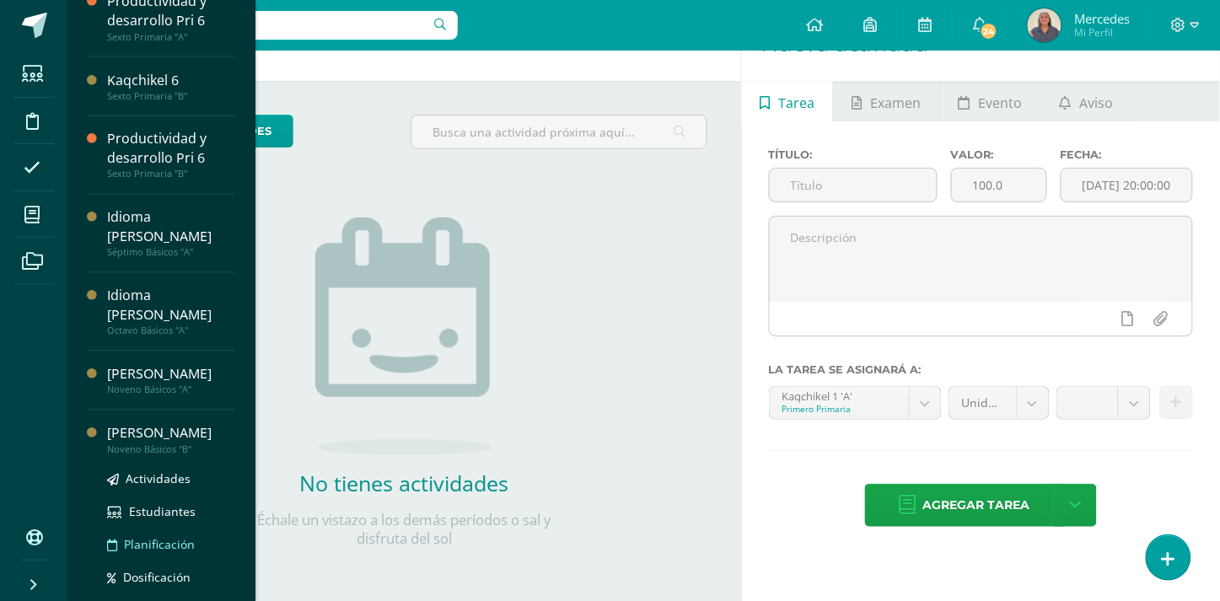
scroll to position [652, 0]
click at [137, 423] on div "[PERSON_NAME]" at bounding box center [171, 432] width 128 height 19
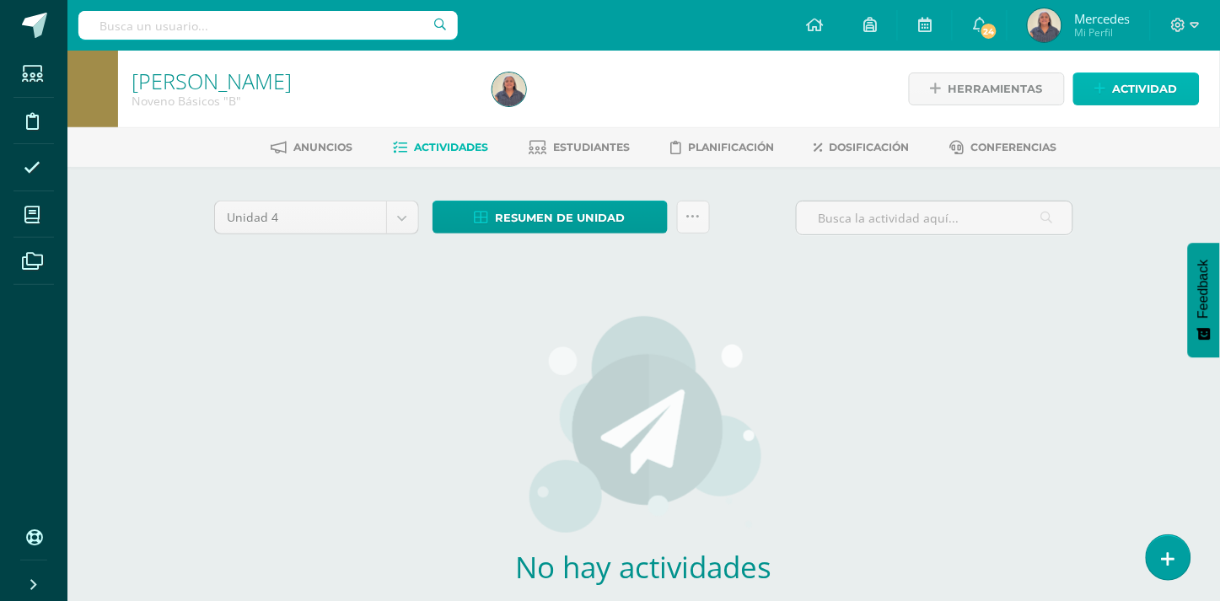
click at [1148, 89] on span "Actividad" at bounding box center [1145, 88] width 65 height 31
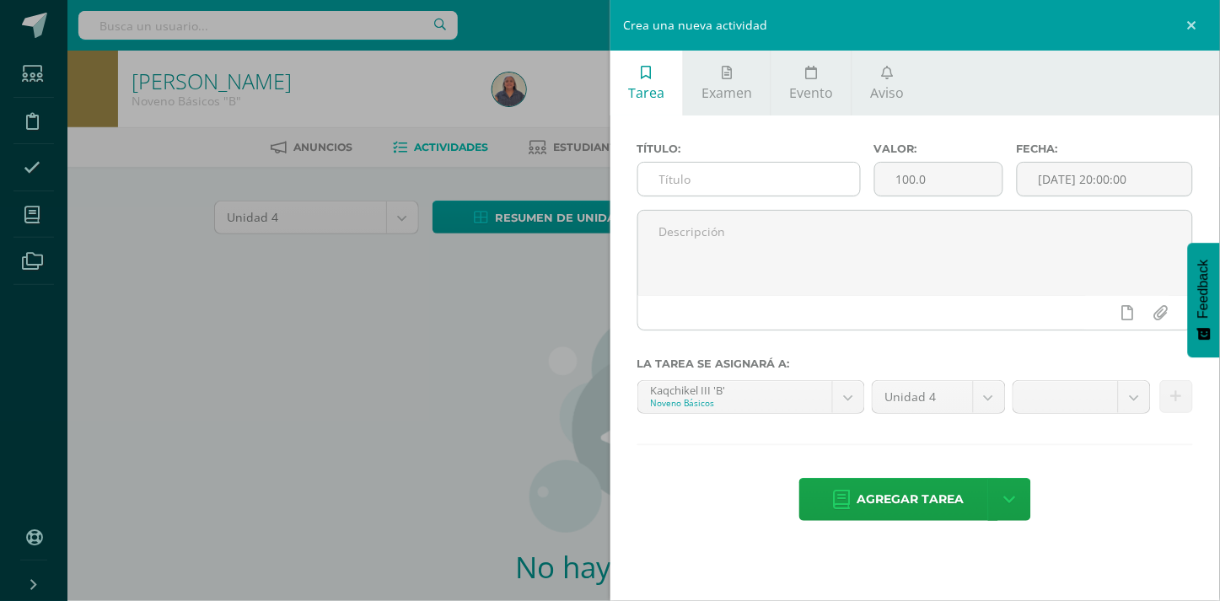
click at [686, 172] on input "text" at bounding box center [749, 179] width 222 height 33
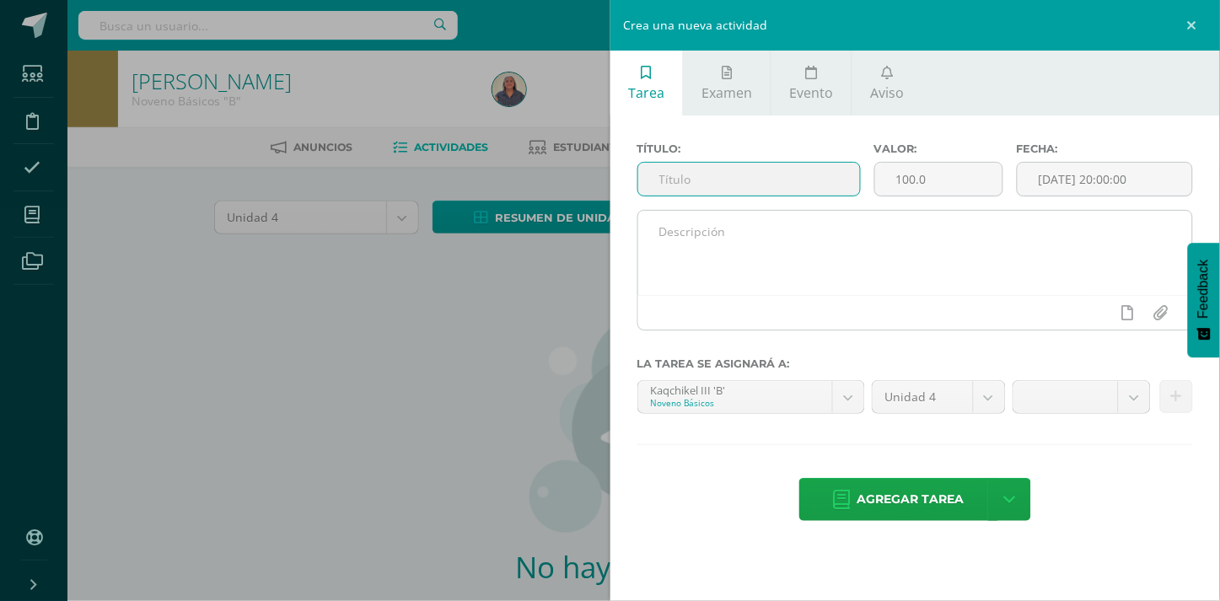
type input "Actividad 1"
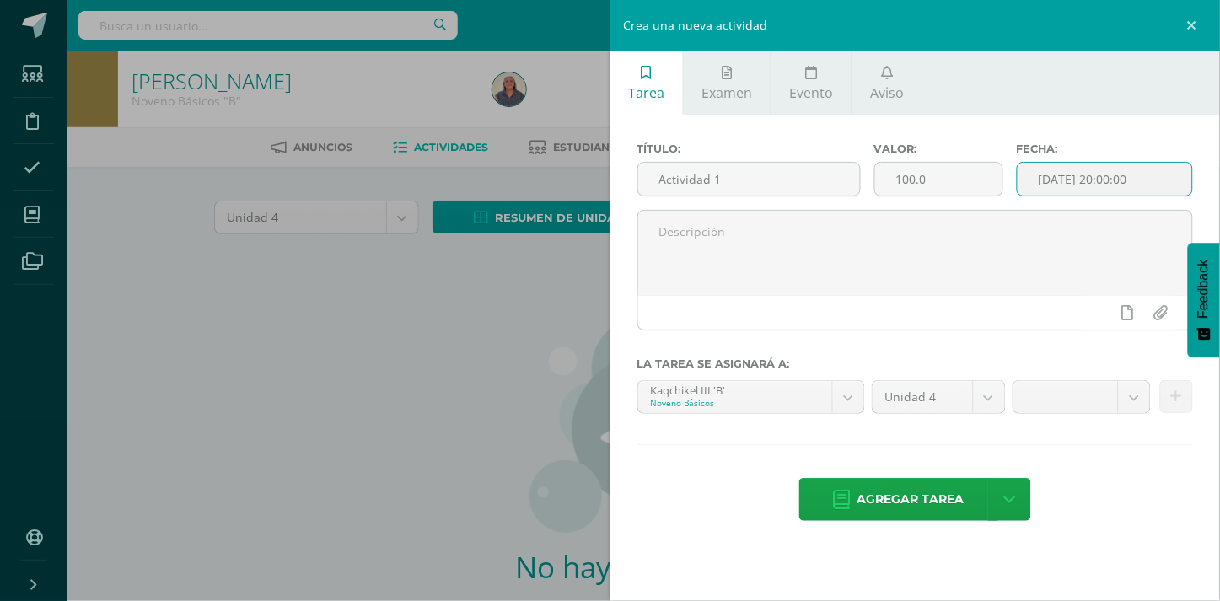
click at [1119, 177] on input "[DATE] 20:00:00" at bounding box center [1104, 179] width 174 height 33
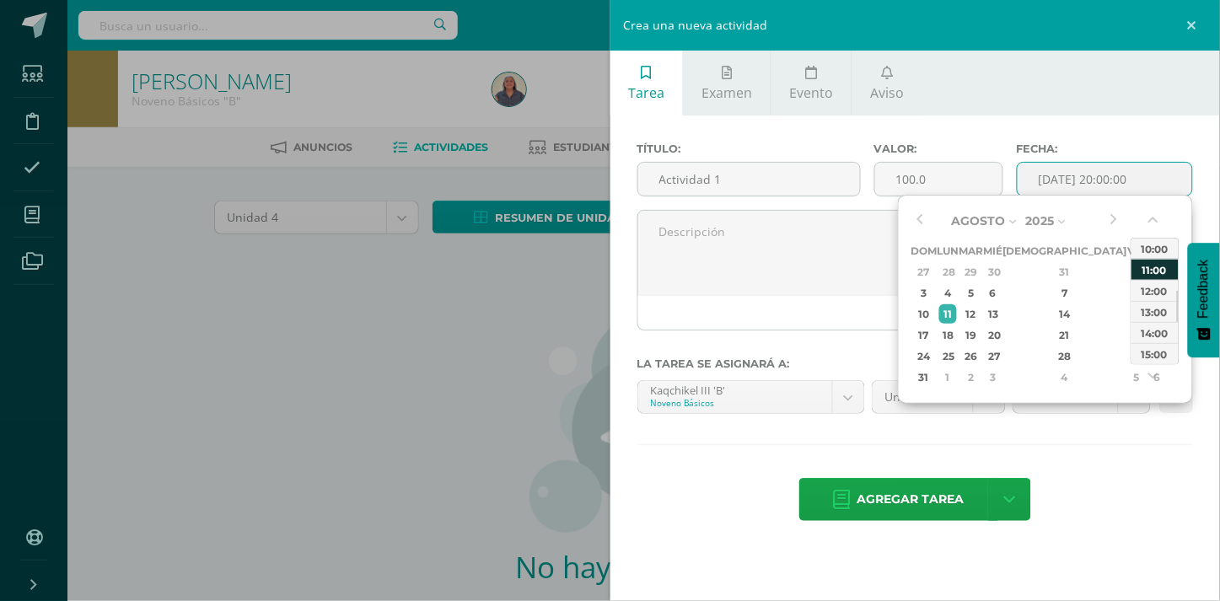
click at [1152, 267] on div "11:00" at bounding box center [1154, 269] width 47 height 21
type input "[DATE] 11:00"
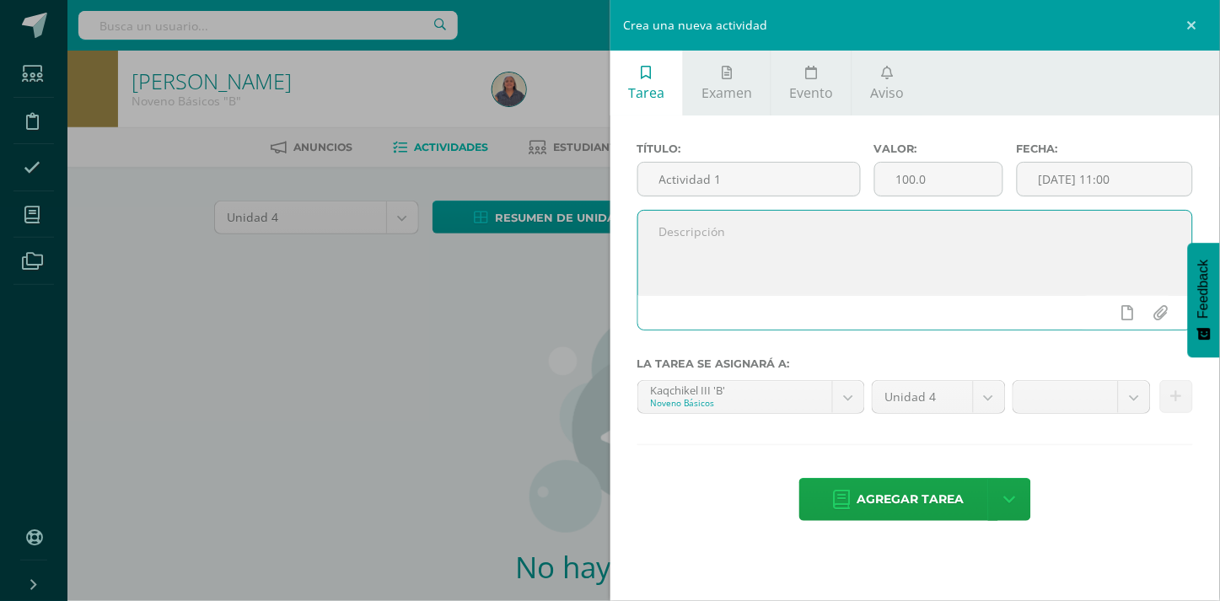
click at [659, 231] on textarea at bounding box center [915, 253] width 555 height 84
paste textarea "1.Colorea la imagen con crayón o marcador 2.Recuerda seguir instrucciones, trab…"
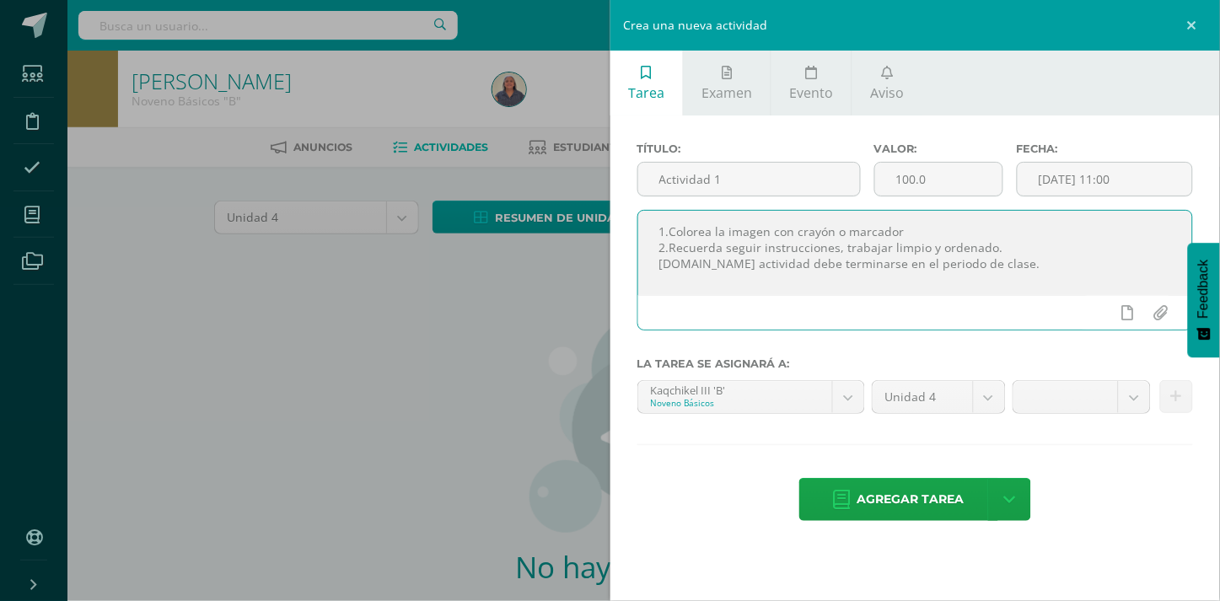
click at [656, 228] on textarea "1.Colorea la imagen con crayón o marcador 2.Recuerda seguir instrucciones, trab…" at bounding box center [915, 253] width 555 height 84
paste textarea "“Y esta es la confianza que tenemos en él, que si pedimos alguna cosa conforme …"
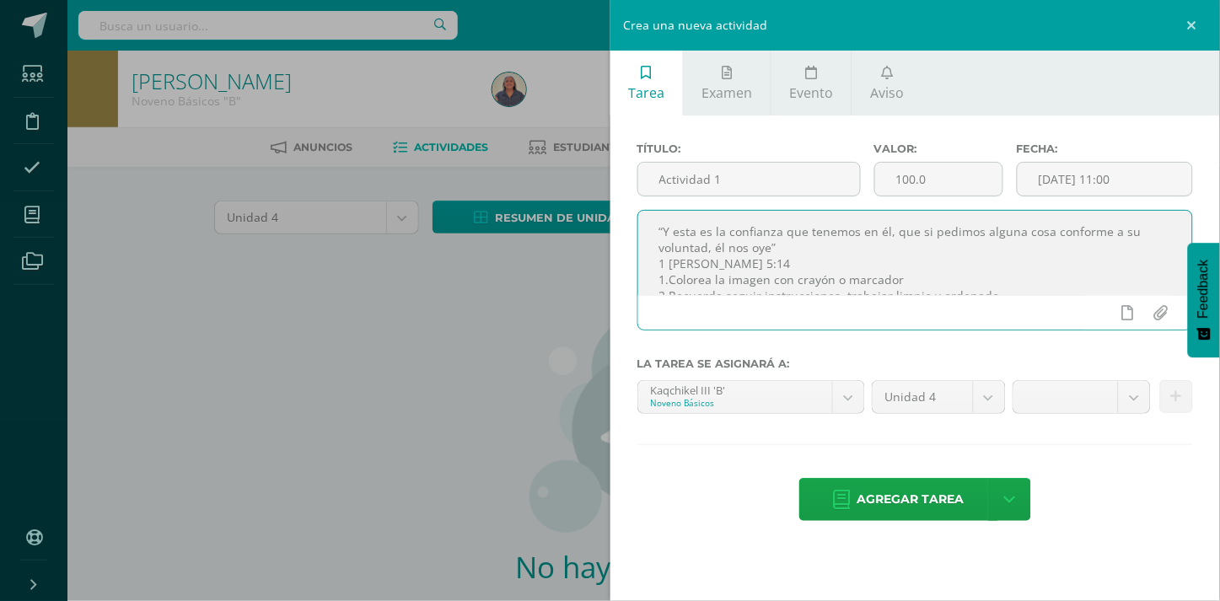
click at [659, 262] on textarea "“Y esta es la confianza que tenemos en él, que si pedimos alguna cosa conforme …" at bounding box center [915, 253] width 555 height 84
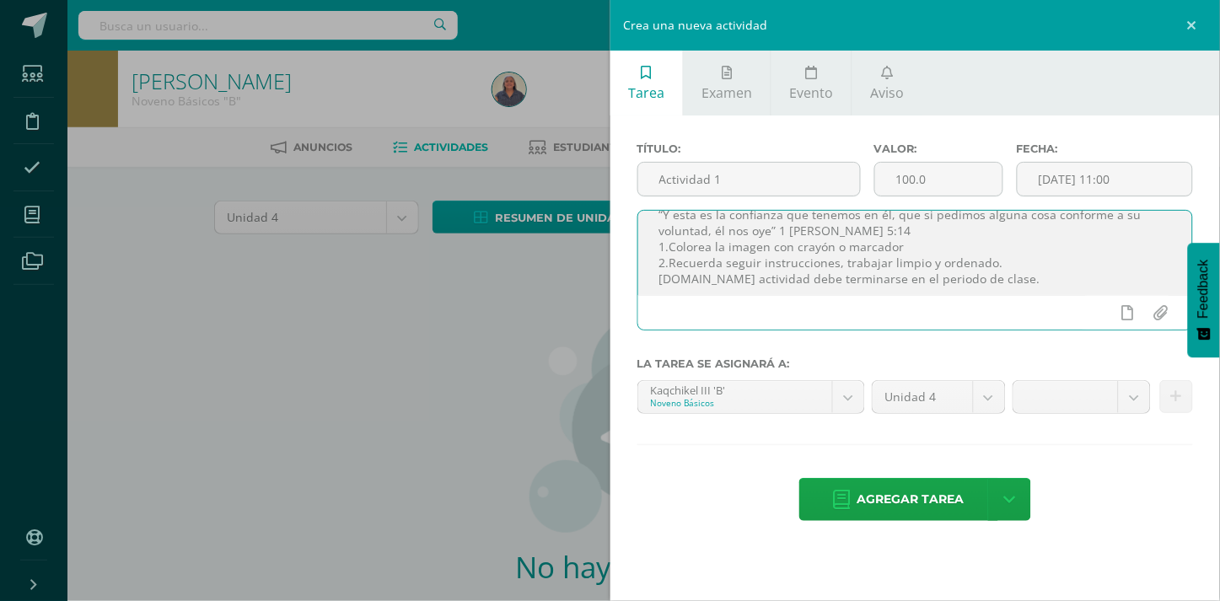
scroll to position [20, 0]
click at [903, 239] on textarea "“Y esta es la confianza que tenemos en él, que si pedimos alguna cosa conforme …" at bounding box center [915, 253] width 555 height 84
drag, startPoint x: 652, startPoint y: 239, endPoint x: 999, endPoint y: 281, distance: 349.8
click at [999, 281] on textarea "“Y esta es la confianza que tenemos en él, que si pedimos alguna cosa conforme …" at bounding box center [915, 253] width 555 height 84
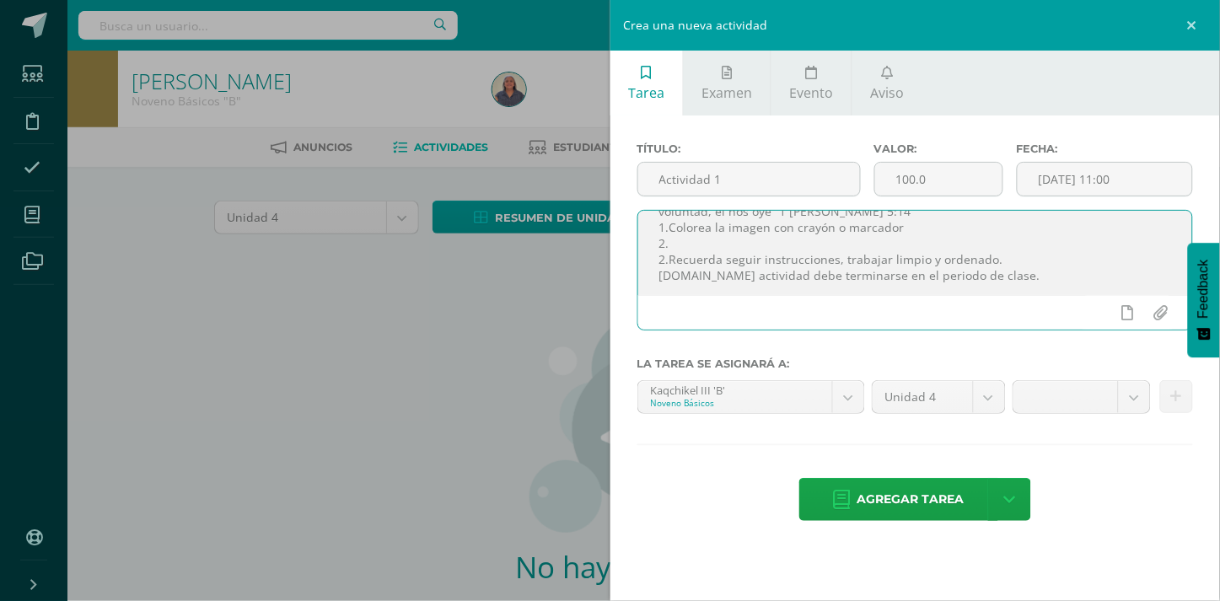
paste textarea "Escribe el versículo de la unidad 3.Recuerda seguir instrucciones, trabajar lim…"
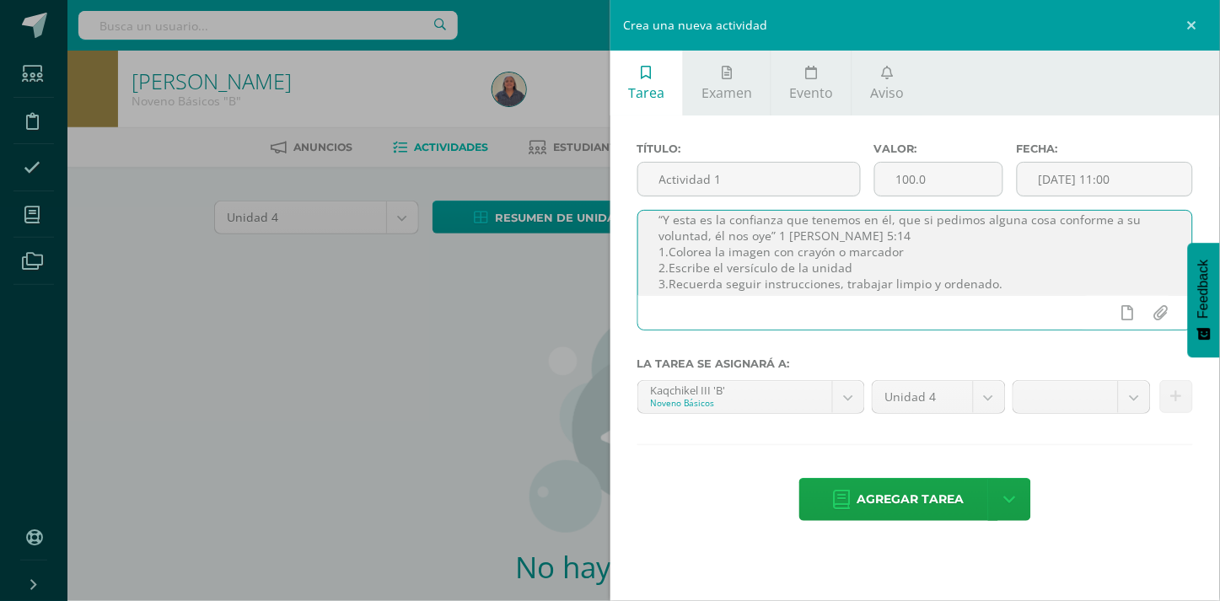
scroll to position [0, 0]
click at [776, 280] on textarea "“Y esta es la confianza que tenemos en él, que si pedimos alguna cosa conforme …" at bounding box center [915, 253] width 555 height 84
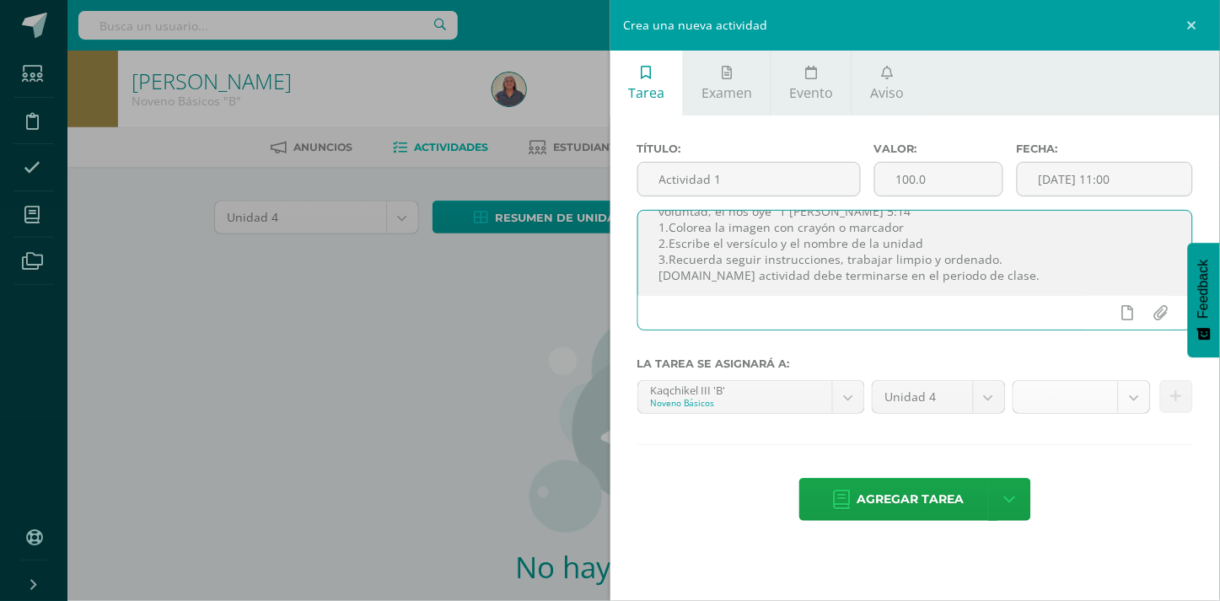
click at [1136, 396] on body "Estudiantes Disciplina Asistencia Mis cursos Archivos Soporte Ayuda Reportar un…" at bounding box center [610, 362] width 1220 height 724
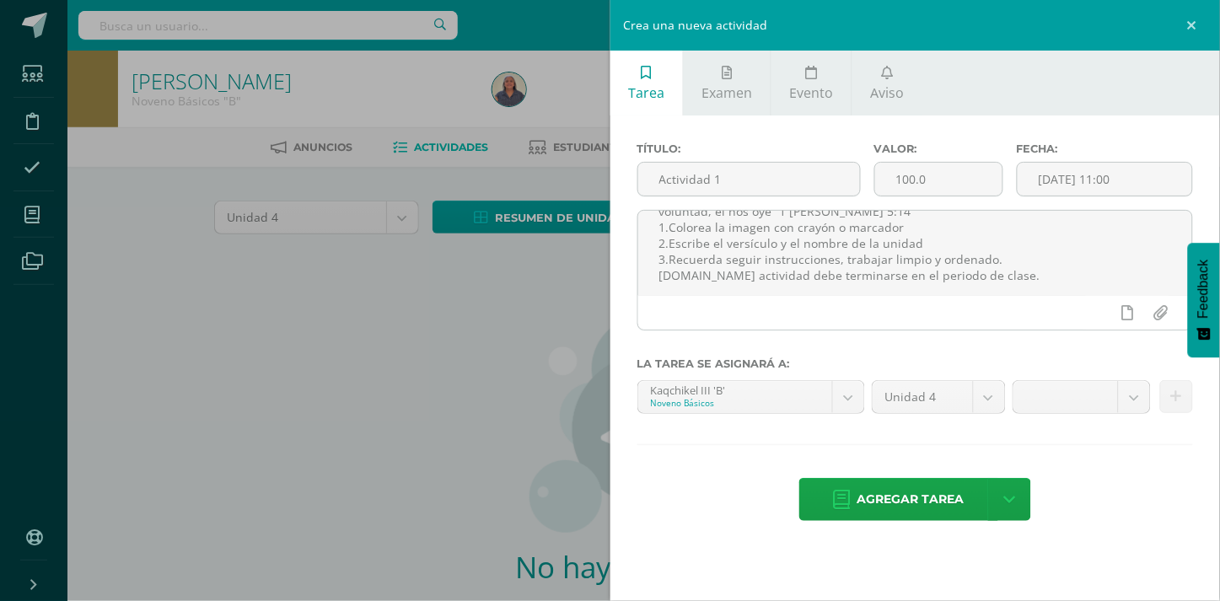
click at [1184, 219] on body "Estudiantes Disciplina Asistencia Mis cursos Archivos Soporte Ayuda Reportar un…" at bounding box center [610, 362] width 1220 height 724
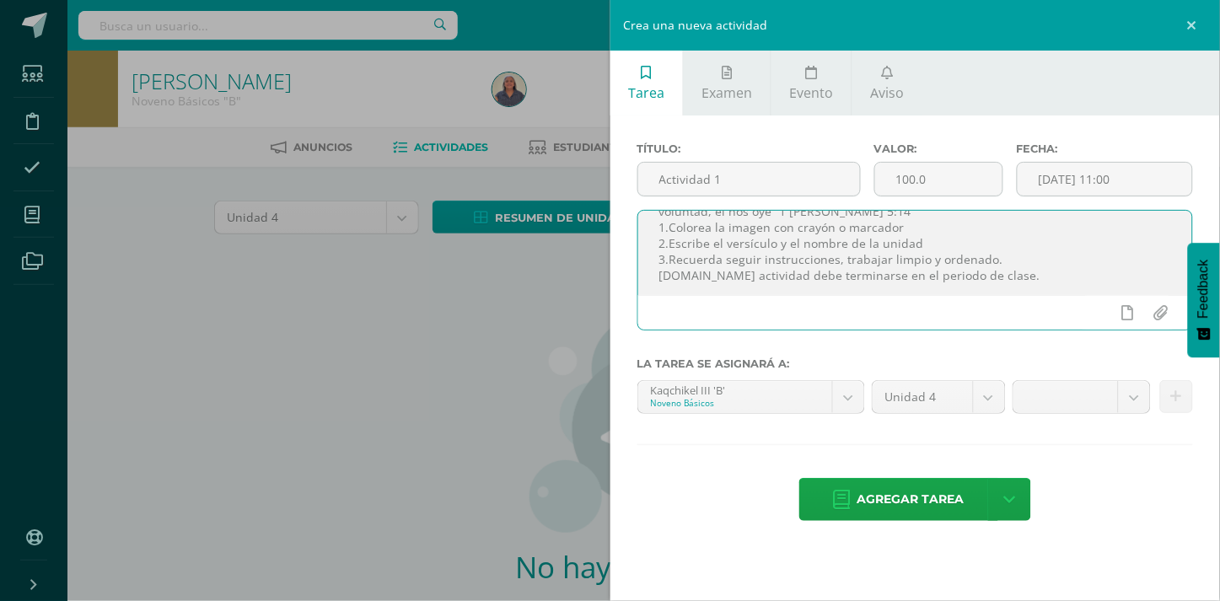
drag, startPoint x: 656, startPoint y: 228, endPoint x: 1032, endPoint y: 290, distance: 381.0
click at [1032, 290] on textarea "“Y esta es la confianza que tenemos en él, que, si pedimos alguna cosa conforme…" at bounding box center [915, 253] width 555 height 84
type textarea "“Y esta es la confianza que tenemos en él, que, si pedimos alguna cosa conforme…"
click at [909, 497] on span "Agregar tarea" at bounding box center [910, 499] width 107 height 41
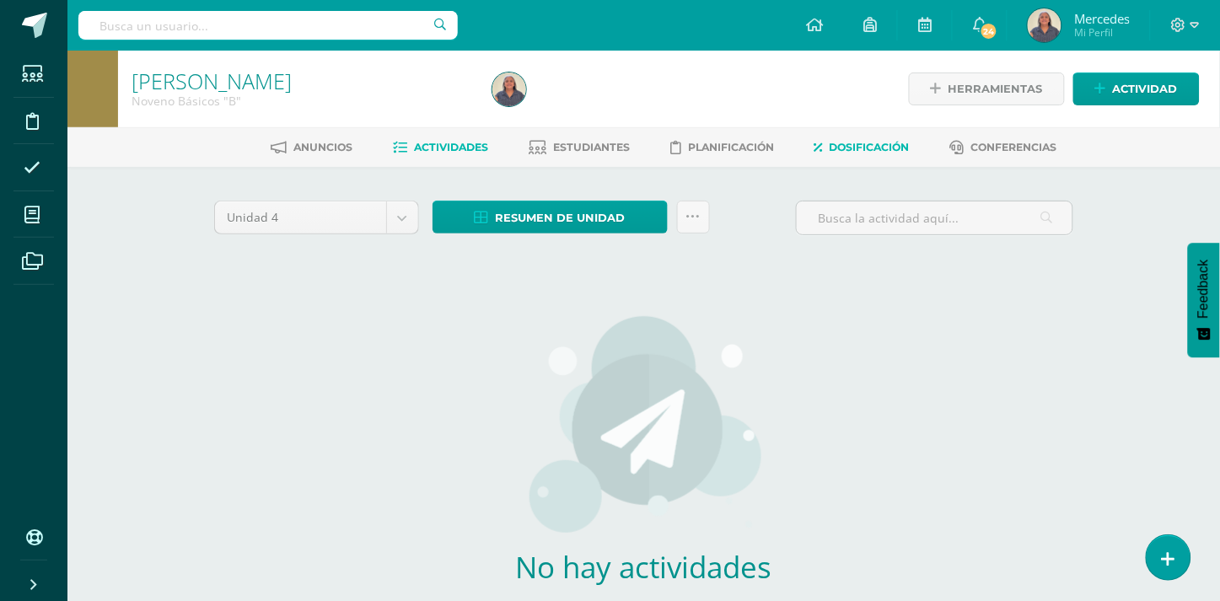
click at [872, 145] on span "Dosificación" at bounding box center [870, 147] width 80 height 13
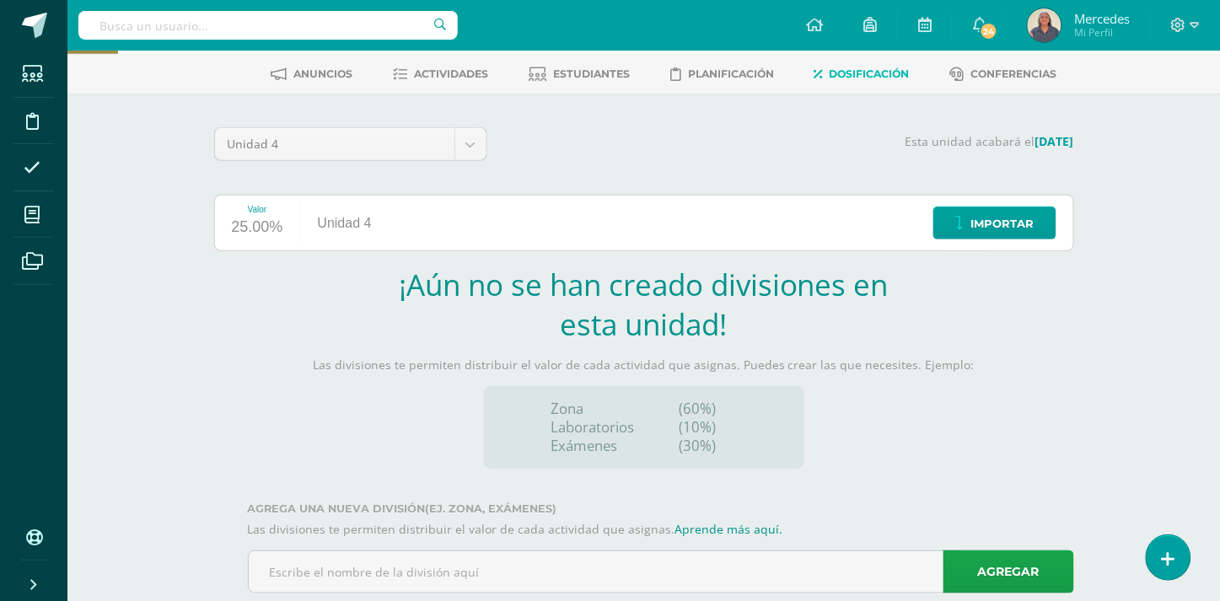
scroll to position [114, 0]
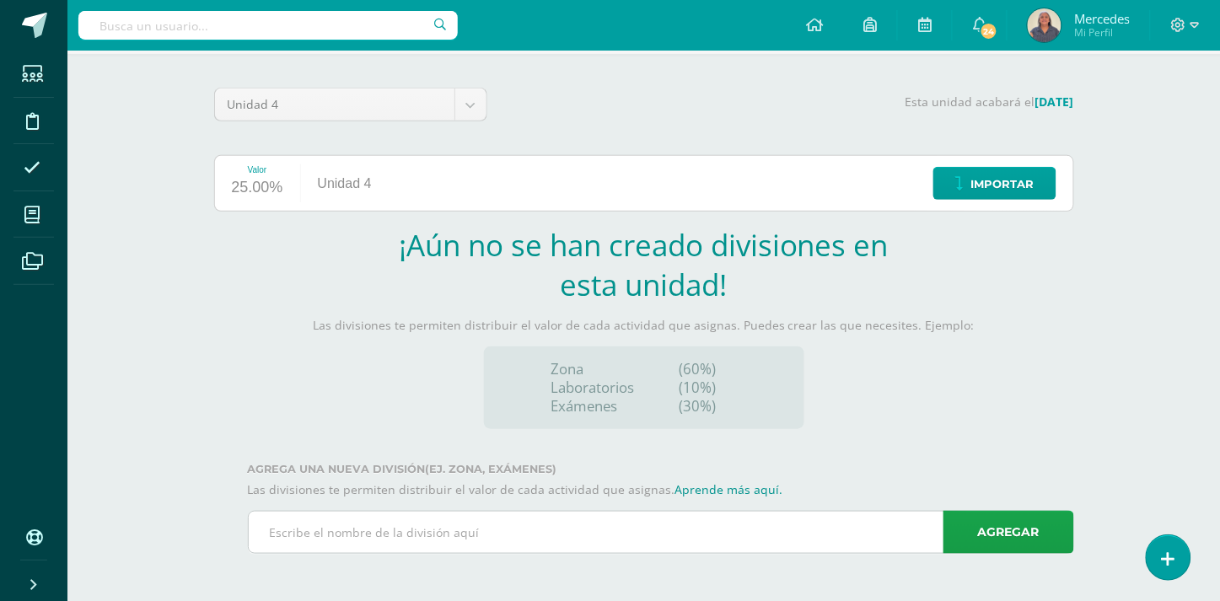
click at [280, 531] on input "text" at bounding box center [661, 532] width 824 height 41
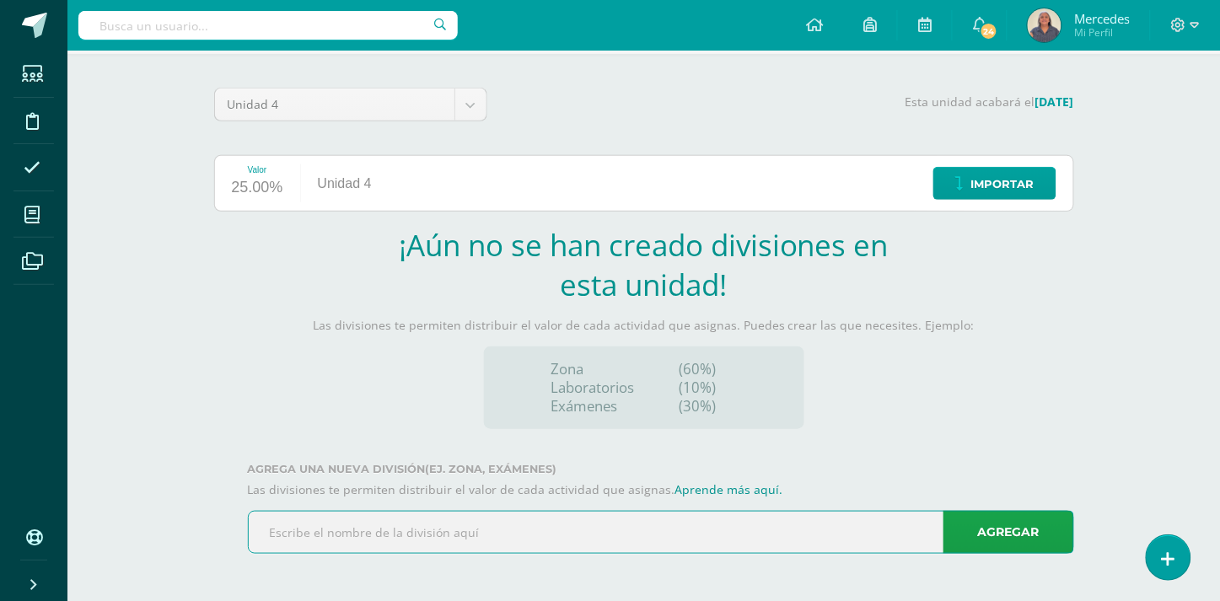
type input "Zona 1"
click at [1010, 526] on link "Agregar" at bounding box center [1008, 532] width 131 height 43
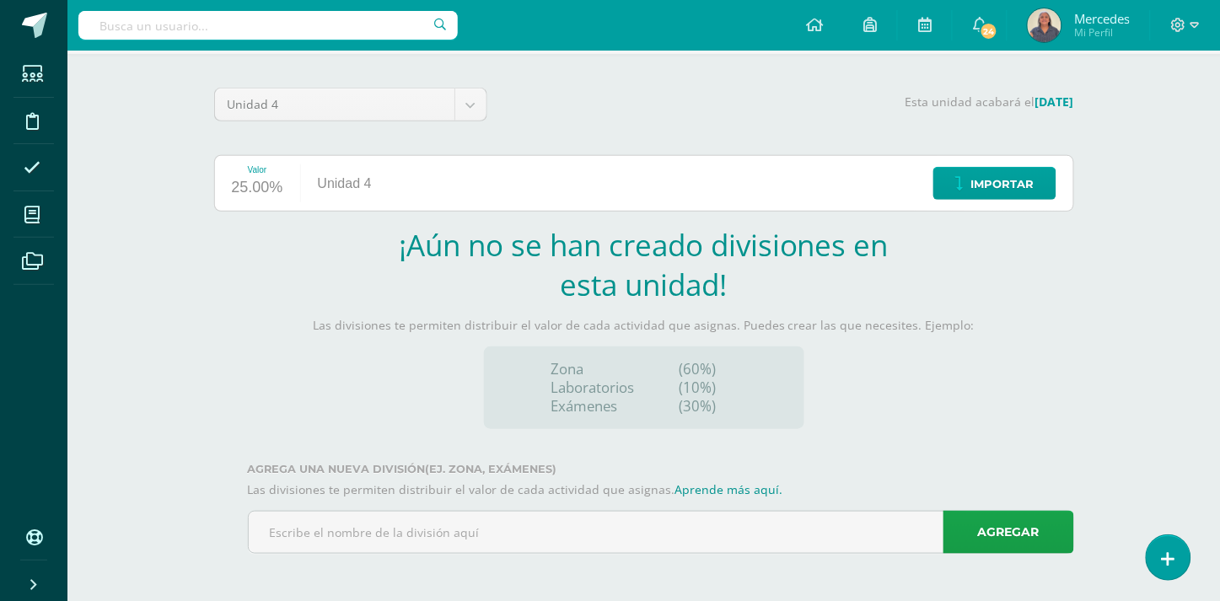
scroll to position [0, 0]
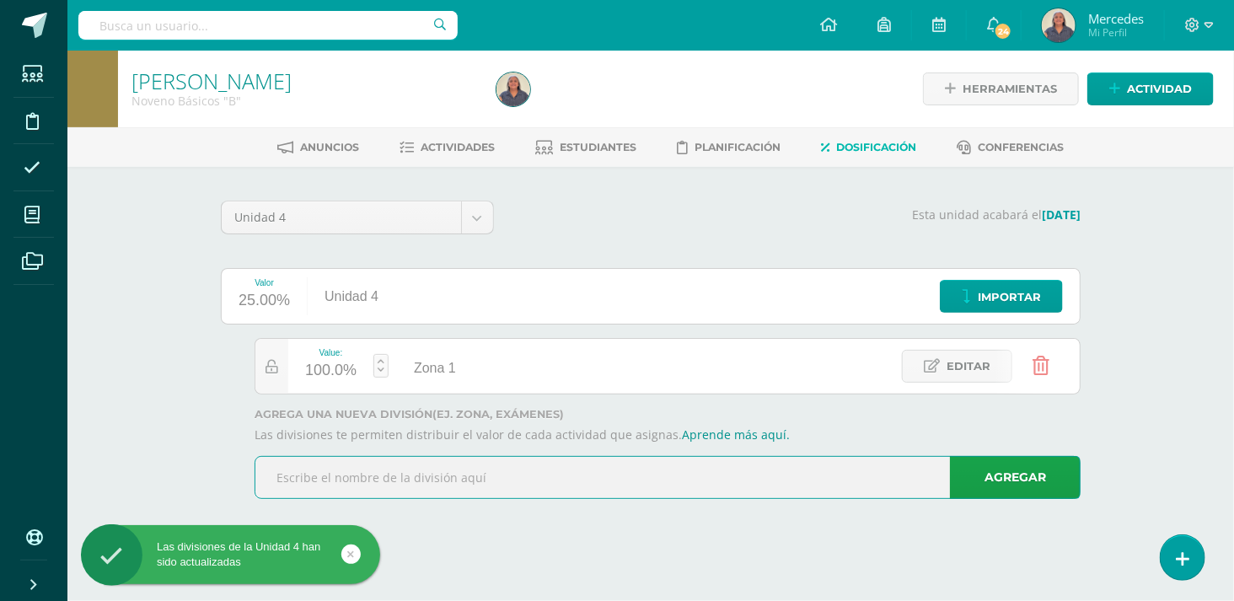
click at [363, 478] on input "text" at bounding box center [667, 477] width 824 height 41
type input "Zona 2"
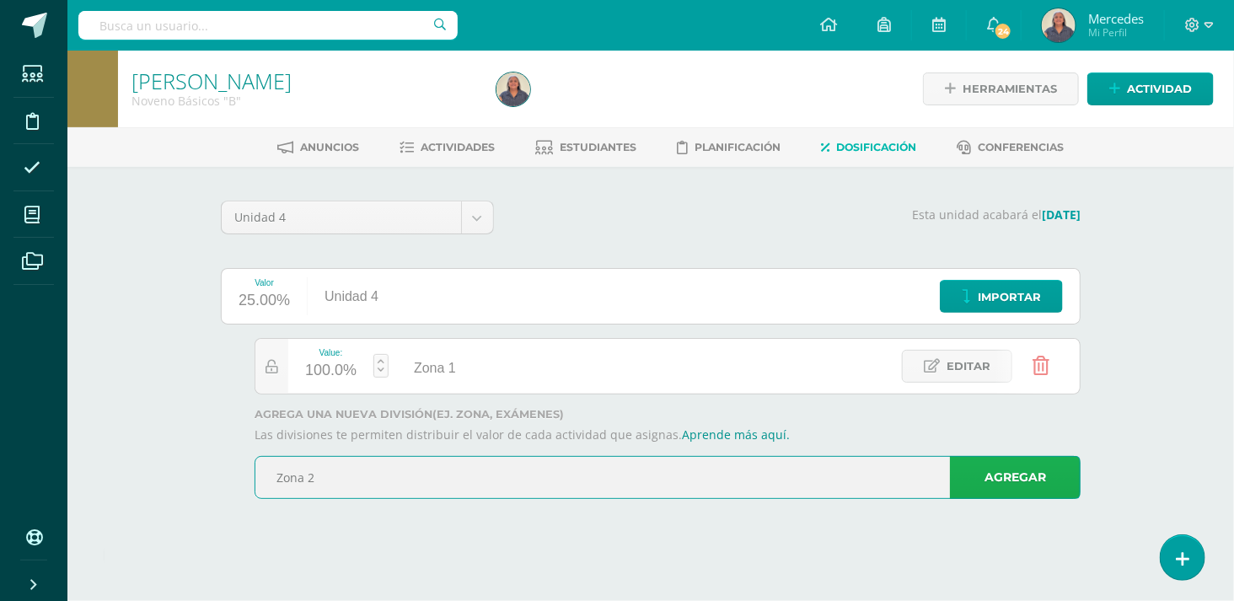
click at [1034, 470] on link "Agregar" at bounding box center [1015, 477] width 131 height 43
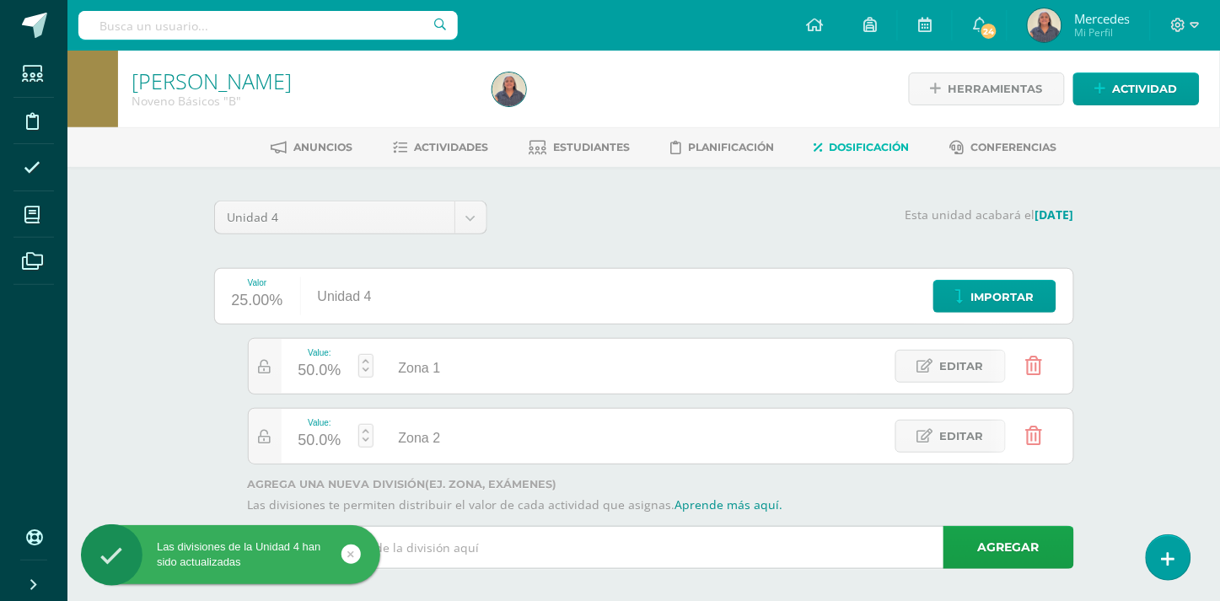
click at [425, 545] on input "text" at bounding box center [661, 547] width 824 height 41
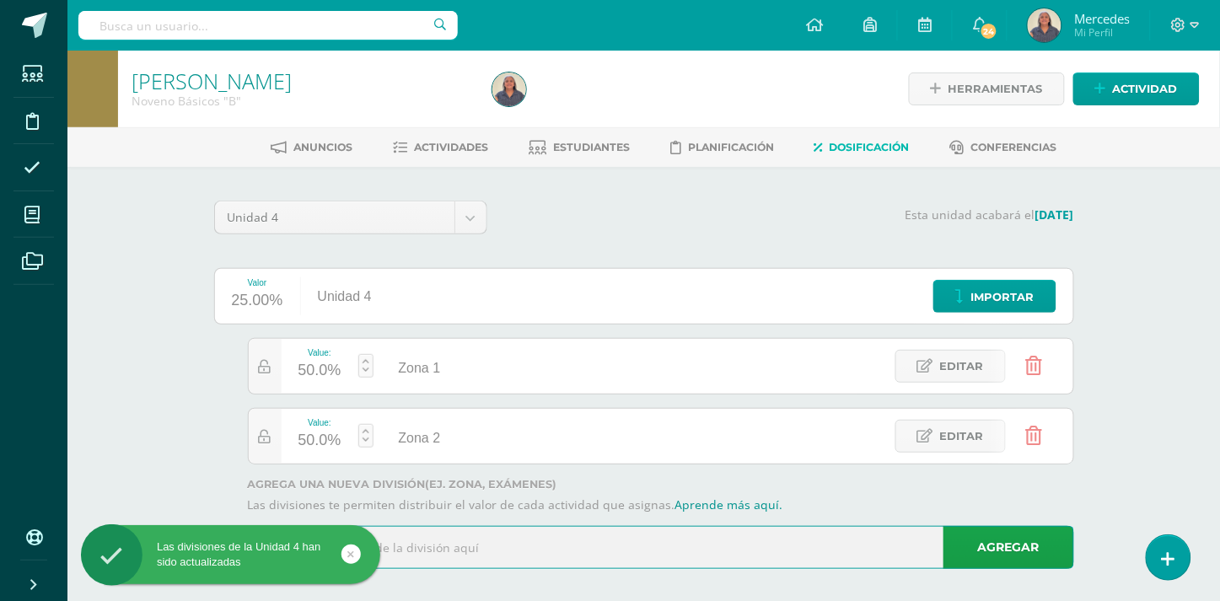
type input "Examen U4"
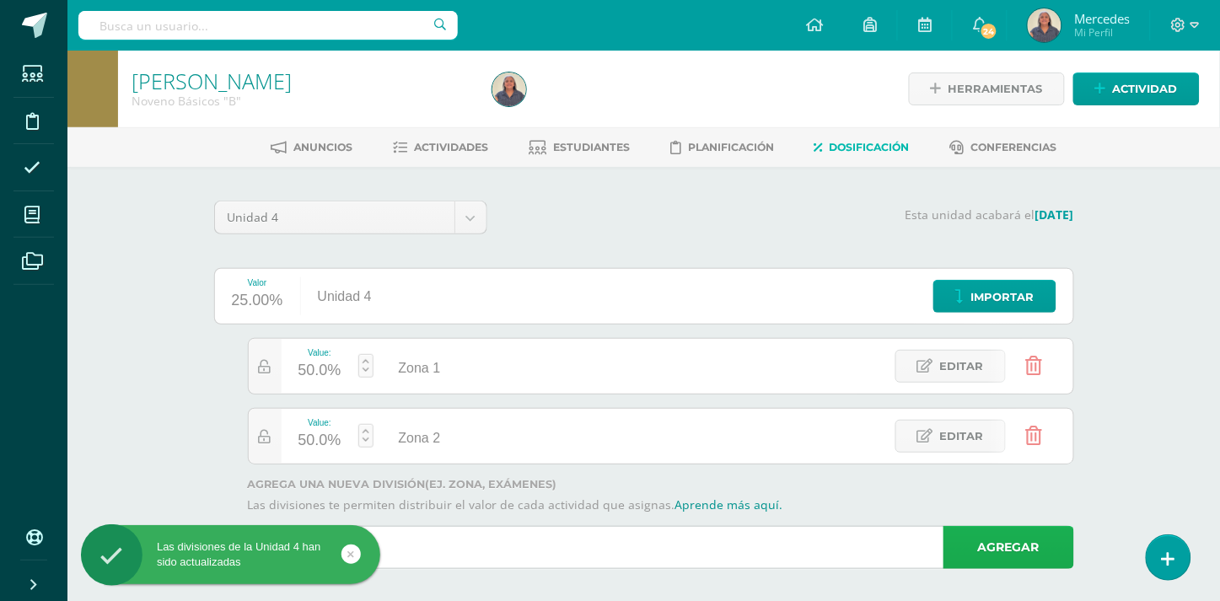
click at [1023, 545] on link "Agregar" at bounding box center [1008, 547] width 131 height 43
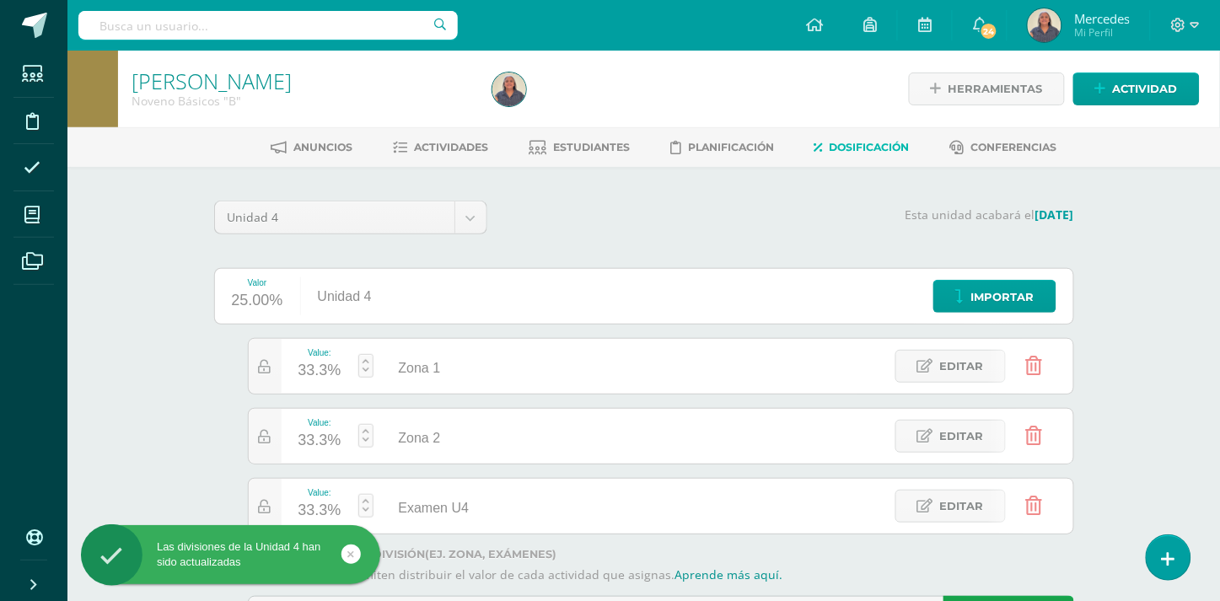
click at [366, 366] on link at bounding box center [365, 366] width 15 height 24
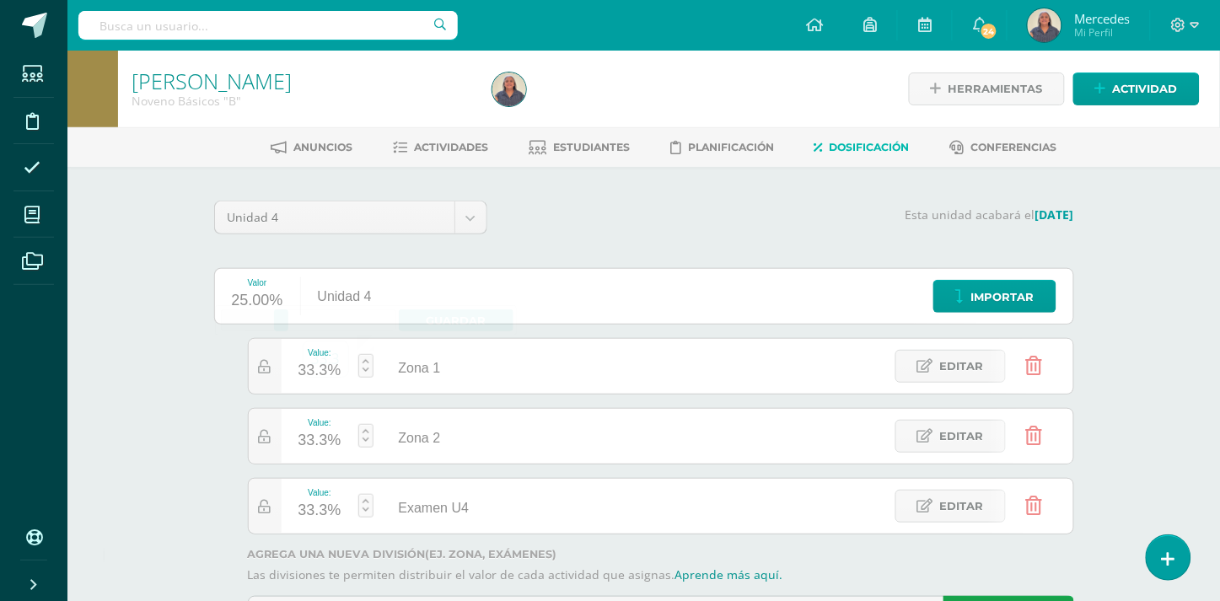
click at [365, 507] on link at bounding box center [365, 506] width 15 height 24
click at [466, 455] on link "Guardar" at bounding box center [456, 460] width 115 height 22
type input "20"
click at [459, 149] on span "Actividades" at bounding box center [451, 147] width 74 height 13
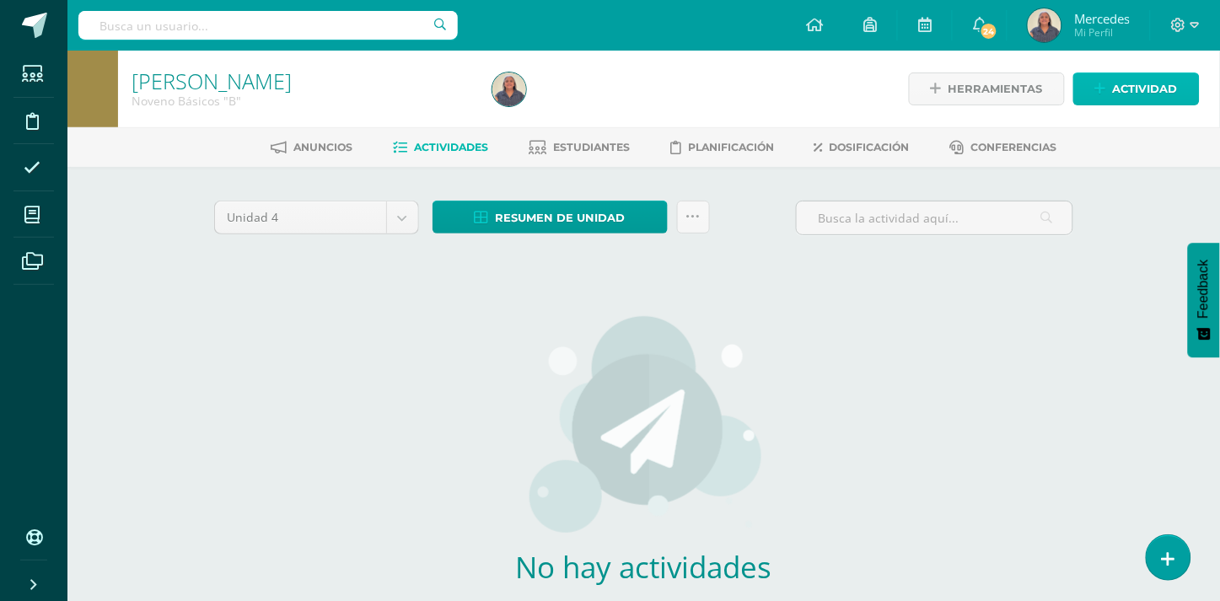
click at [1143, 88] on span "Actividad" at bounding box center [1145, 88] width 65 height 31
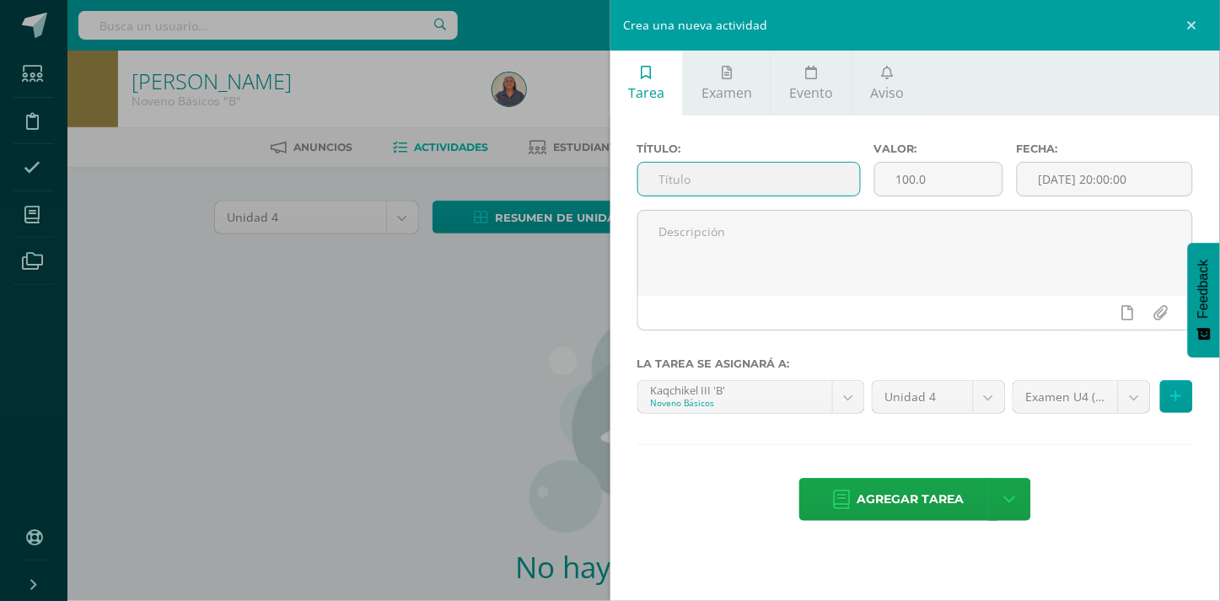
click at [695, 174] on input "text" at bounding box center [749, 179] width 222 height 33
type input "Actividad 1"
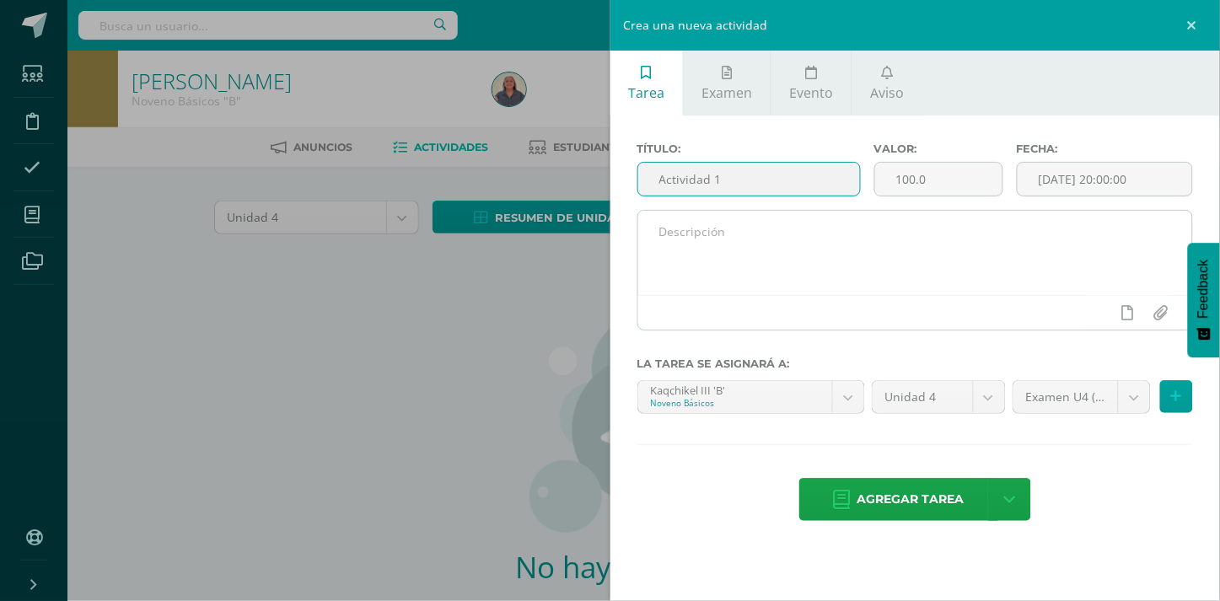
click at [663, 239] on textarea at bounding box center [915, 253] width 555 height 84
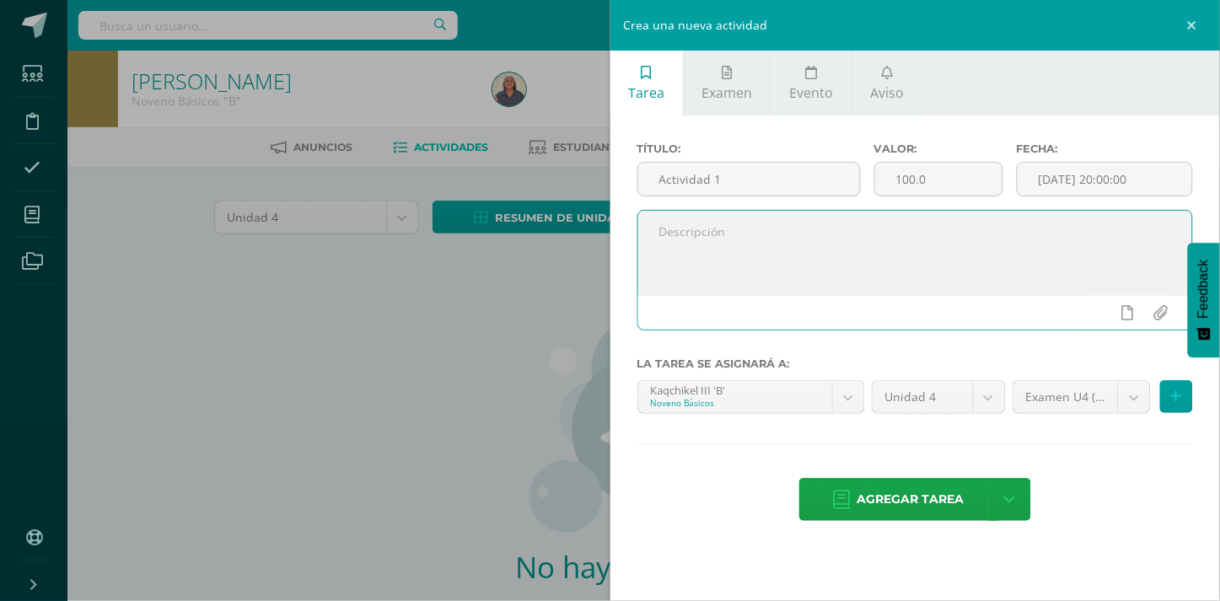
paste textarea "Actividad 1 (productividad) básicos"
type textarea "Actividad 1 (productividad) básicos"
drag, startPoint x: 871, startPoint y: 231, endPoint x: 625, endPoint y: 238, distance: 246.2
click at [625, 238] on div "Título: Actividad 1 Valor: 100.0 Fecha: 2025-08-11 20:00:00 Actividad 1 (produc…" at bounding box center [915, 333] width 610 height 436
paste textarea "“Y esta es la confianza que tenemos en él, que, si pedimos alguna cosa conforme…"
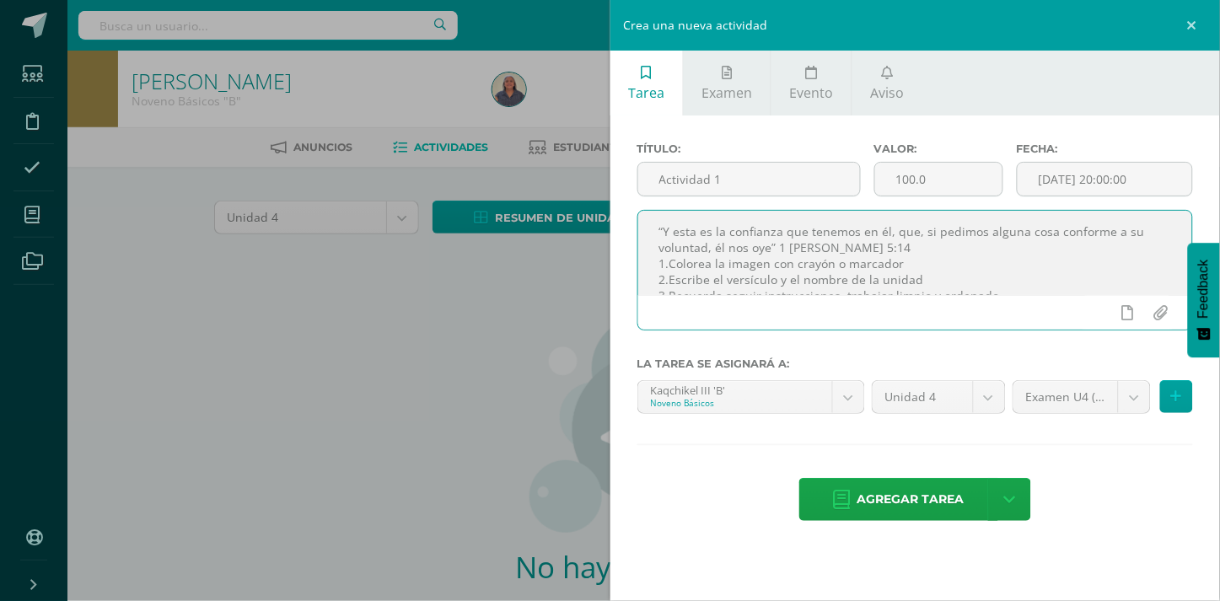
scroll to position [24, 0]
type textarea "“Y esta es la confianza que tenemos en él, que, si pedimos alguna cosa conforme…"
click at [1152, 175] on input "[DATE] 20:00:00" at bounding box center [1104, 179] width 174 height 33
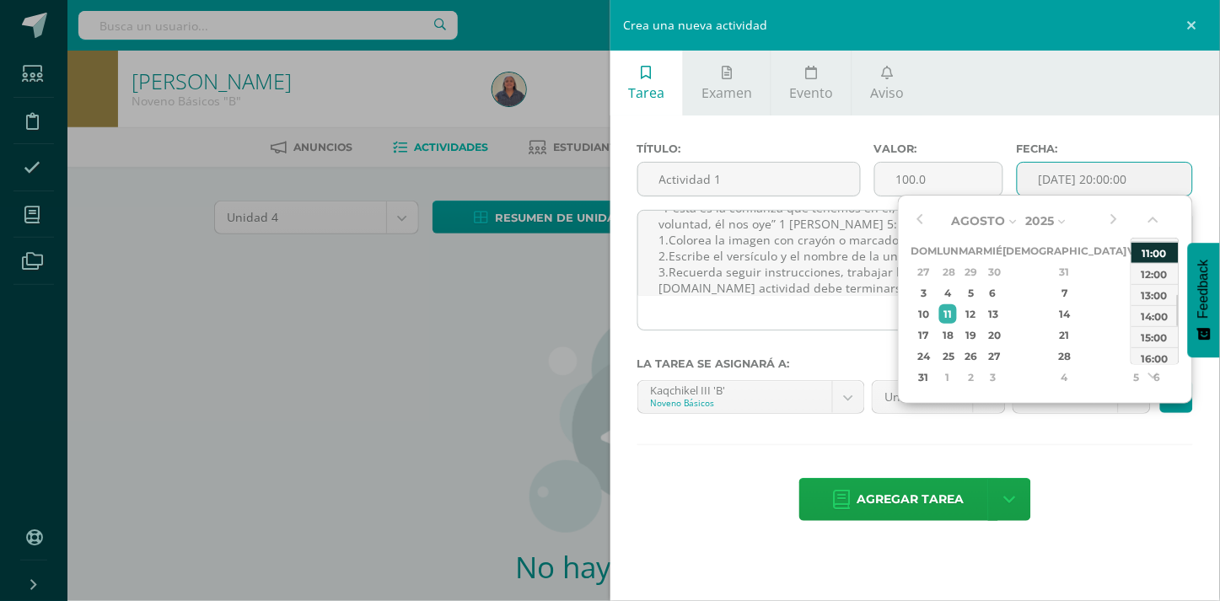
click at [1156, 251] on div "11:00" at bounding box center [1154, 252] width 47 height 21
type input "2025-08-11 11:00"
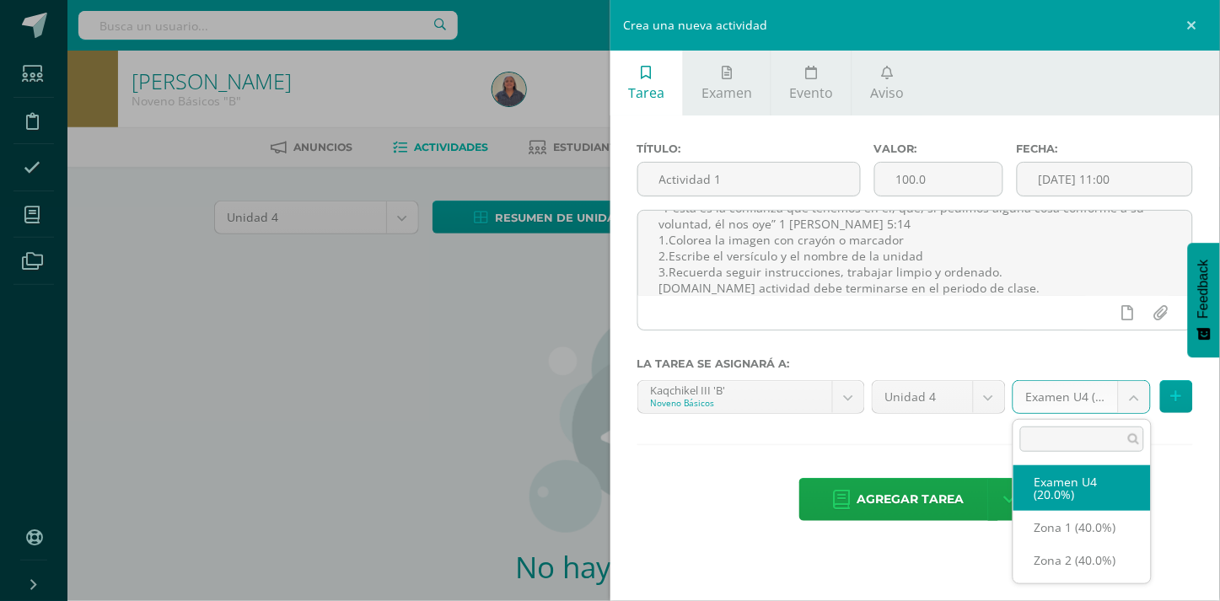
click at [1141, 400] on body "Estudiantes Disciplina Asistencia Mis cursos Archivos Soporte Ayuda Reportar un…" at bounding box center [610, 362] width 1220 height 724
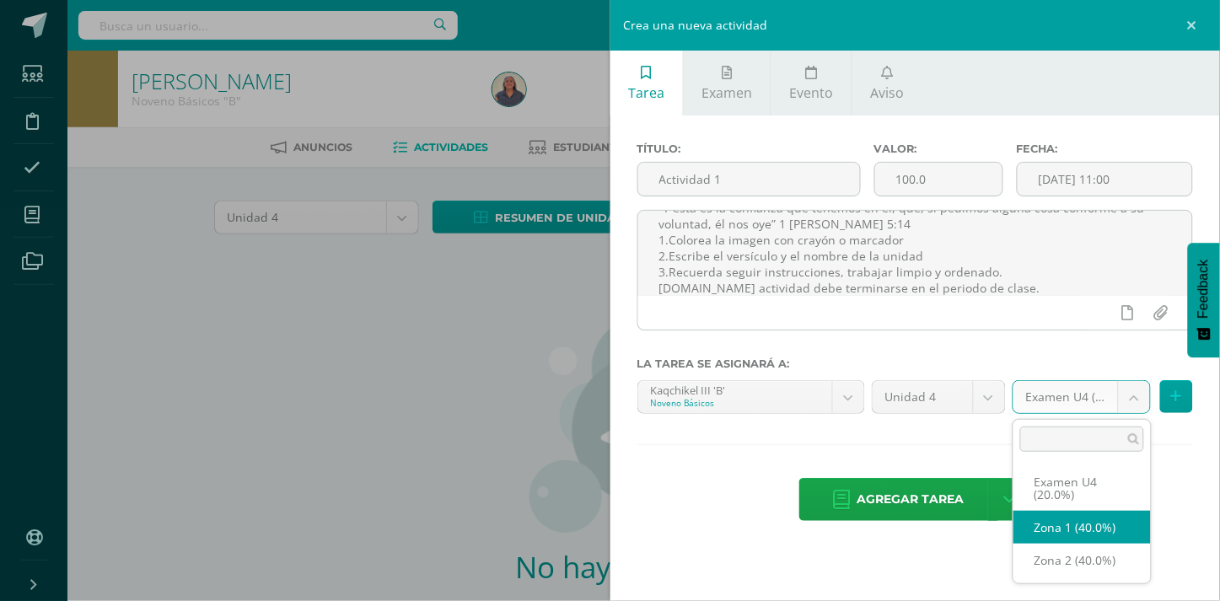
select select "30922"
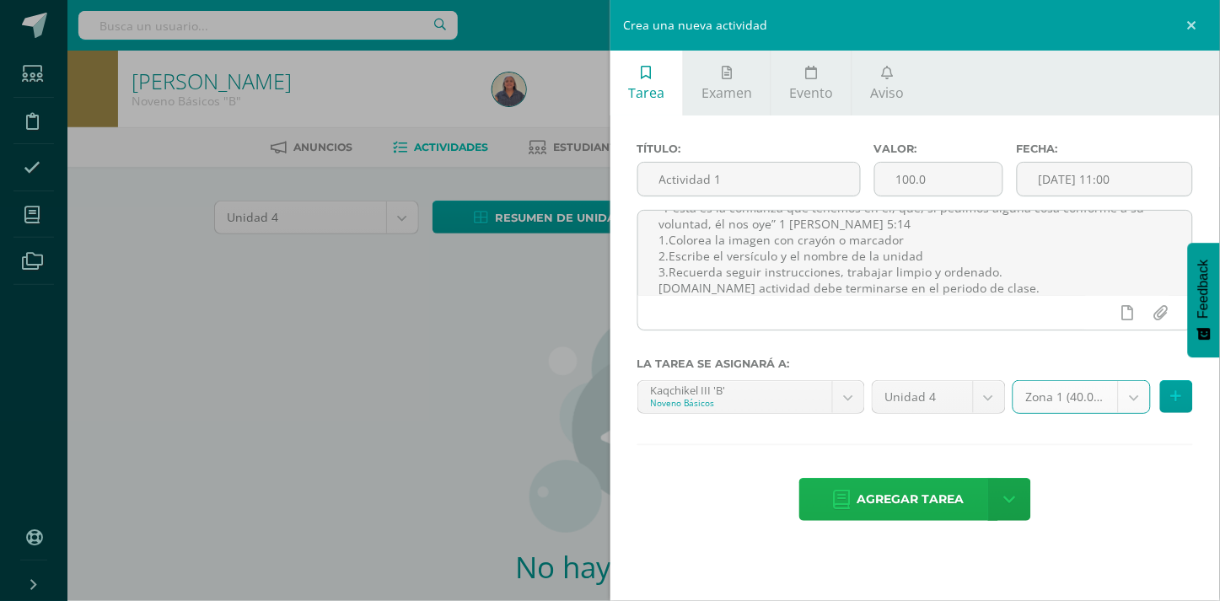
click at [934, 500] on span "Agregar tarea" at bounding box center [910, 499] width 107 height 41
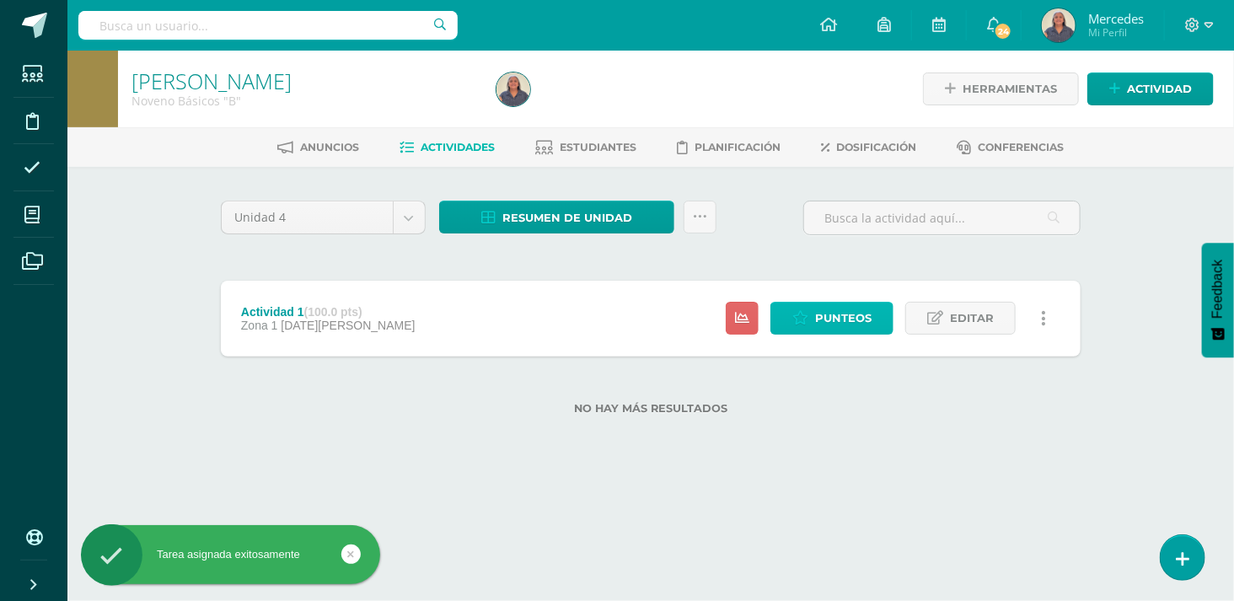
click at [831, 315] on span "Punteos" at bounding box center [843, 318] width 56 height 31
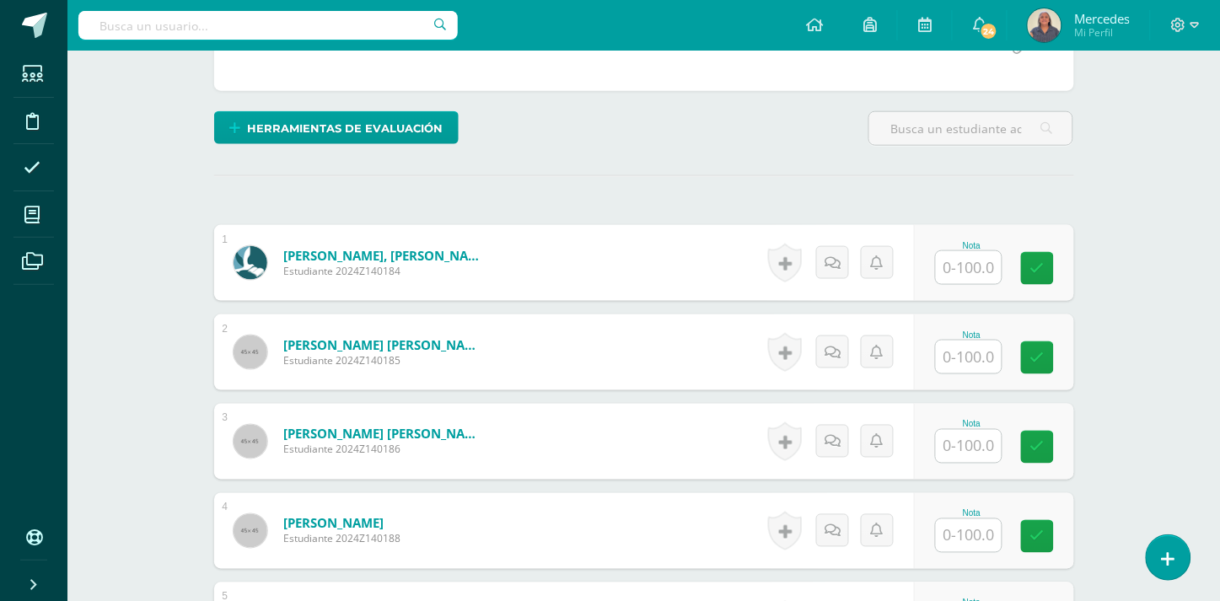
scroll to position [470, 0]
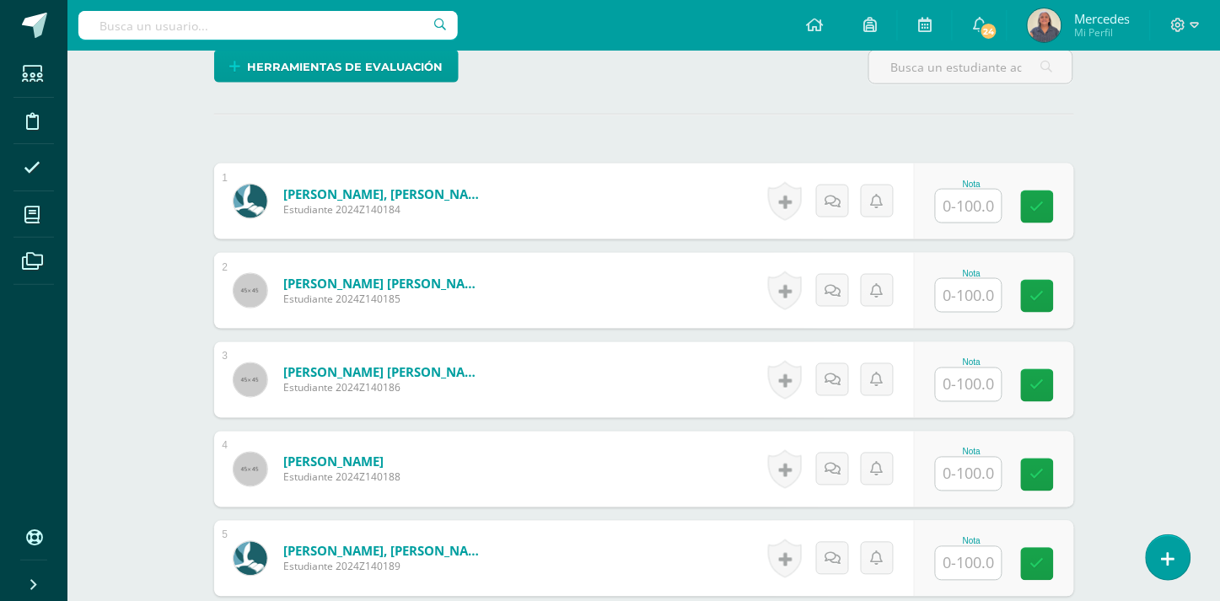
click at [980, 202] on input "text" at bounding box center [969, 206] width 66 height 33
type input "100"
click at [972, 291] on input "text" at bounding box center [977, 296] width 67 height 34
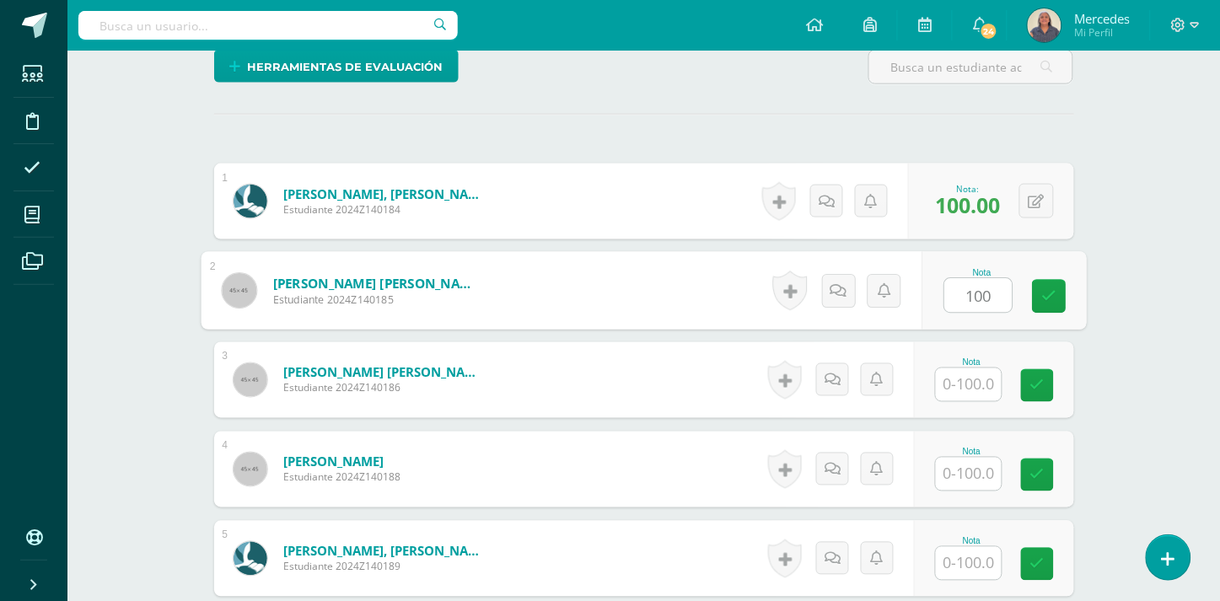
type input "100"
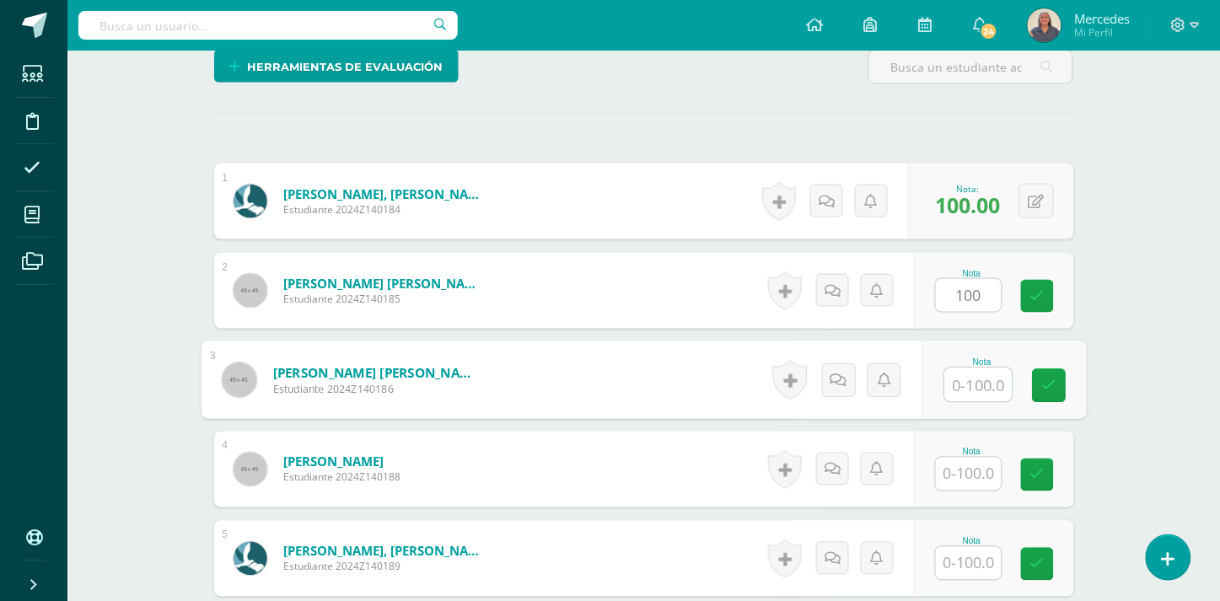
click at [967, 384] on input "text" at bounding box center [977, 385] width 67 height 34
type input "100"
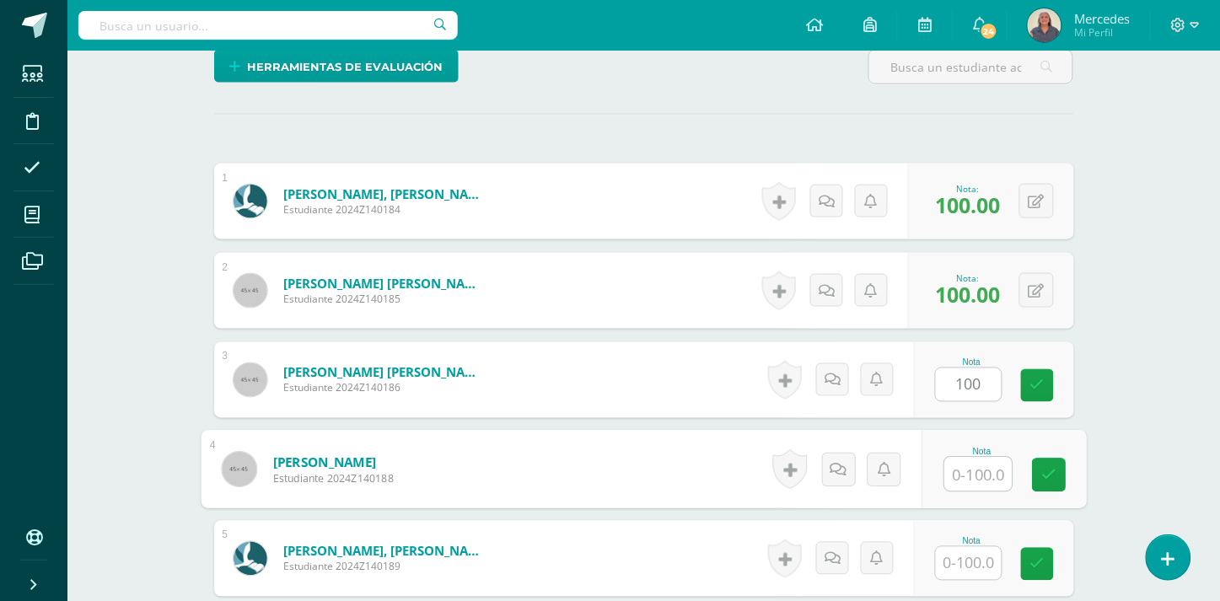
click at [975, 474] on input "text" at bounding box center [977, 475] width 67 height 34
type input "100"
click at [989, 560] on input "text" at bounding box center [969, 563] width 66 height 33
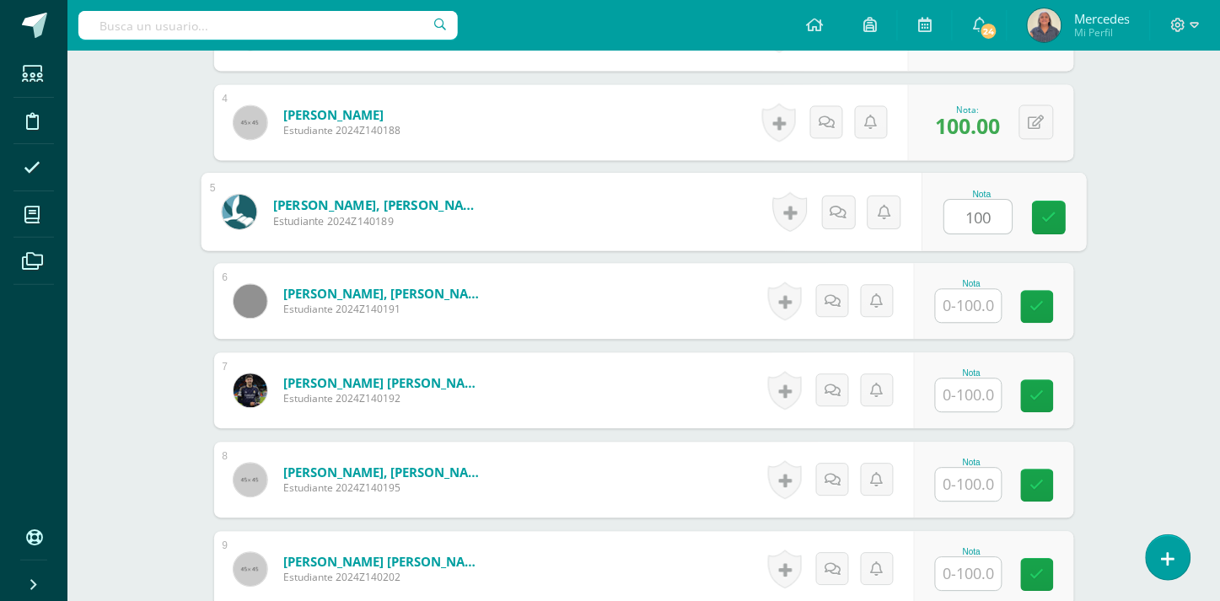
scroll to position [828, 0]
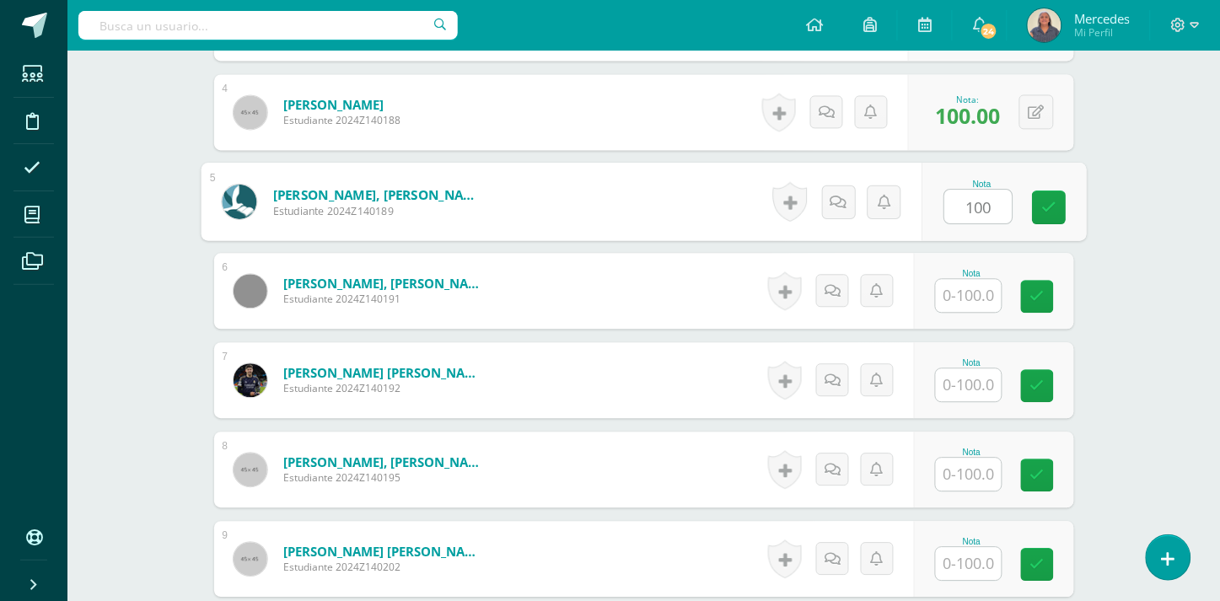
type input "100"
click at [963, 292] on input "text" at bounding box center [969, 295] width 66 height 33
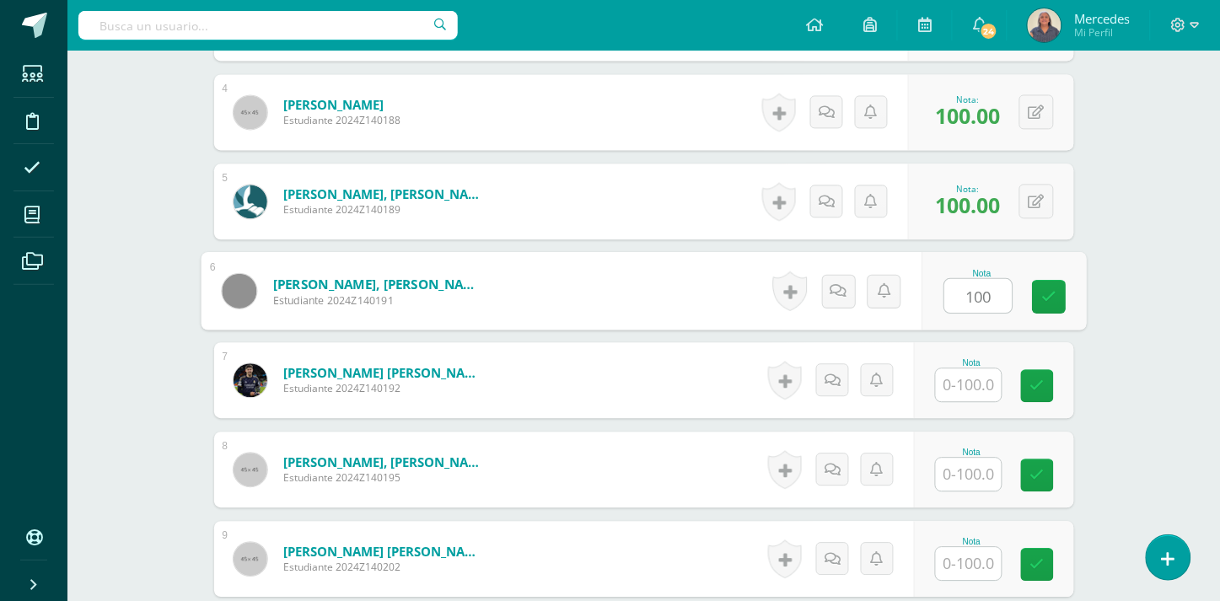
type input "100"
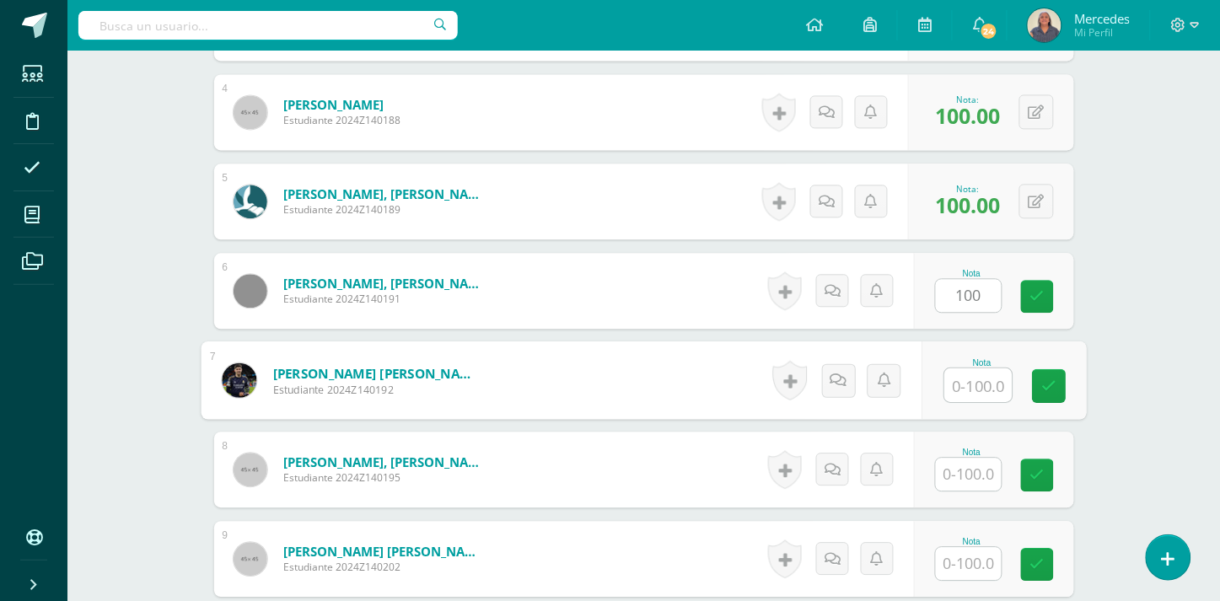
click at [980, 384] on input "text" at bounding box center [977, 385] width 67 height 34
type input "100"
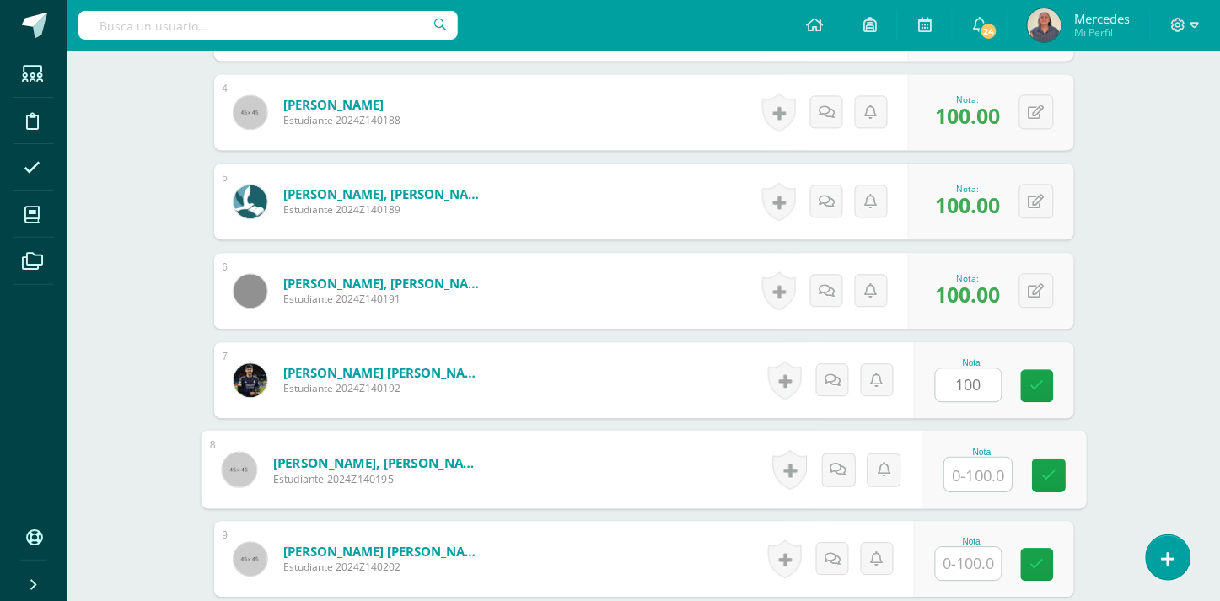
click at [982, 460] on input "text" at bounding box center [977, 475] width 67 height 34
type input "100"
click at [975, 556] on input "text" at bounding box center [969, 563] width 66 height 33
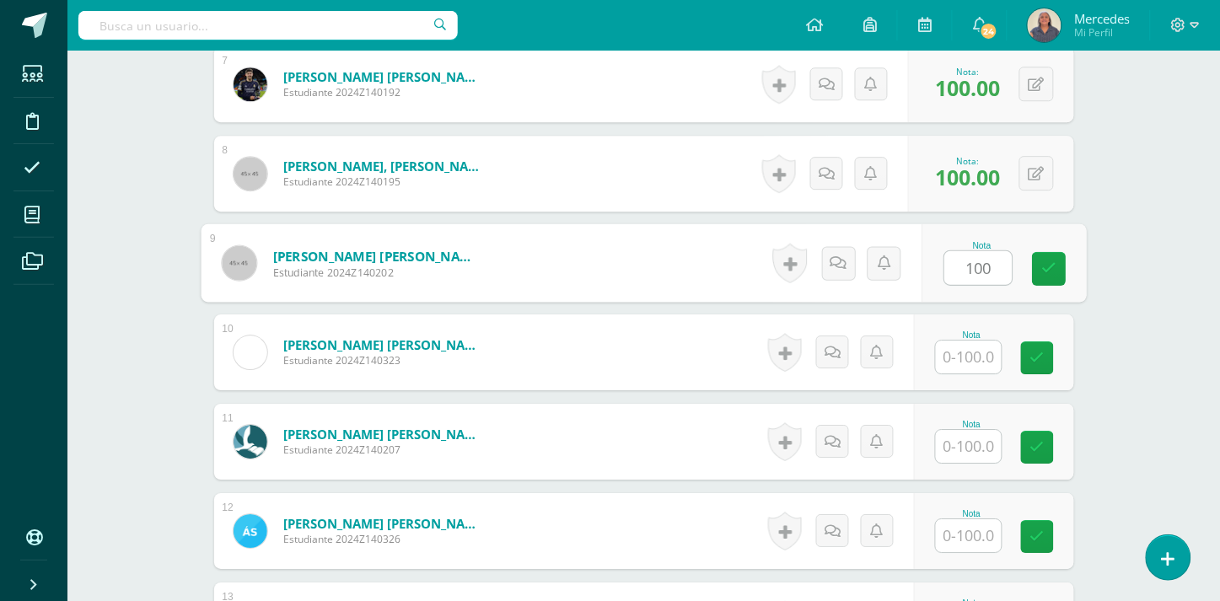
scroll to position [1152, 0]
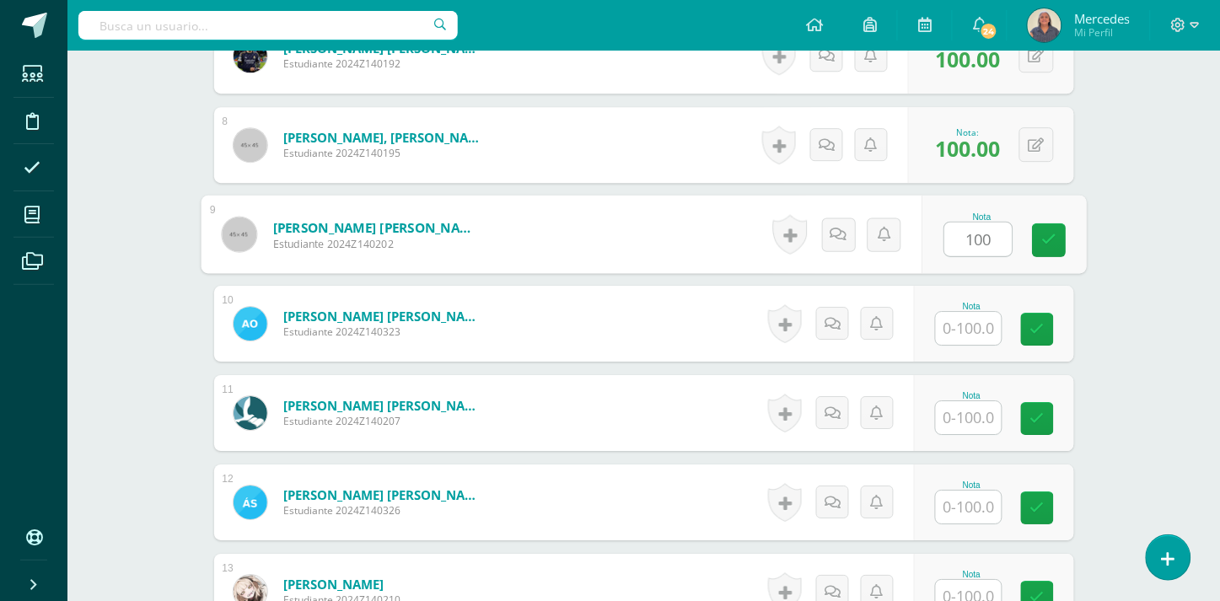
type input "100"
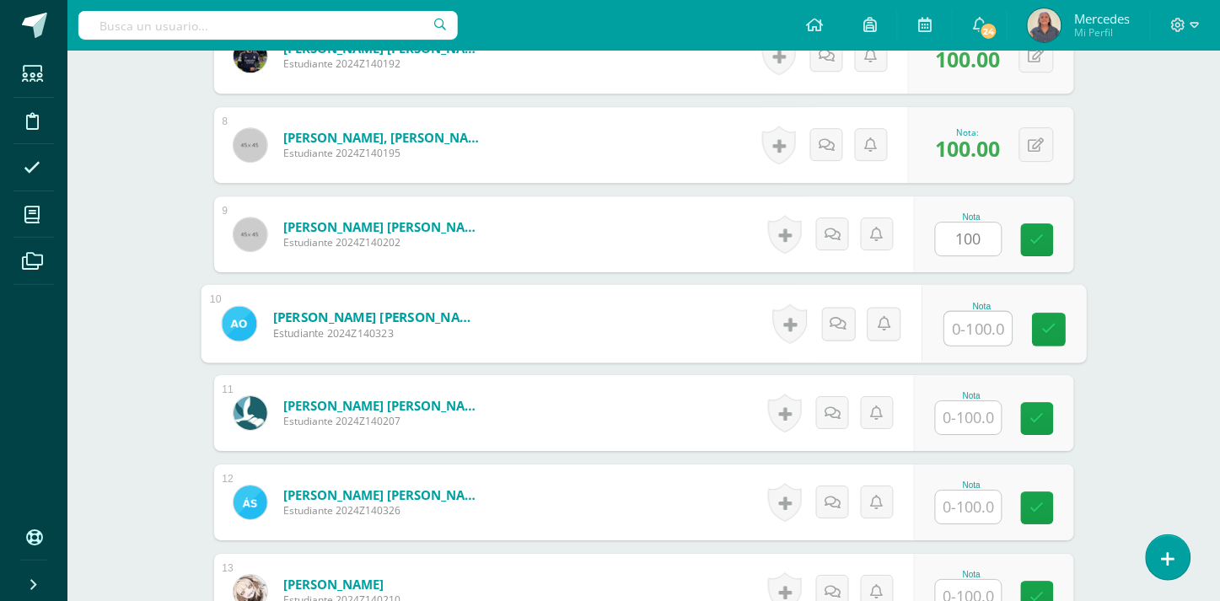
click at [980, 325] on input "text" at bounding box center [977, 329] width 67 height 34
type input "100"
click at [976, 416] on input "text" at bounding box center [969, 417] width 66 height 33
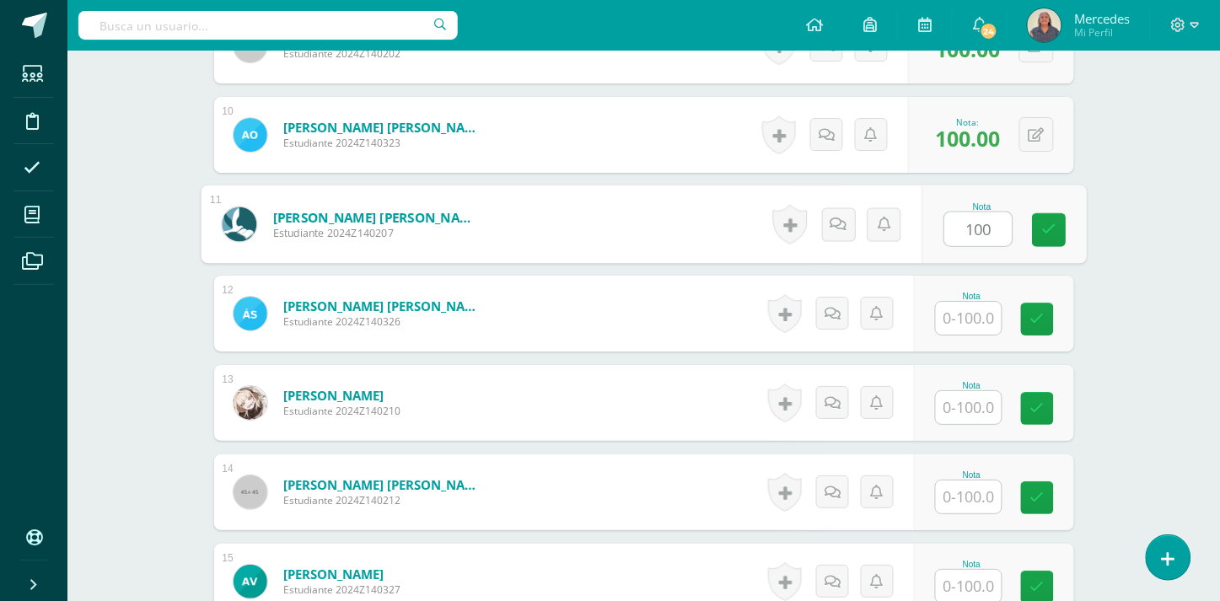
scroll to position [1355, 0]
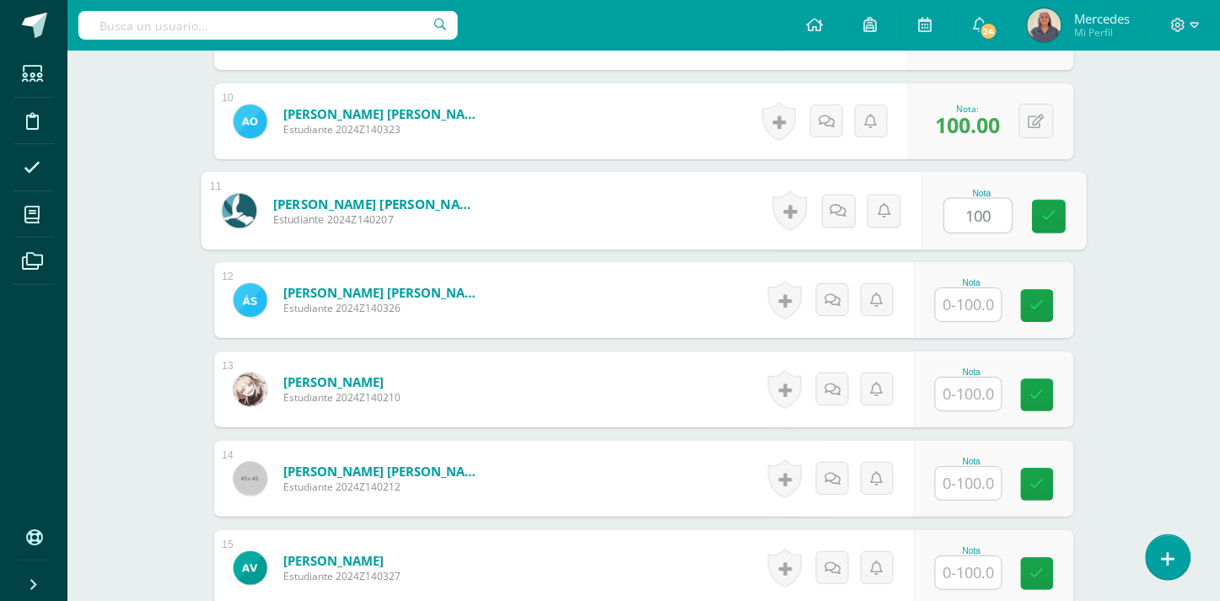
type input "100"
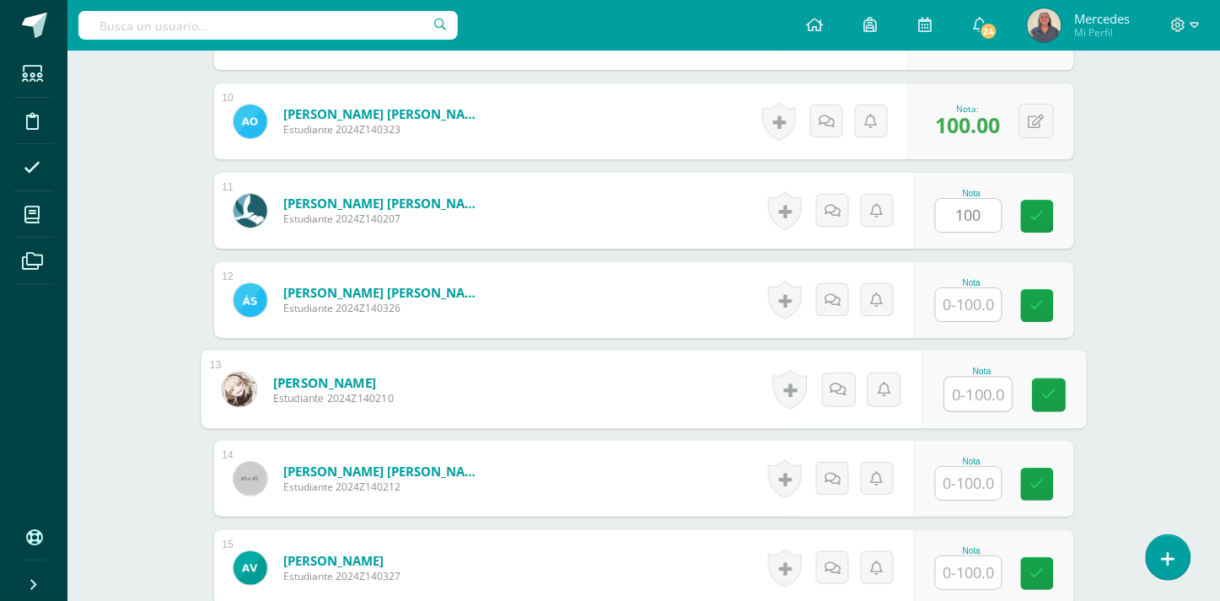
click at [980, 391] on input "text" at bounding box center [977, 395] width 67 height 34
type input "100"
click at [980, 475] on input "text" at bounding box center [969, 483] width 66 height 33
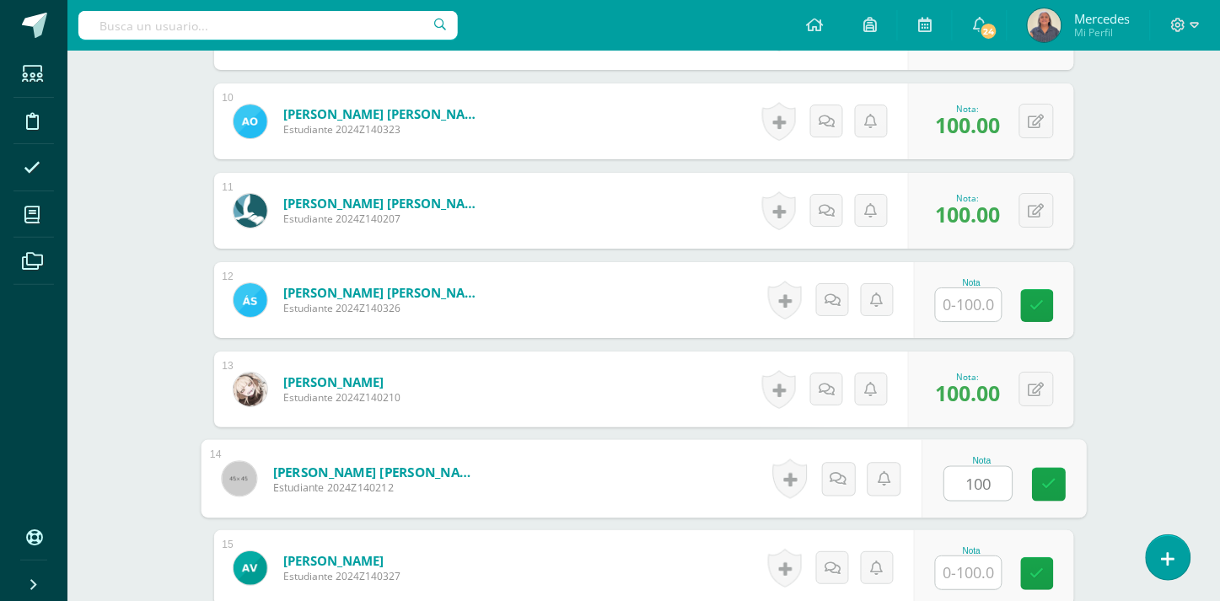
type input "100"
click at [974, 561] on input "text" at bounding box center [969, 572] width 66 height 33
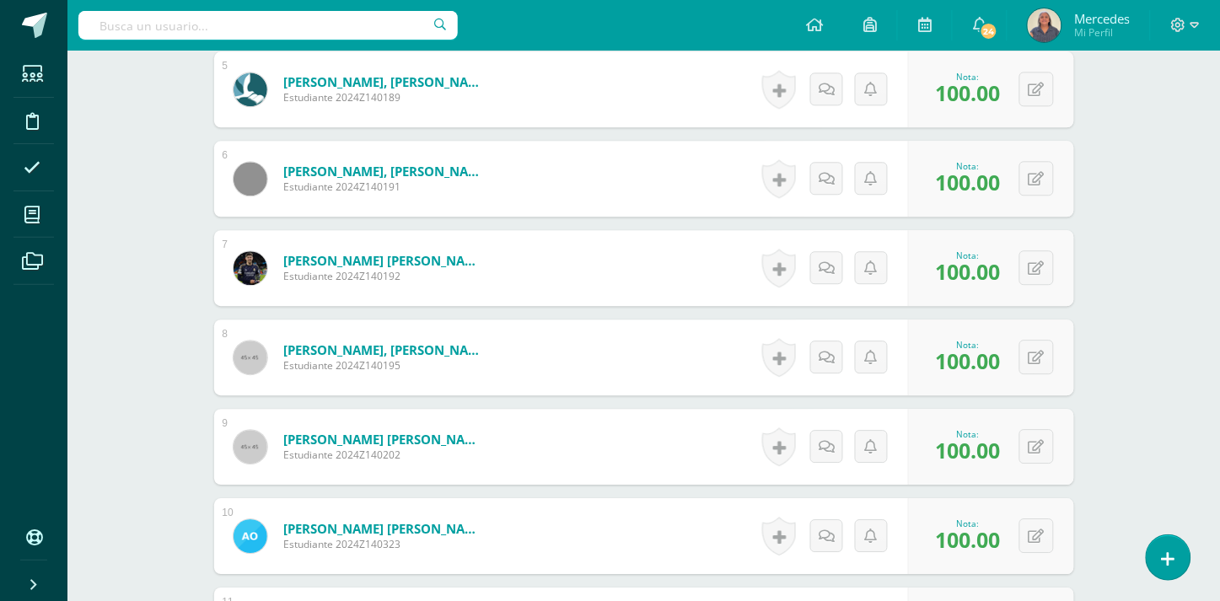
scroll to position [0, 0]
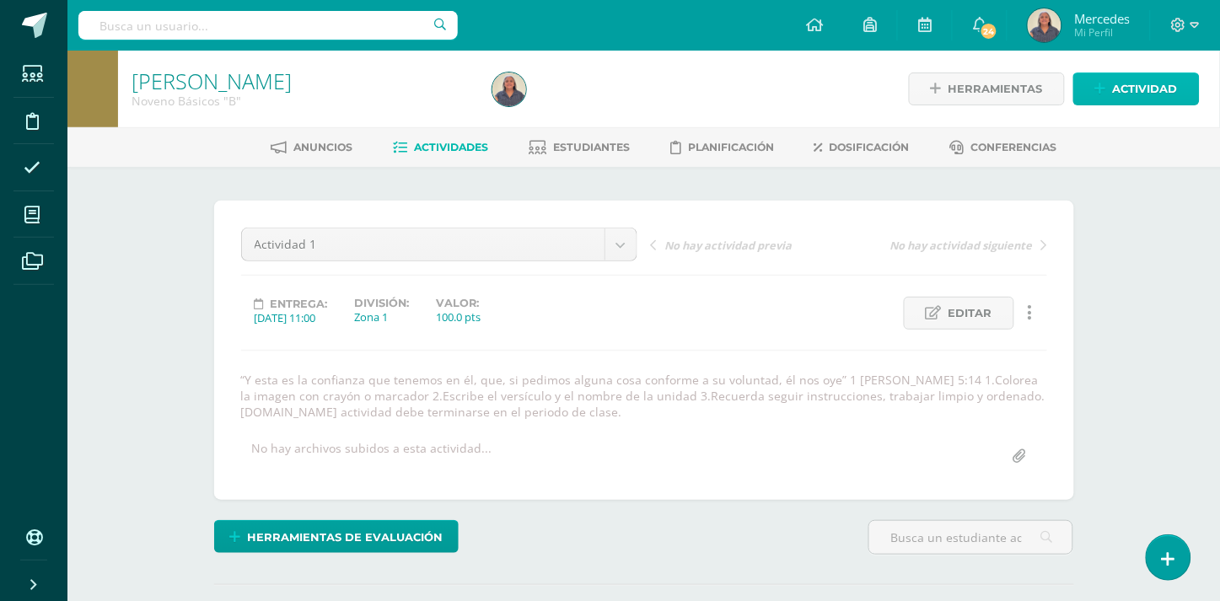
click at [1133, 83] on span "Actividad" at bounding box center [1145, 88] width 65 height 31
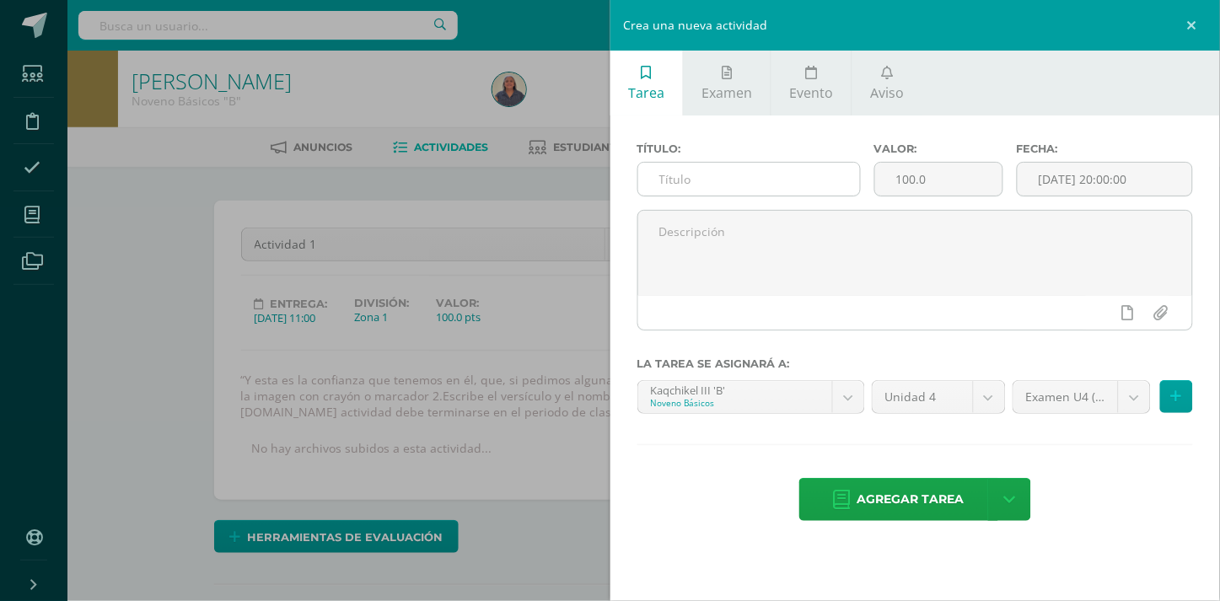
click at [658, 171] on input "text" at bounding box center [749, 179] width 222 height 33
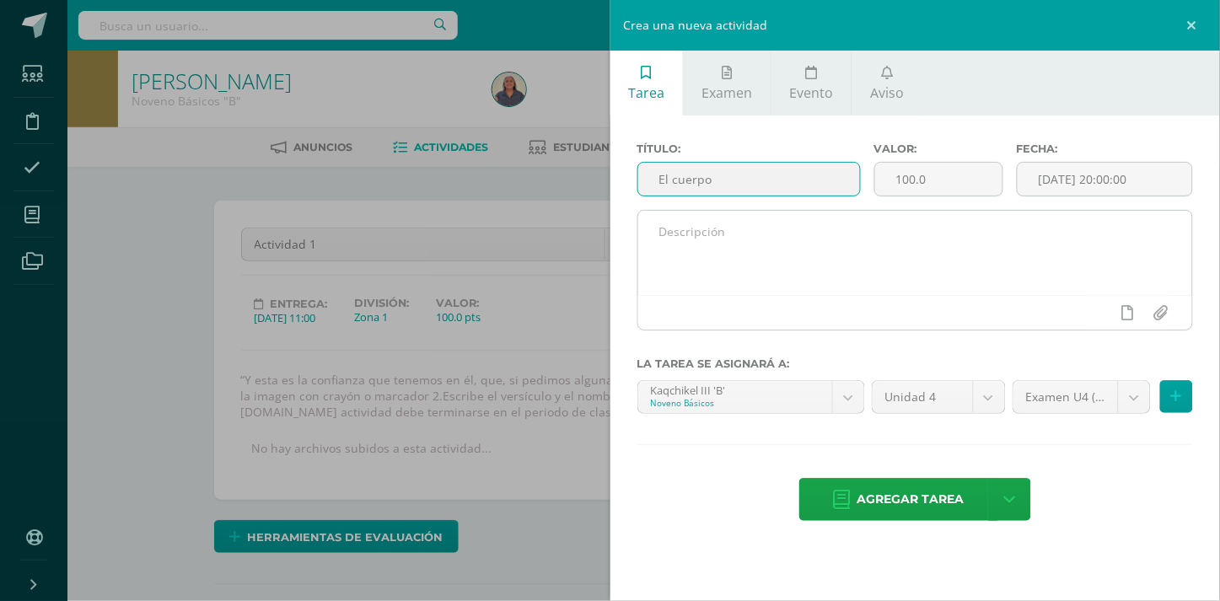
type input "El cuerpo"
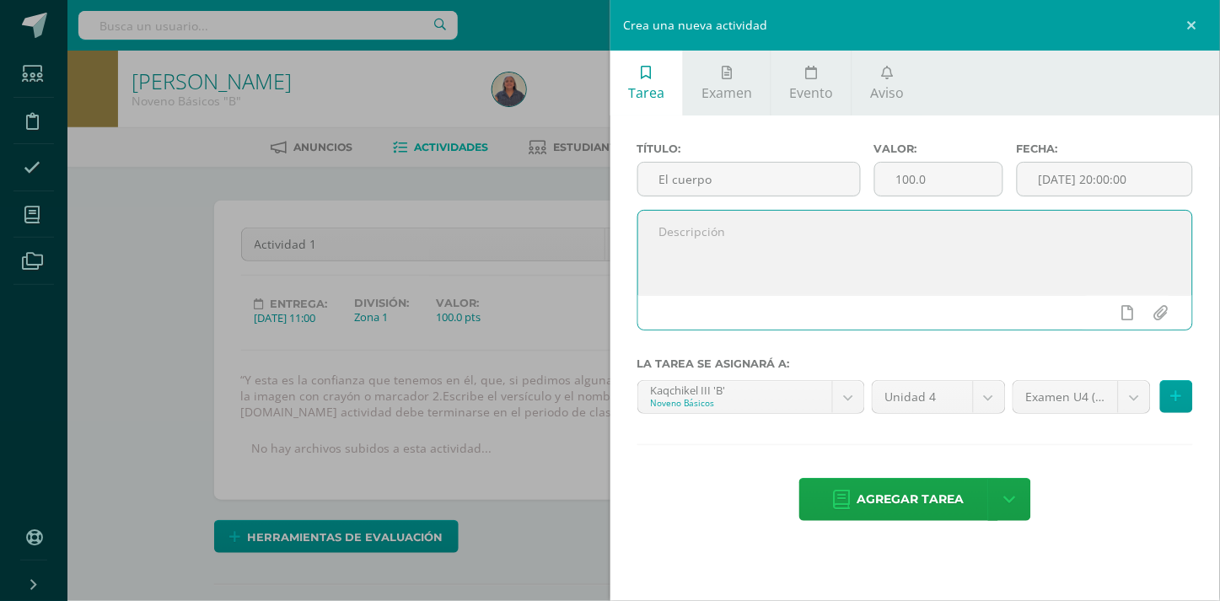
click at [1037, 249] on textarea at bounding box center [915, 253] width 555 height 84
click at [1101, 179] on input "[DATE] 20:00:00" at bounding box center [1104, 179] width 174 height 33
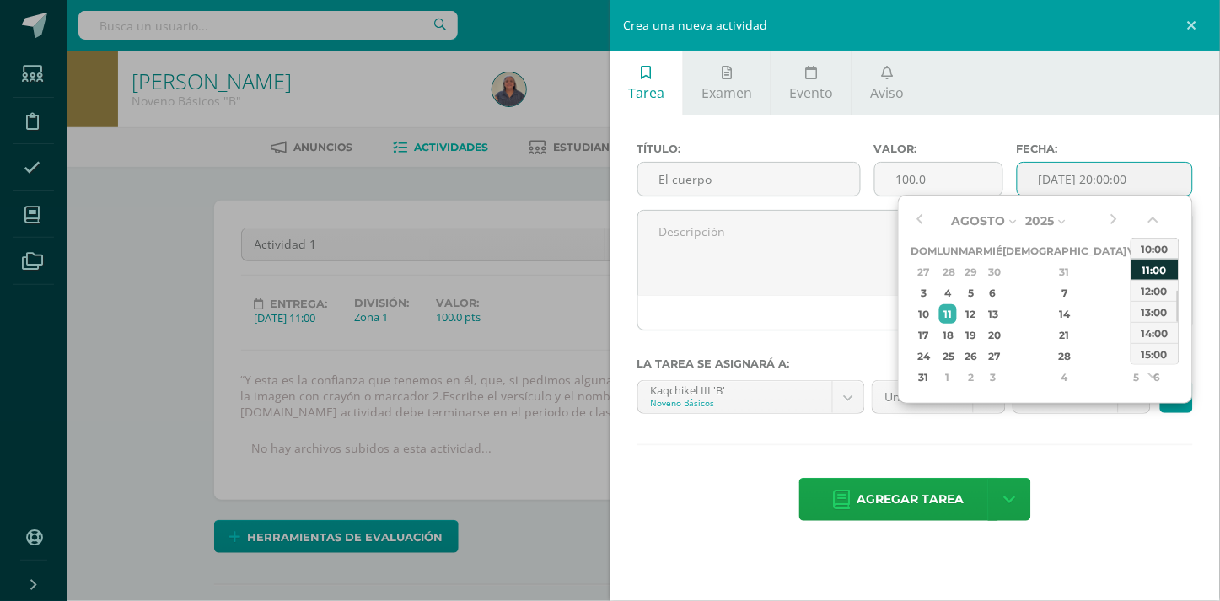
click at [1155, 266] on div "11:00" at bounding box center [1154, 269] width 47 height 21
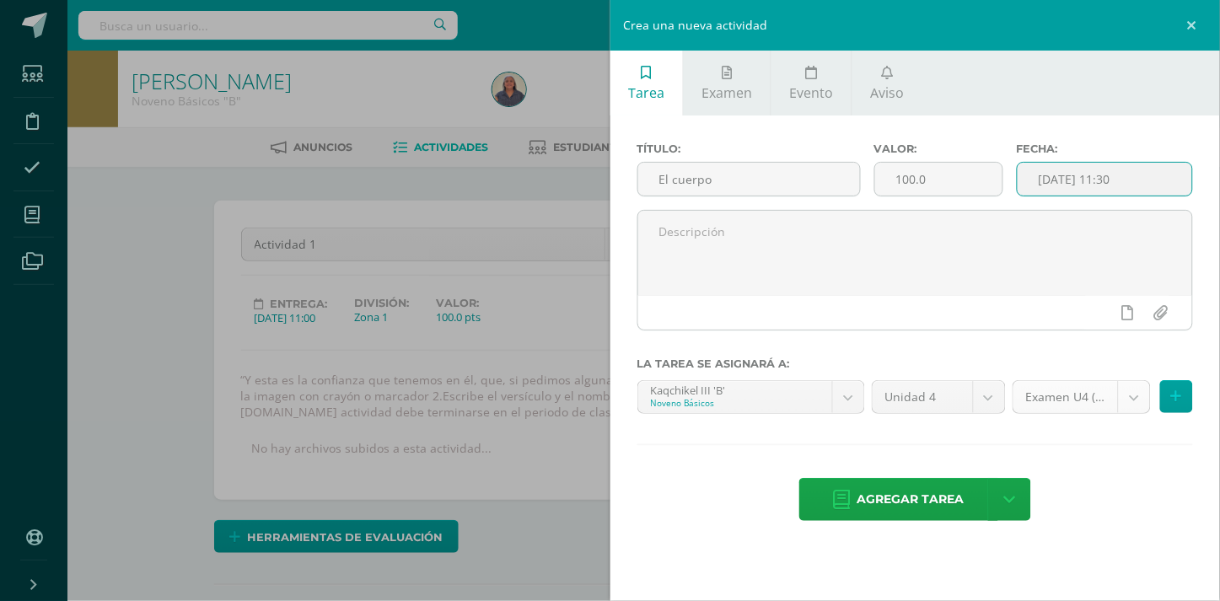
type input "2025-08-11 11:30"
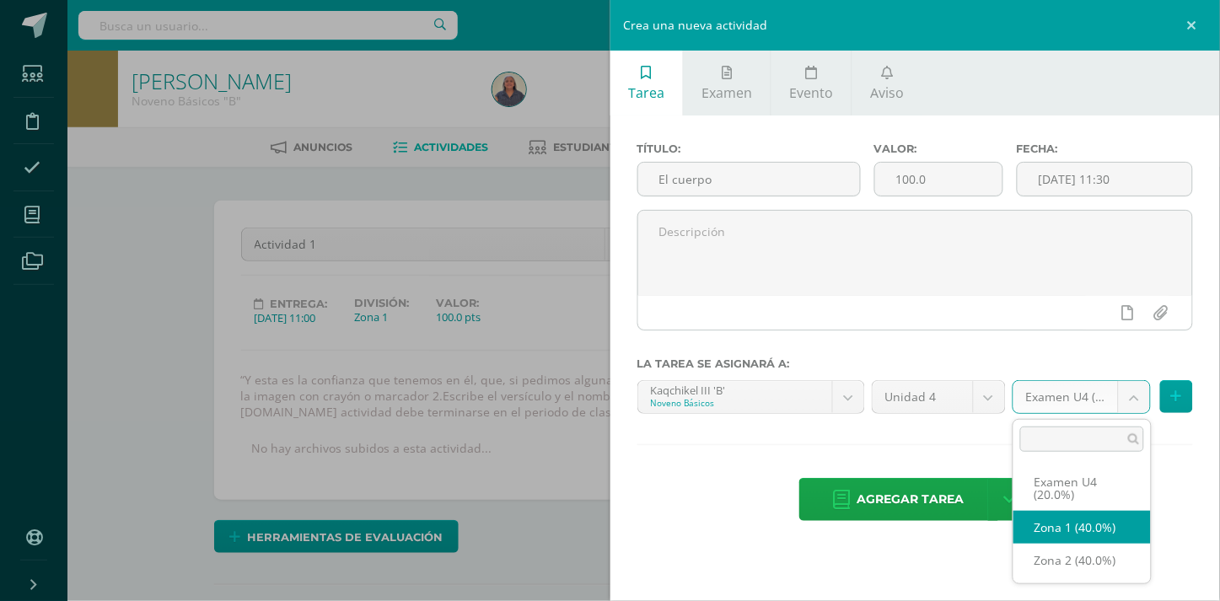
select select "30922"
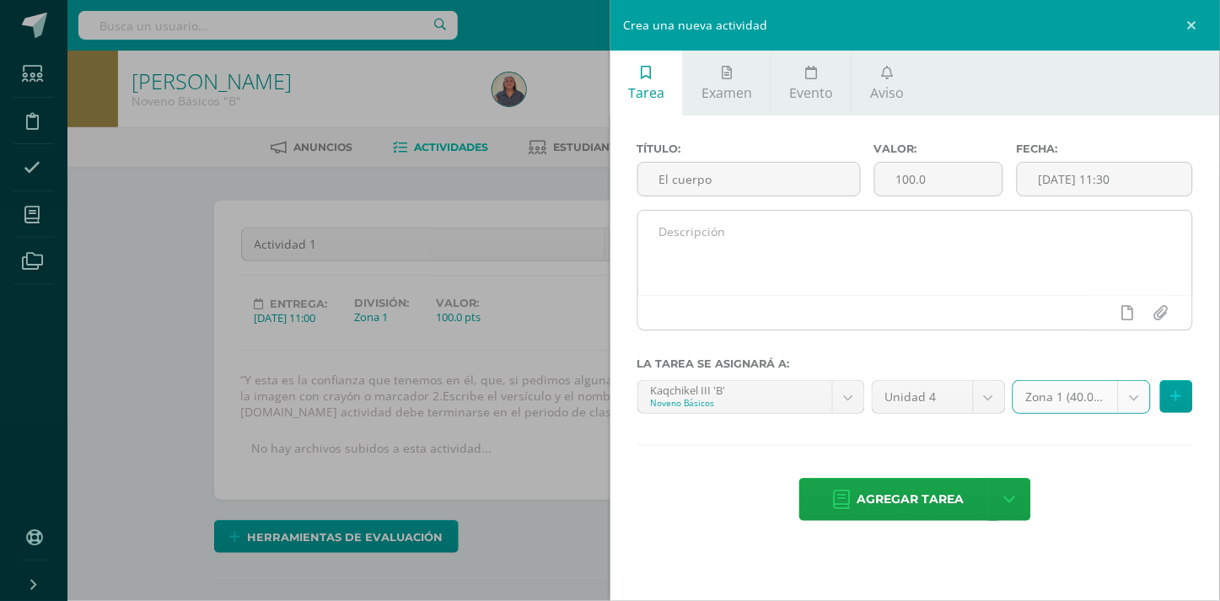
click at [666, 236] on textarea at bounding box center [915, 253] width 555 height 84
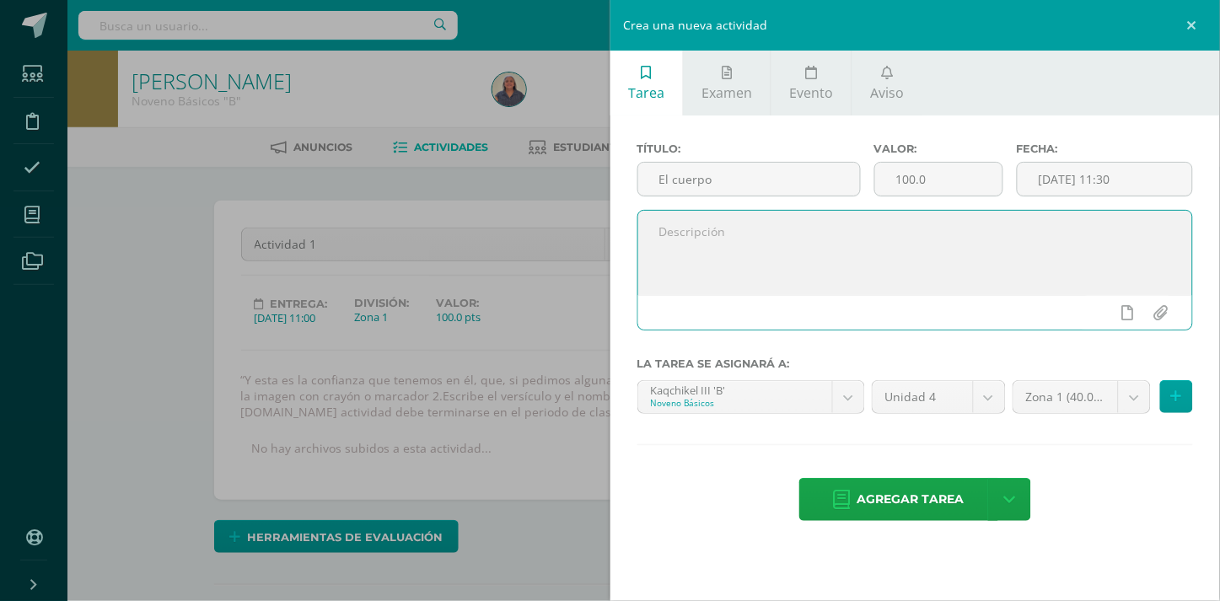
paste textarea "El señor está cerca de todos los que lo buscan, de los que buscan sinceramente …"
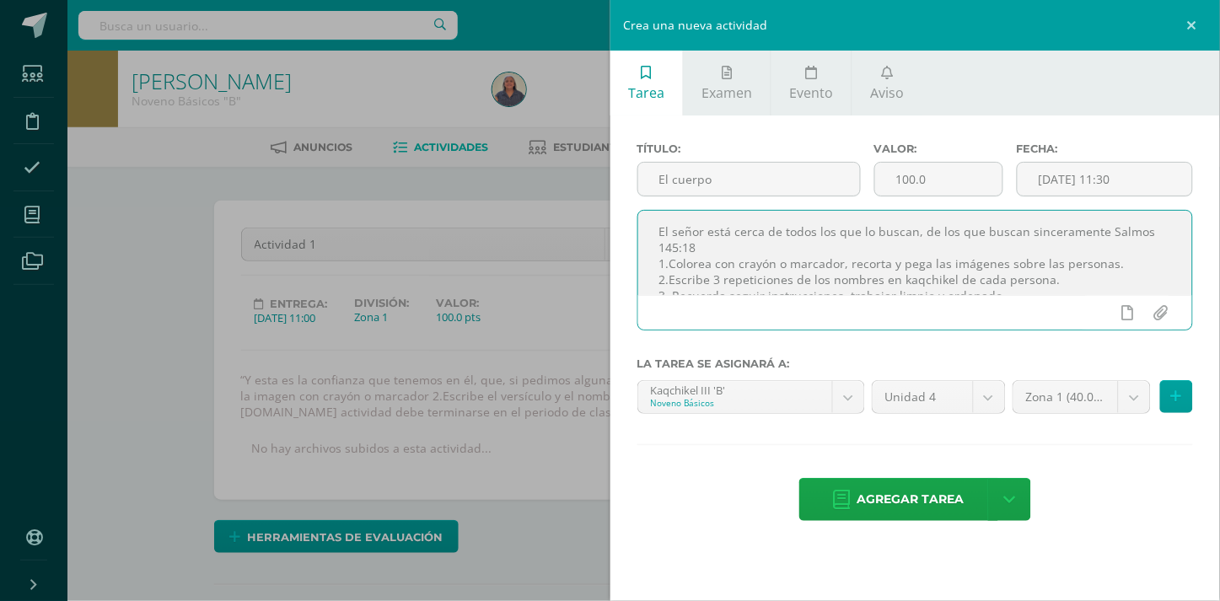
scroll to position [40, 0]
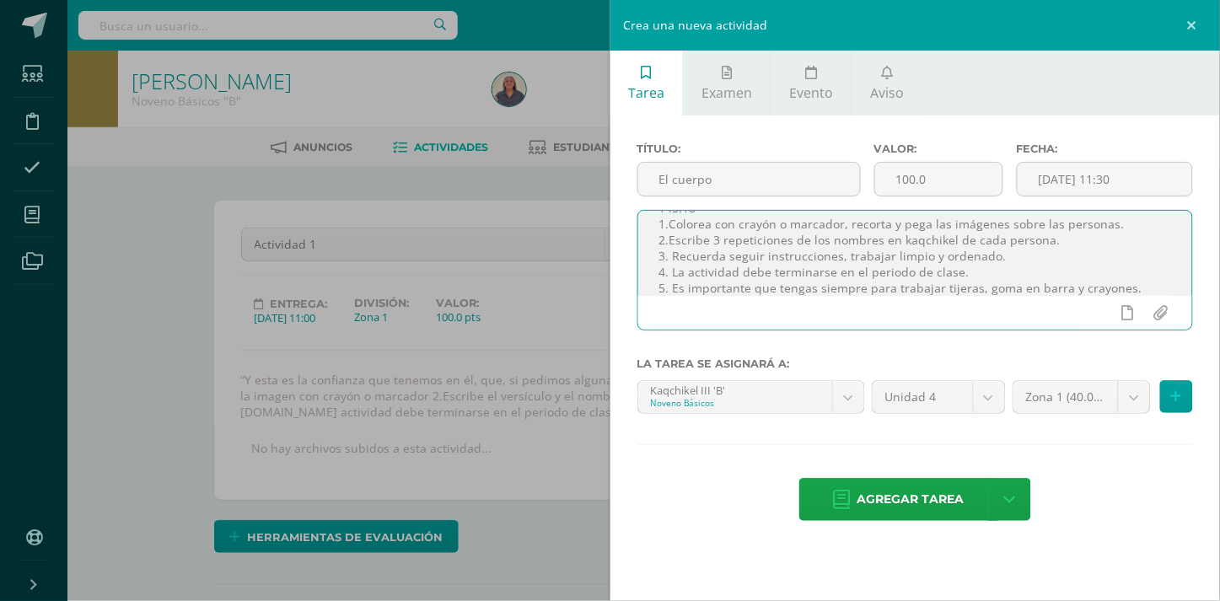
click at [1108, 223] on textarea "El señor está cerca de todos los que lo buscan, de los que buscan sinceramente …" at bounding box center [915, 253] width 555 height 84
click at [717, 238] on textarea "El señor está cerca de todos los que lo buscan, de los que buscan sinceramente …" at bounding box center [915, 253] width 555 height 84
click at [1043, 237] on textarea "El señor está cerca de todos los que lo buscan, de los que buscan sinceramente …" at bounding box center [915, 253] width 555 height 84
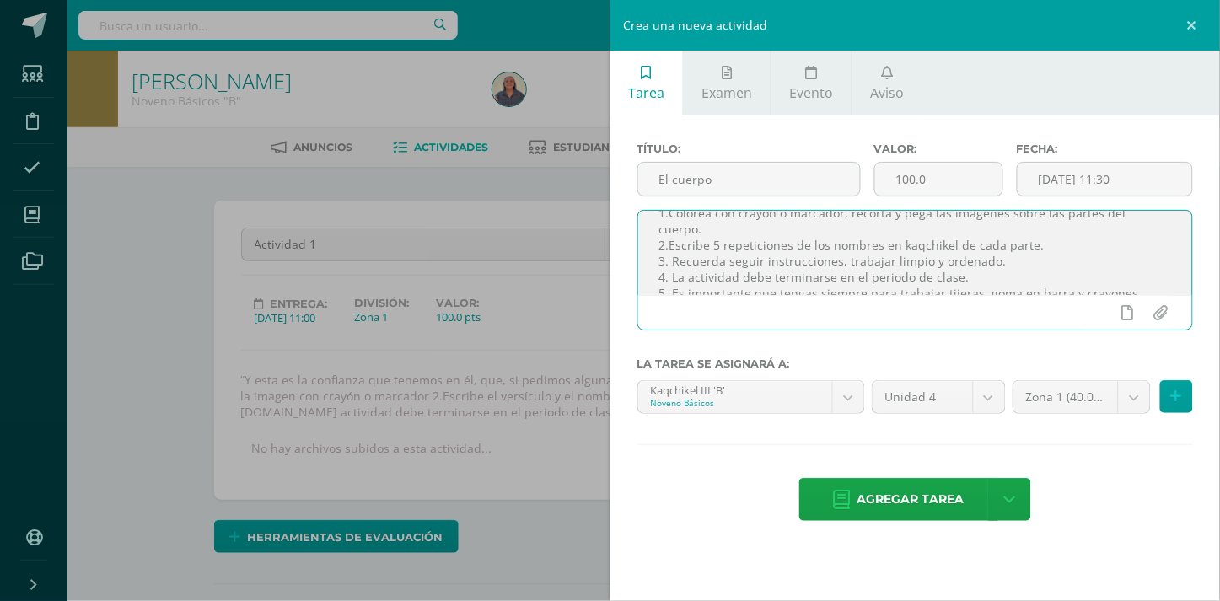
scroll to position [52, 0]
type textarea "El señor está cerca de todos los que lo buscan, de los que buscan sinceramente …"
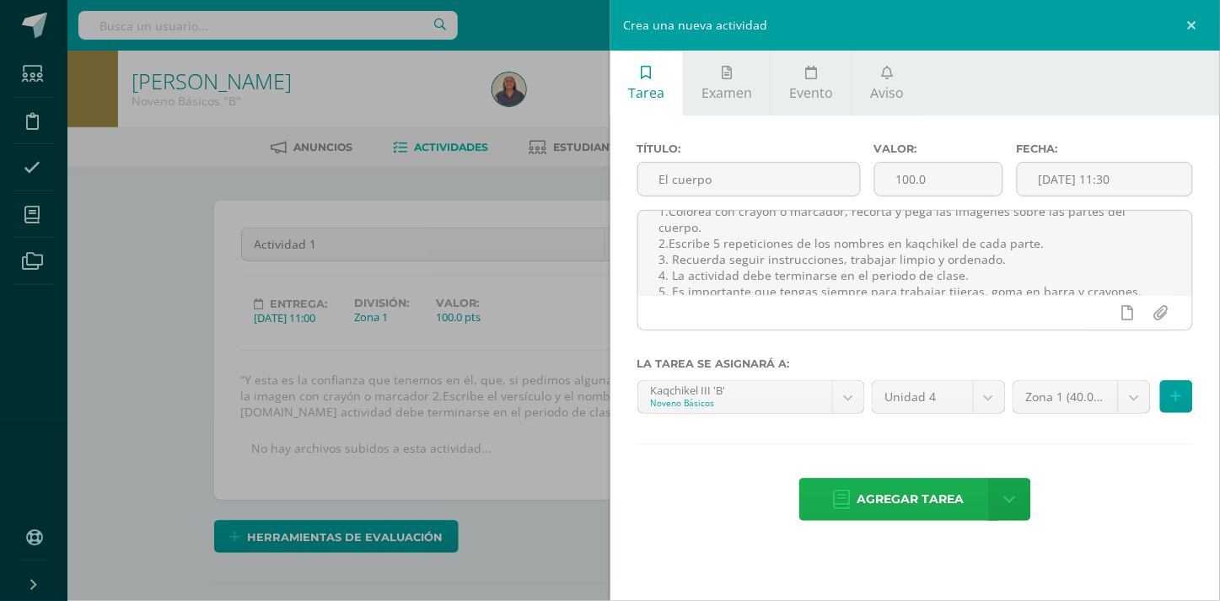
click at [927, 496] on span "Agregar tarea" at bounding box center [910, 499] width 107 height 41
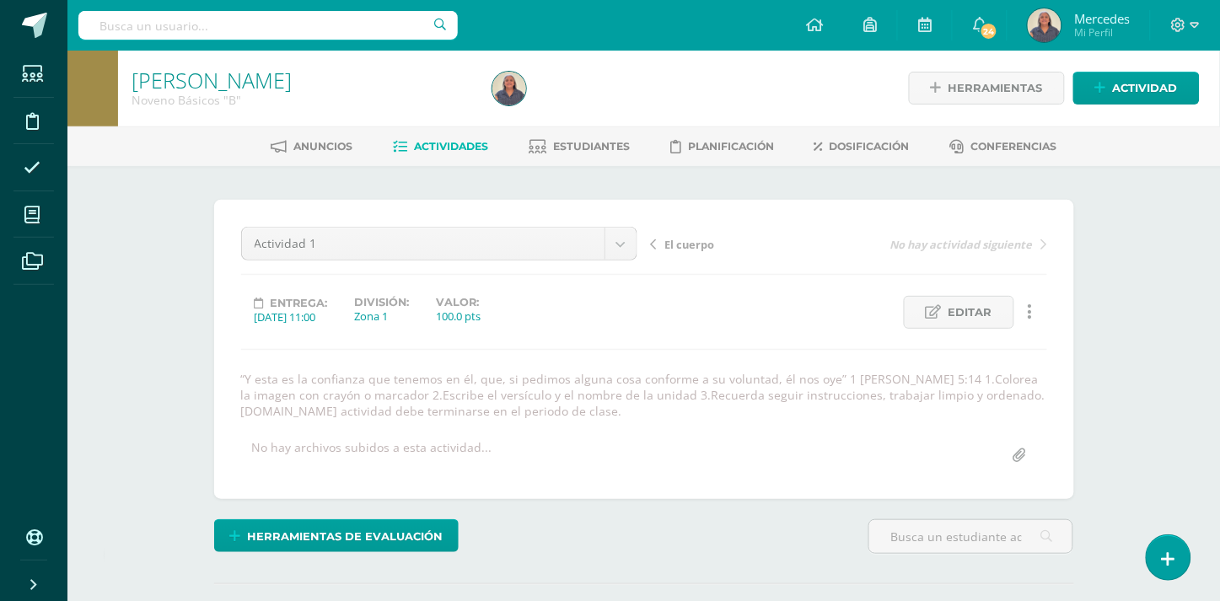
scroll to position [2, 0]
click at [696, 244] on span "El cuerpo" at bounding box center [690, 243] width 50 height 15
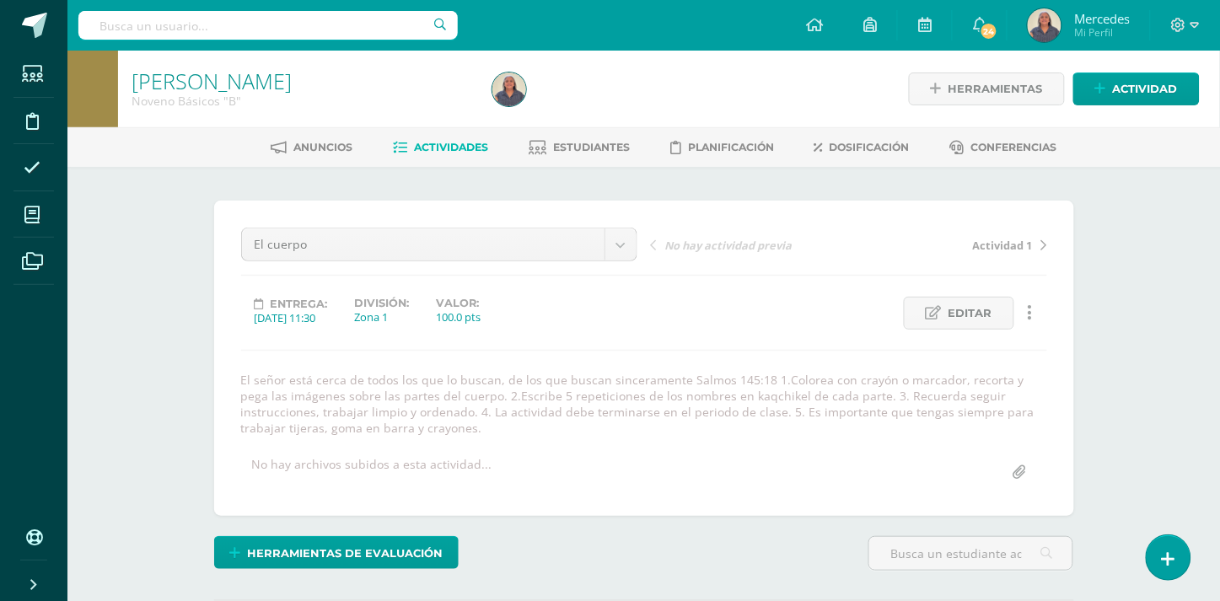
click at [1219, 184] on html "Estudiantes Disciplina Asistencia Mis cursos Archivos Soporte Ayuda Reportar un…" at bounding box center [610, 366] width 1220 height 732
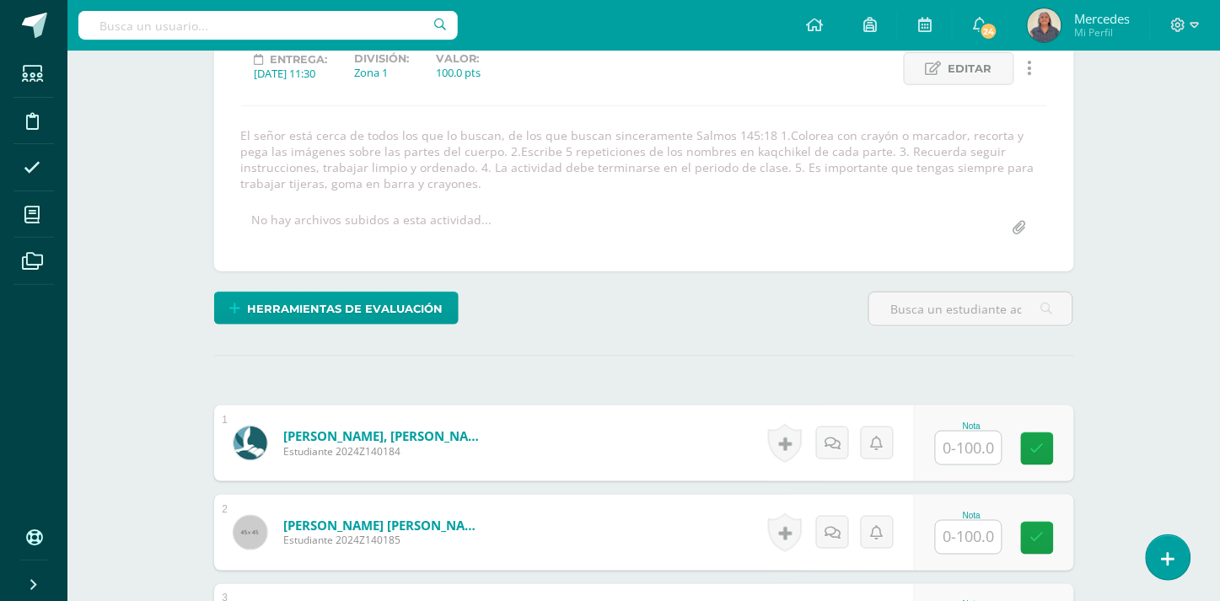
scroll to position [245, 0]
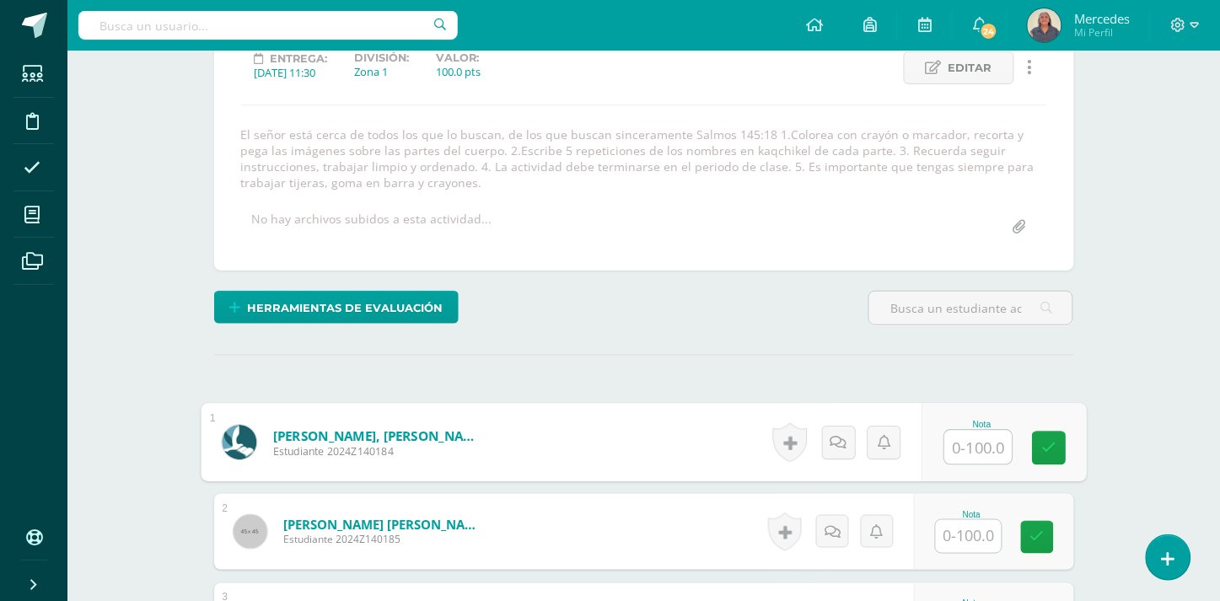
click at [995, 448] on input "text" at bounding box center [977, 448] width 67 height 34
type input "100"
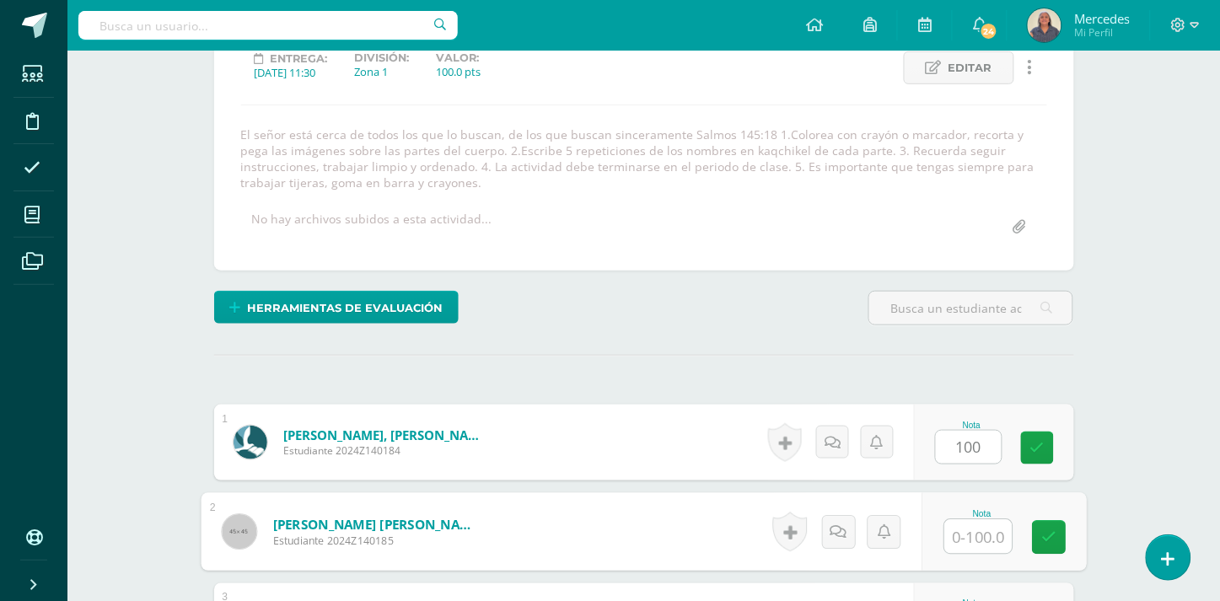
click at [983, 538] on input "text" at bounding box center [977, 537] width 67 height 34
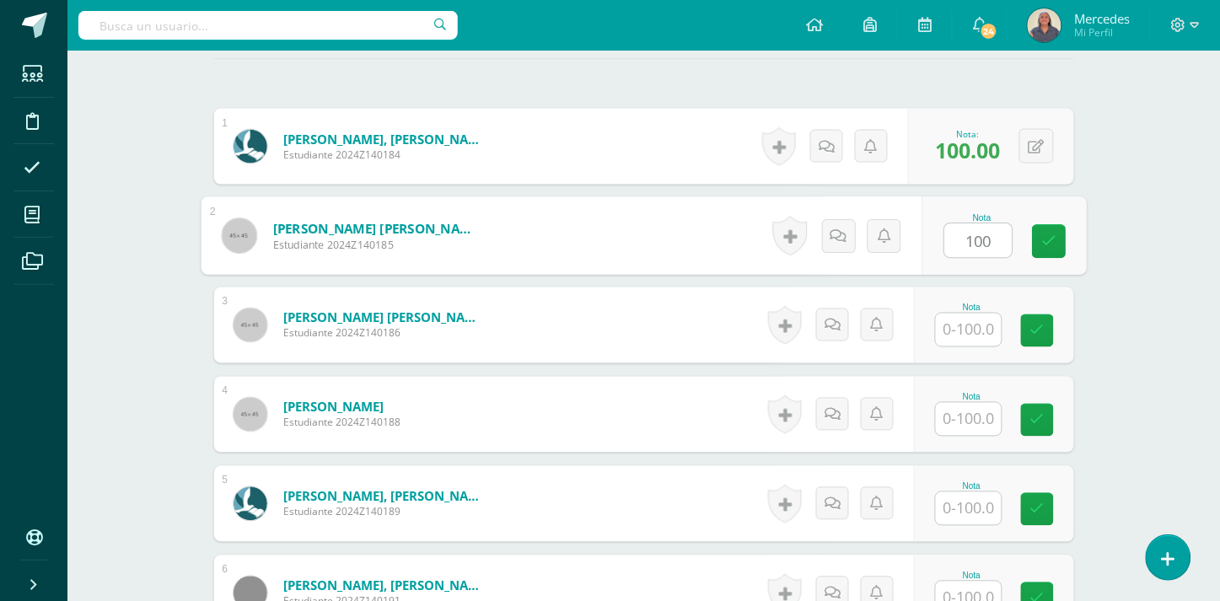
scroll to position [671, 0]
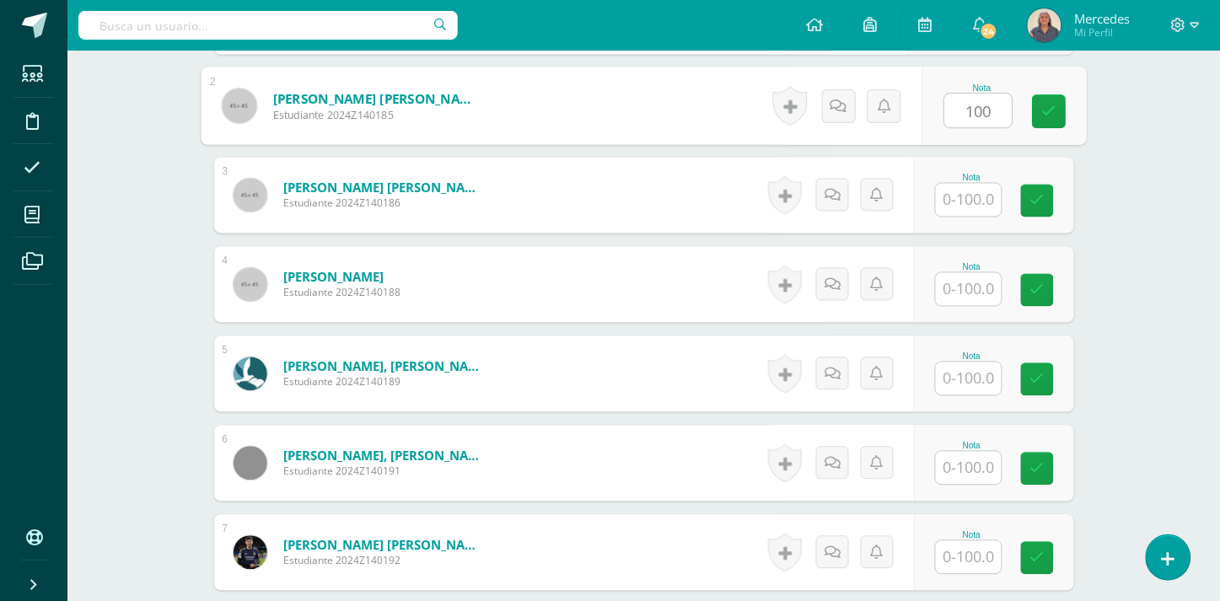
type input "100"
click at [980, 200] on input "text" at bounding box center [969, 200] width 66 height 33
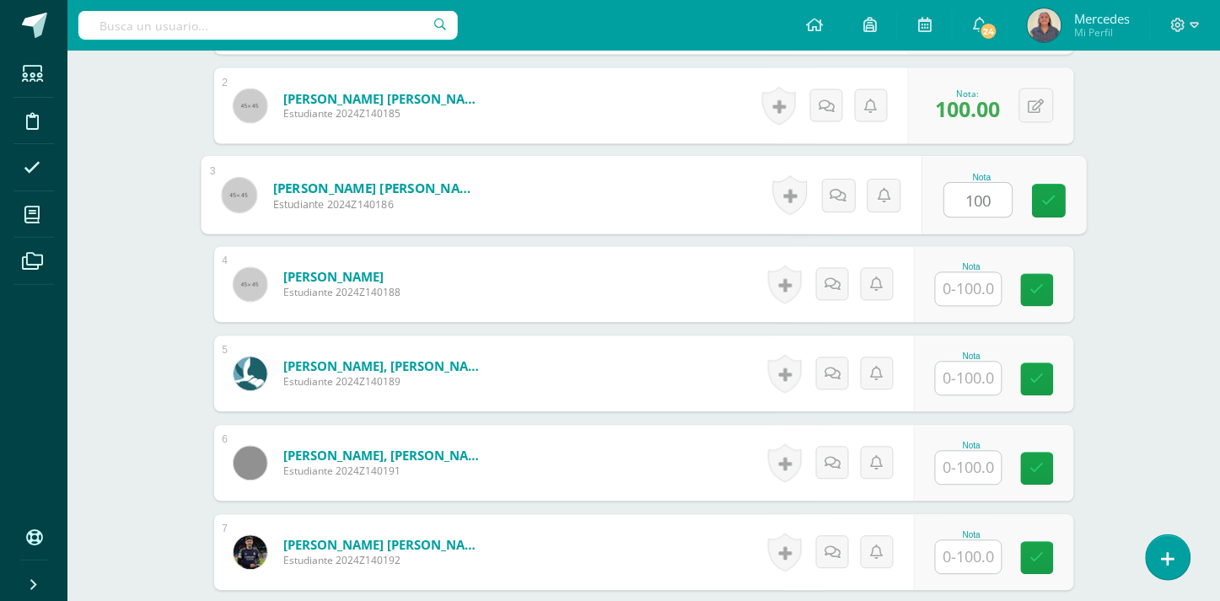
type input "100"
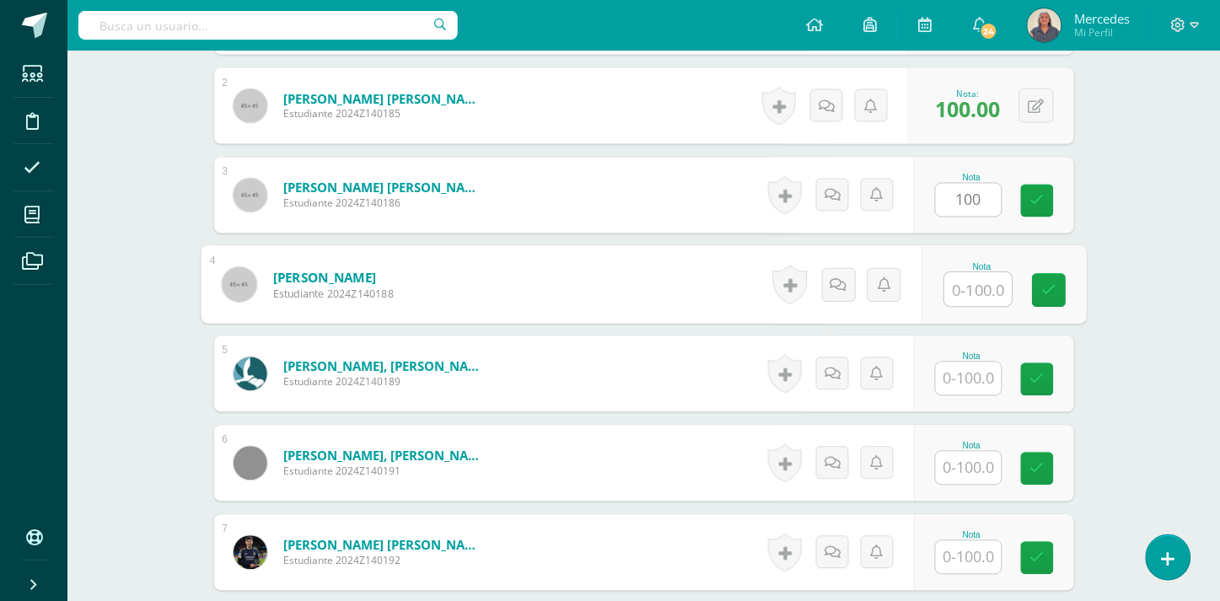
click at [979, 278] on input "text" at bounding box center [977, 290] width 67 height 34
type input "100"
click at [973, 381] on input "text" at bounding box center [969, 378] width 66 height 33
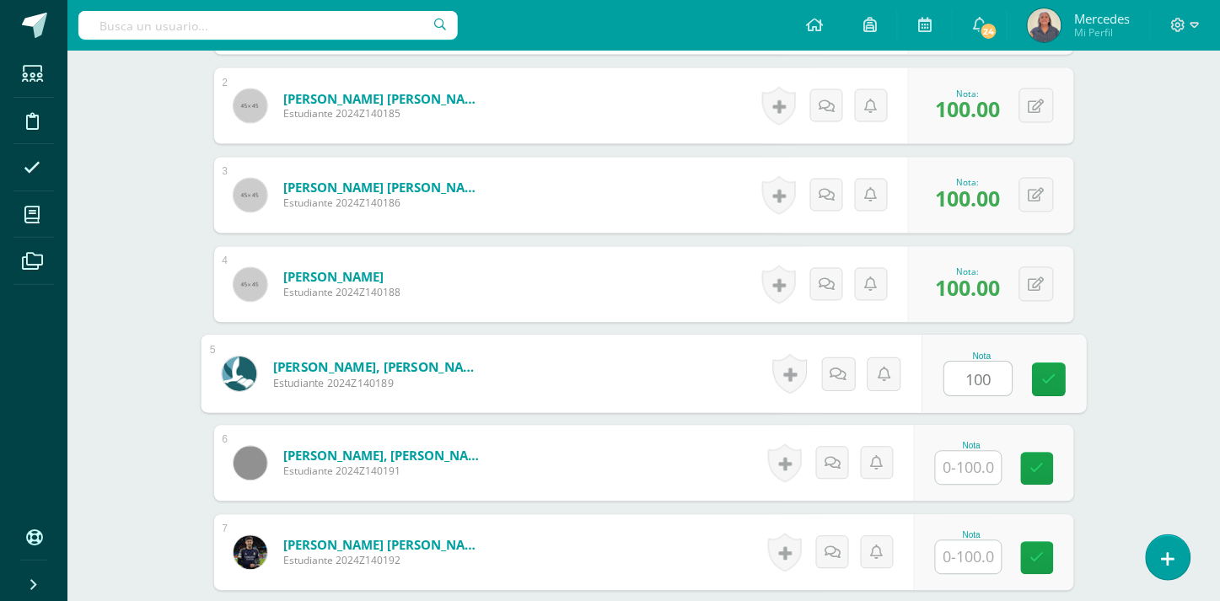
type input "100"
click at [967, 464] on input "text" at bounding box center [969, 468] width 66 height 33
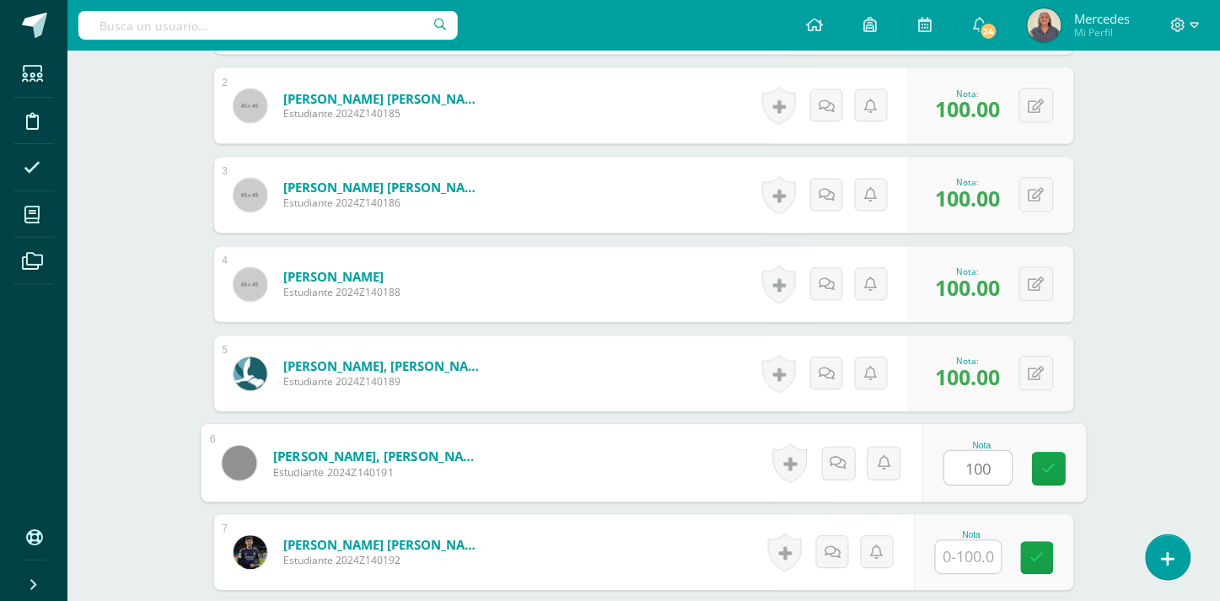
type input "100"
click at [981, 560] on input "text" at bounding box center [969, 557] width 66 height 33
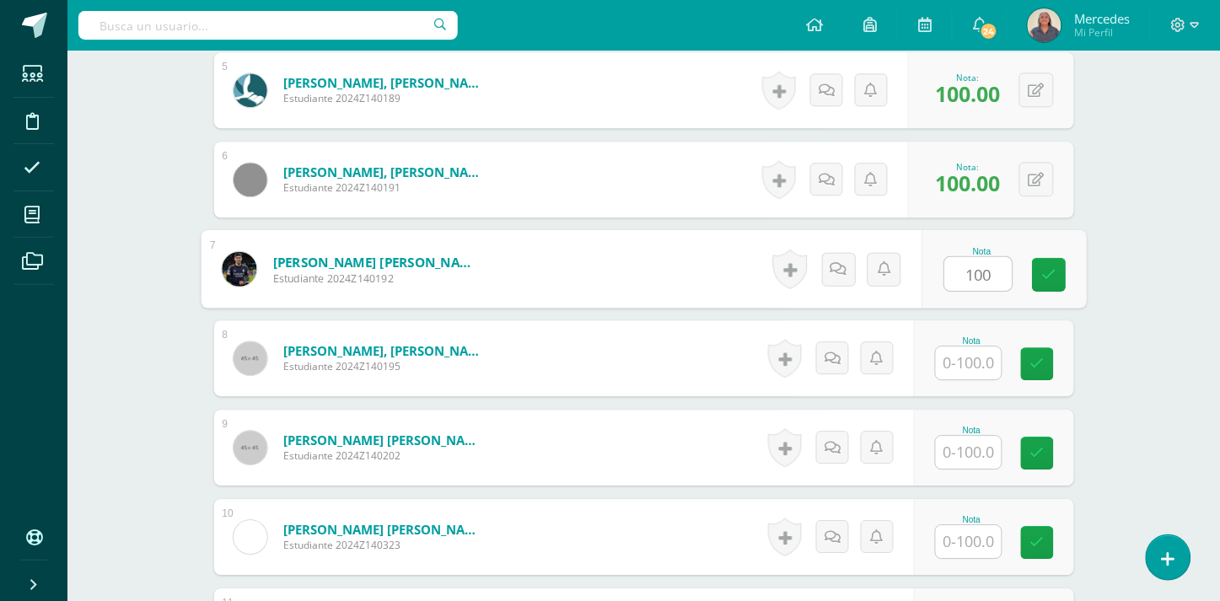
scroll to position [1039, 0]
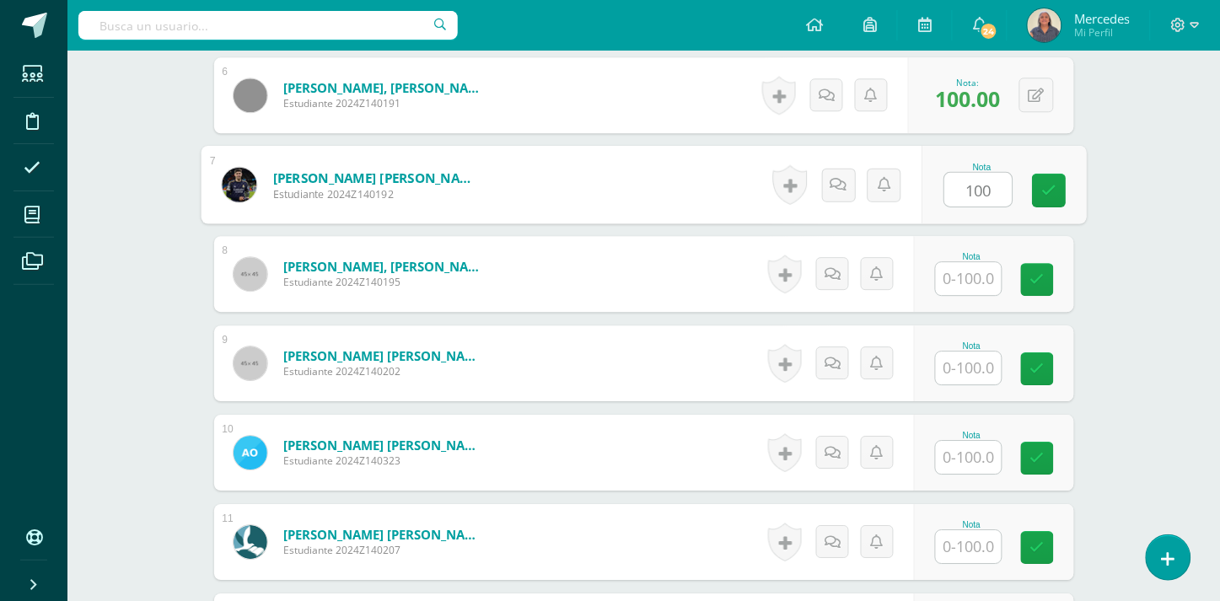
type input "100"
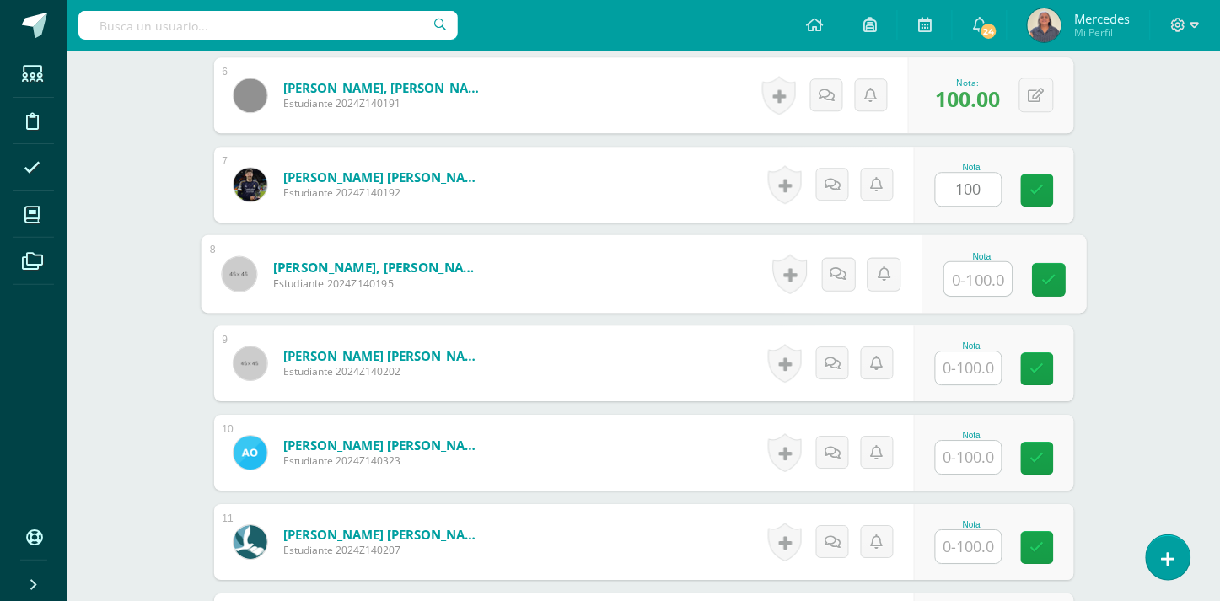
click at [974, 272] on input "text" at bounding box center [977, 279] width 67 height 34
type input "100"
click at [983, 359] on input "text" at bounding box center [969, 368] width 66 height 33
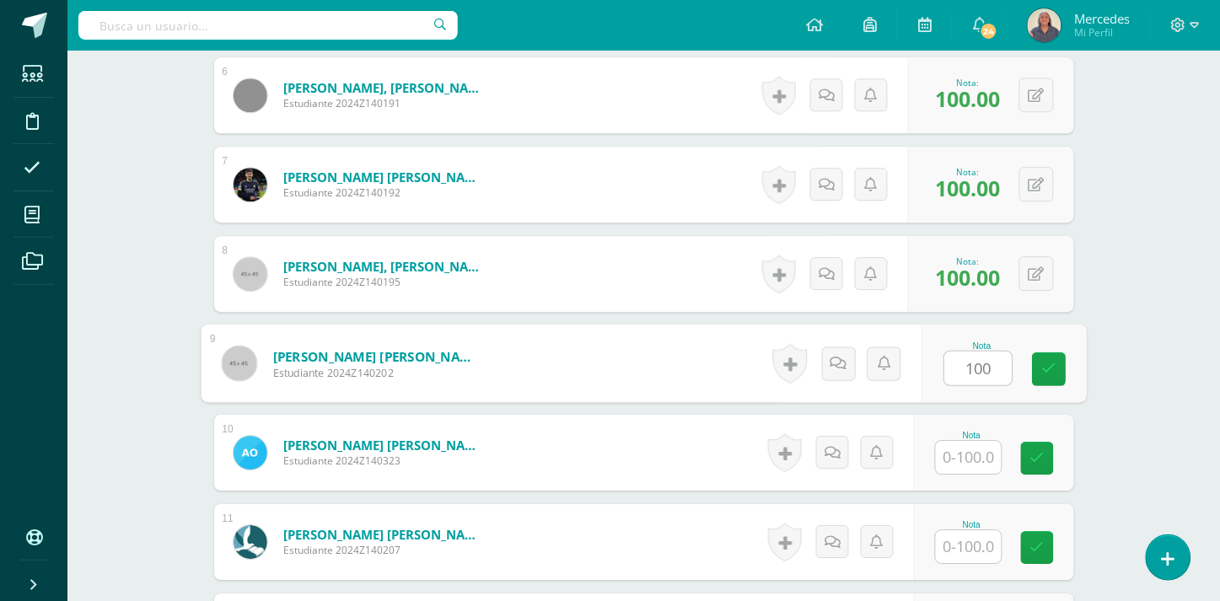
type input "100"
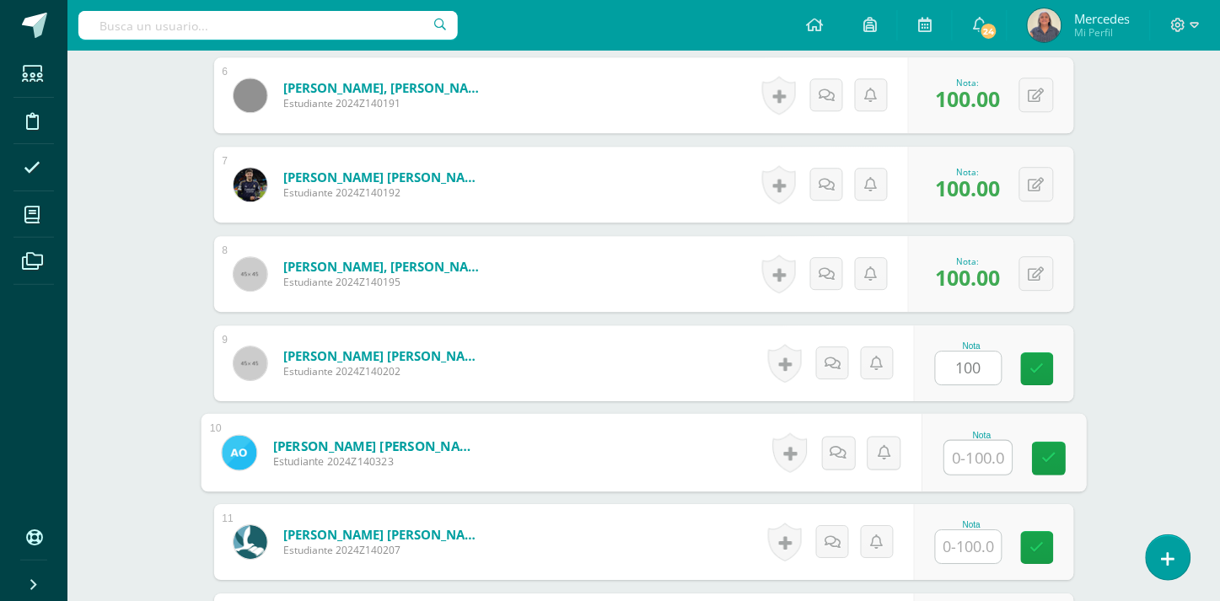
click at [980, 444] on input "text" at bounding box center [977, 458] width 67 height 34
type input "100"
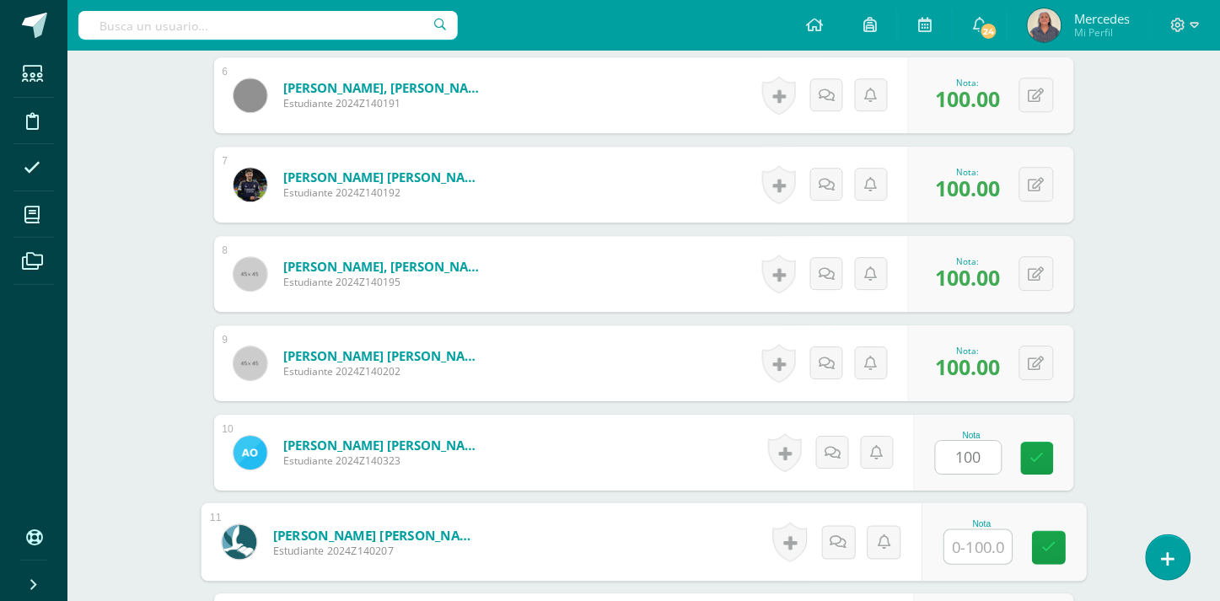
click at [968, 537] on input "text" at bounding box center [977, 547] width 67 height 34
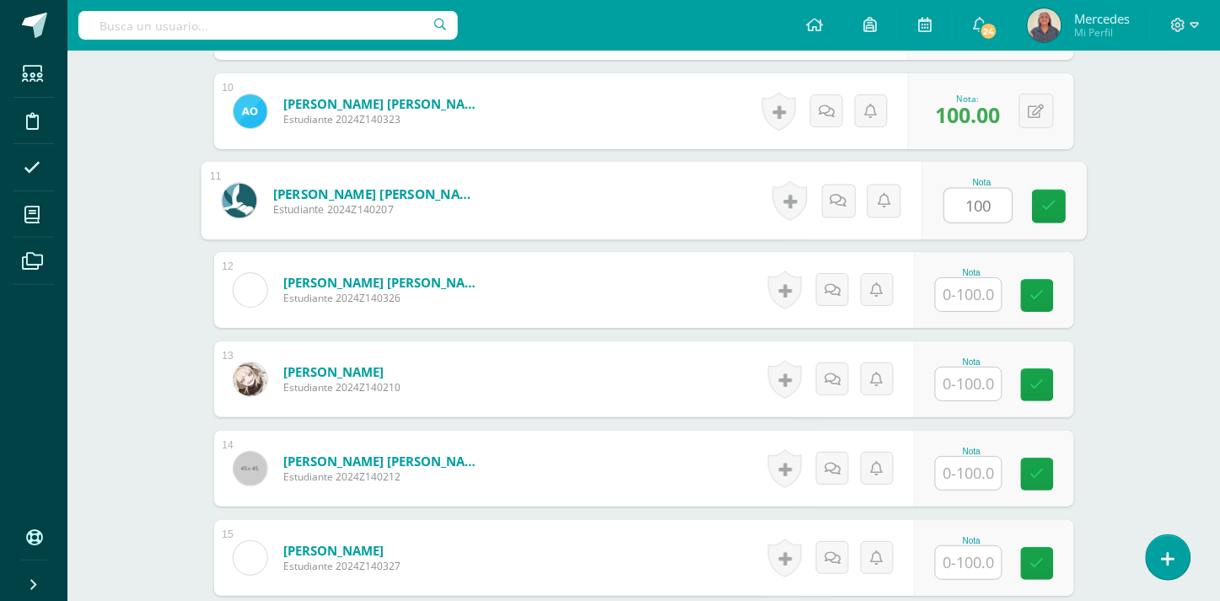
scroll to position [1453, 0]
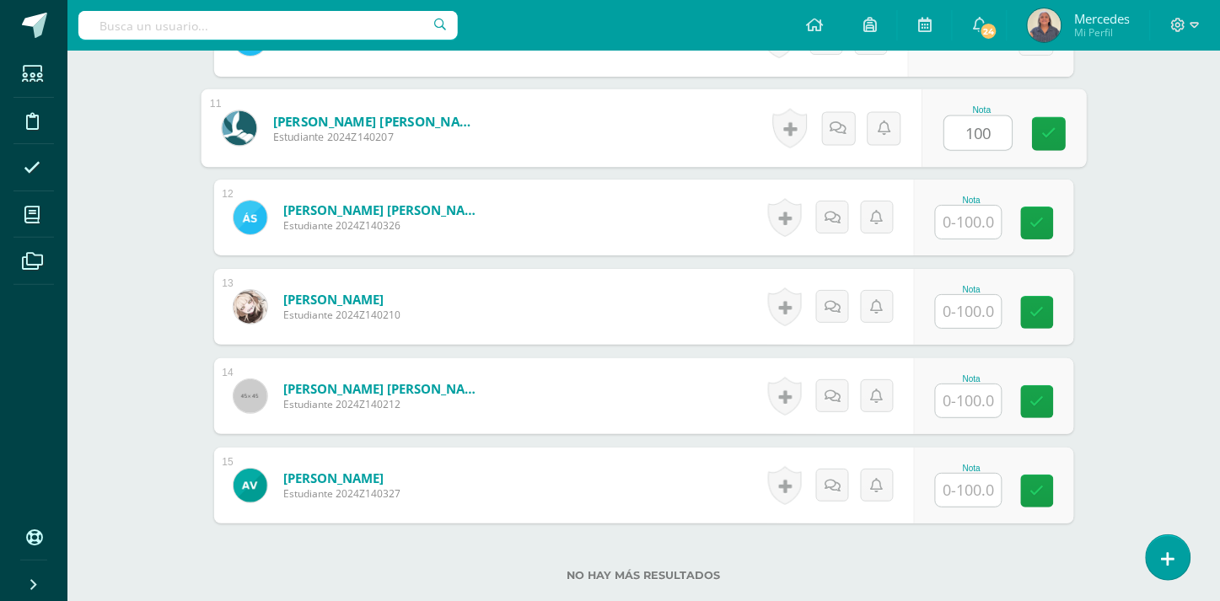
type input "100"
click at [975, 309] on input "text" at bounding box center [969, 311] width 66 height 33
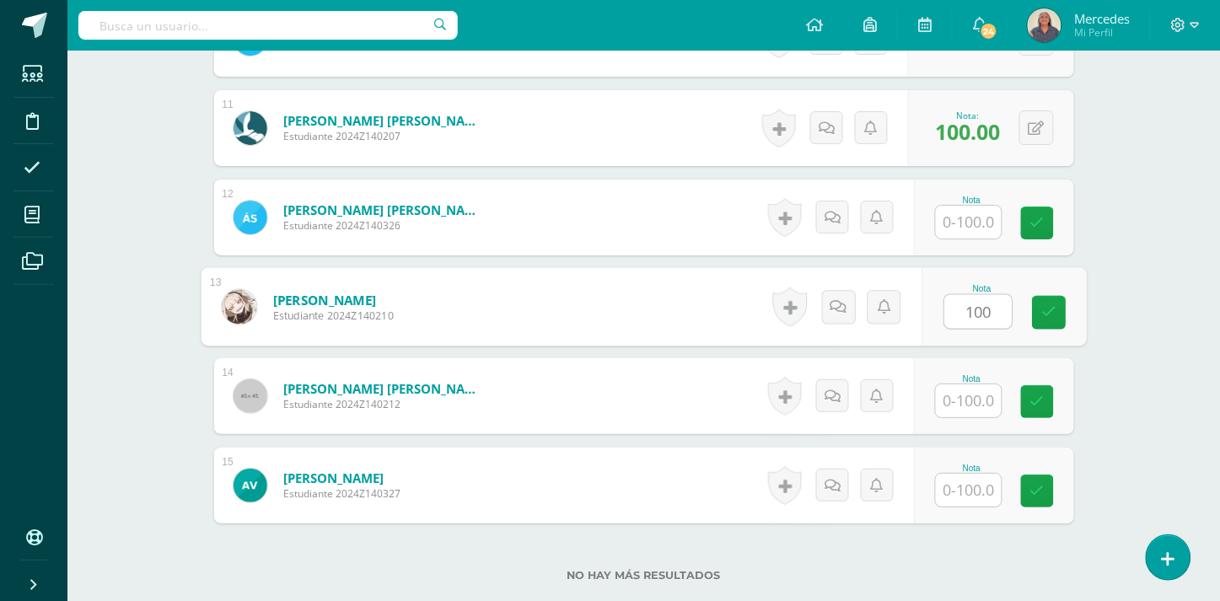
type input "100"
click at [973, 391] on input "text" at bounding box center [969, 400] width 66 height 33
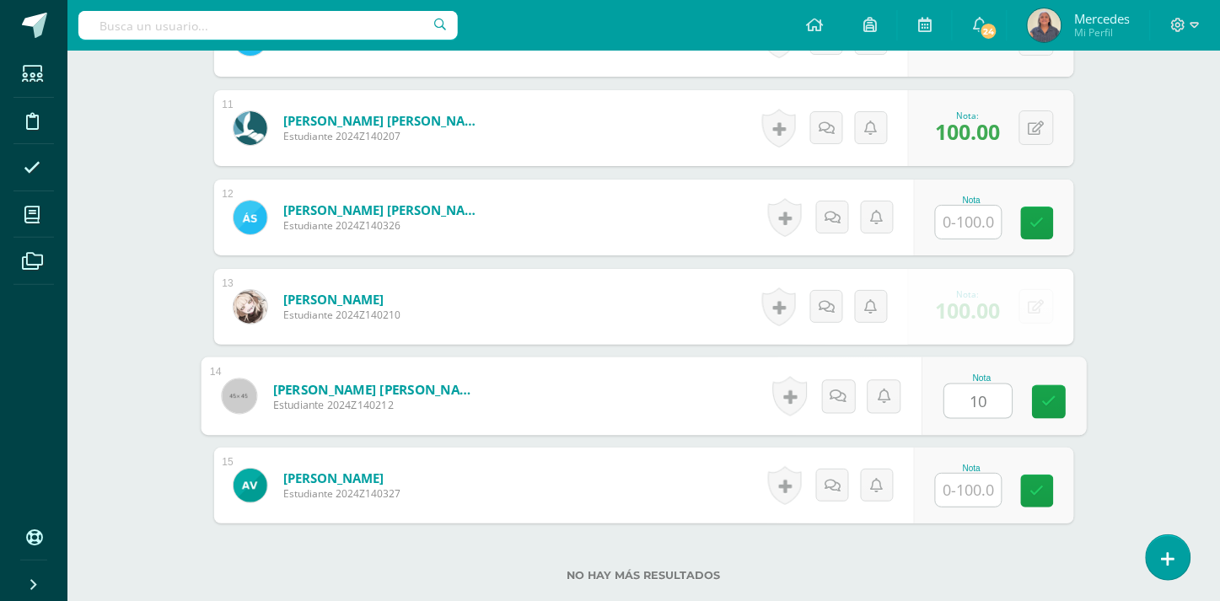
type input "100"
click at [1051, 405] on icon at bounding box center [1048, 402] width 15 height 14
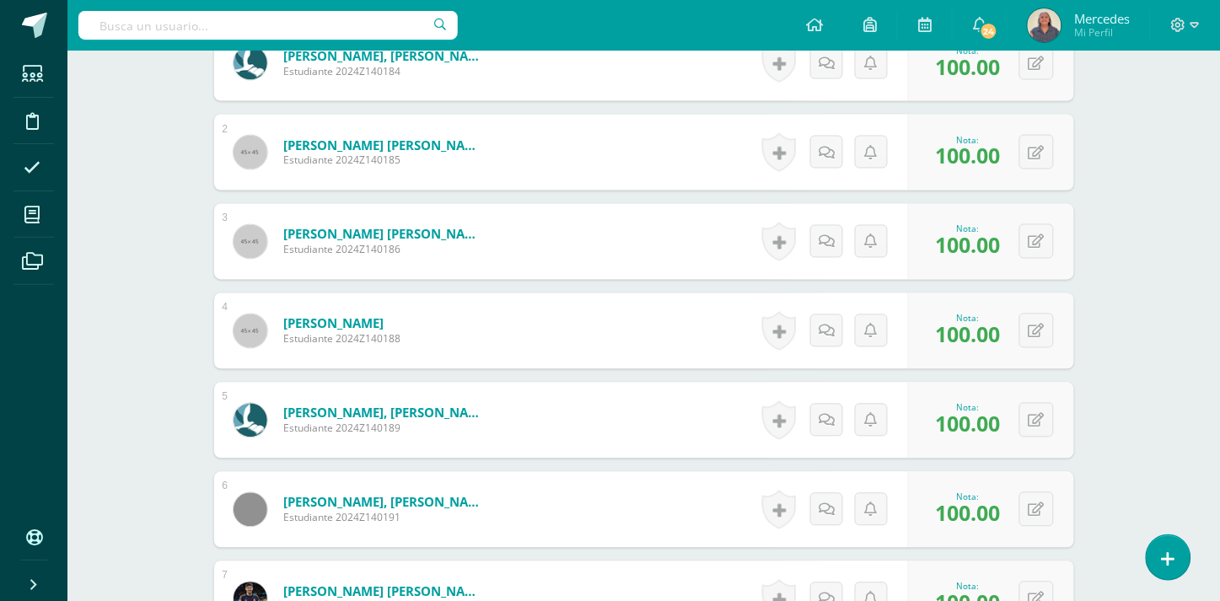
scroll to position [0, 0]
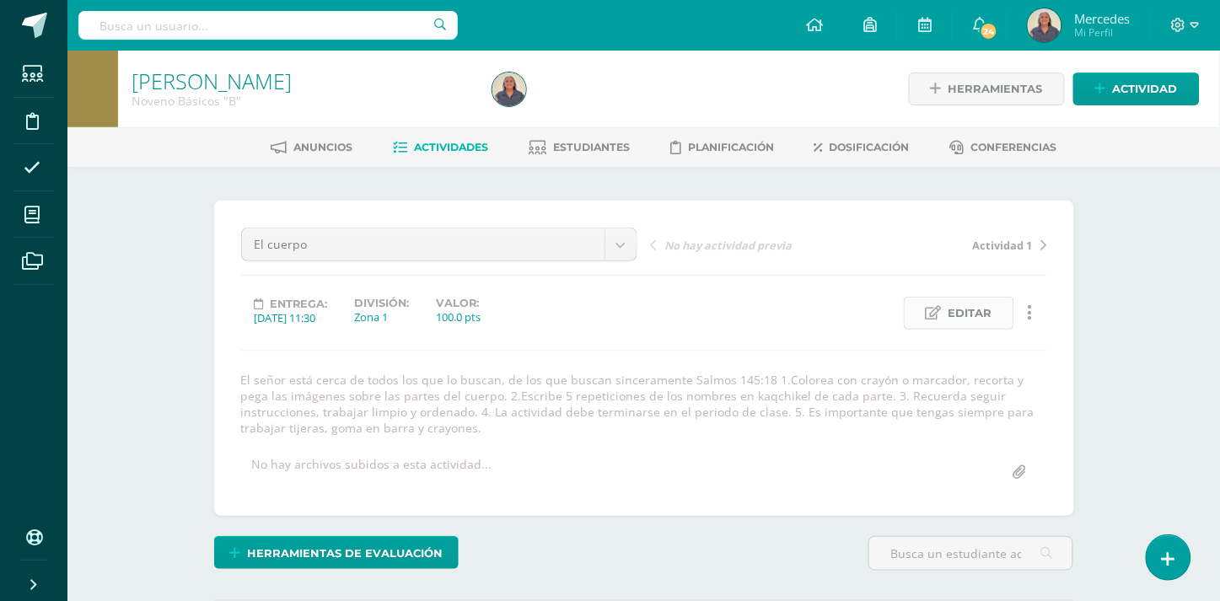
click at [959, 309] on span "Editar" at bounding box center [970, 313] width 44 height 31
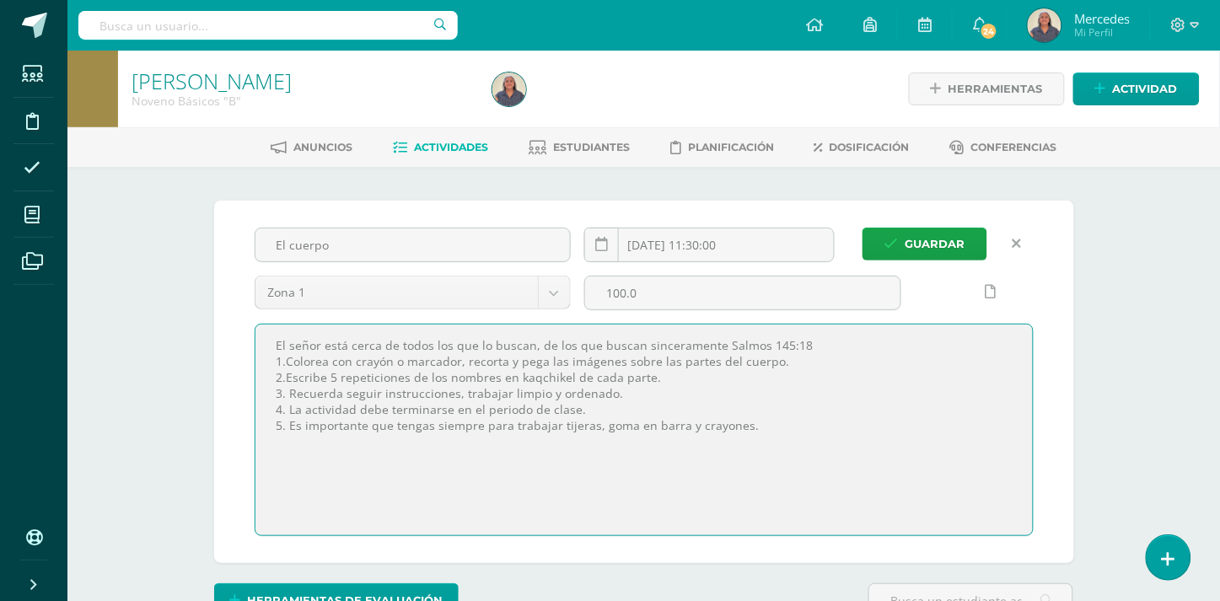
drag, startPoint x: 277, startPoint y: 343, endPoint x: 760, endPoint y: 422, distance: 489.5
click at [760, 422] on textarea "El señor está cerca de todos los que lo buscan, de los que buscan sinceramente …" at bounding box center [643, 430] width 777 height 211
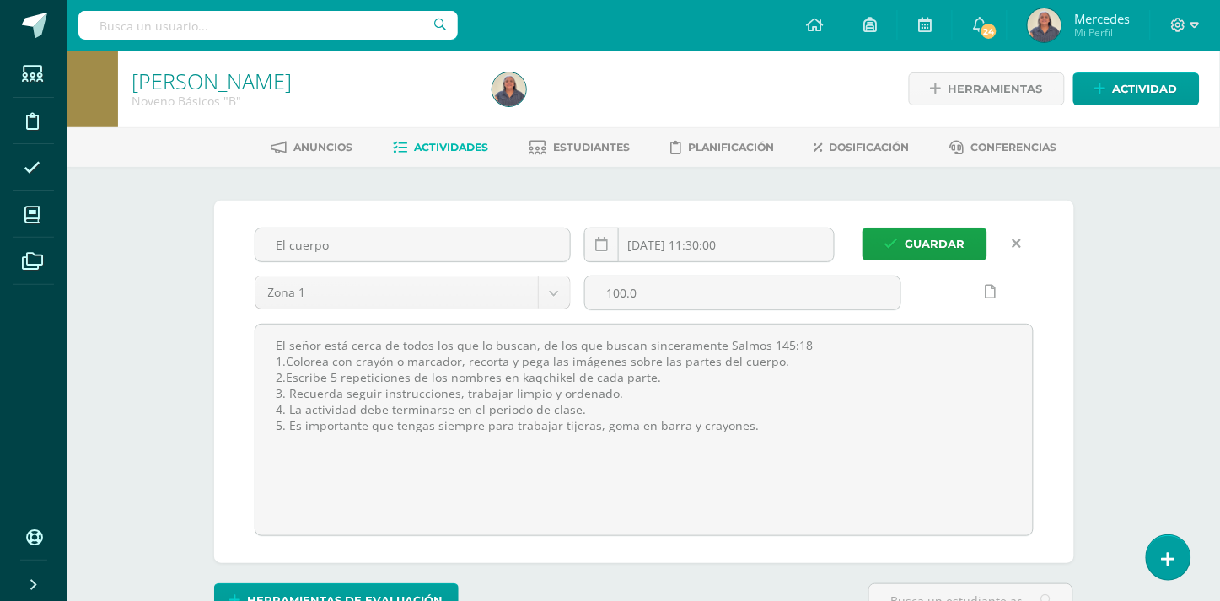
click at [1017, 239] on icon at bounding box center [1016, 244] width 9 height 14
